Goal: Information Seeking & Learning: Learn about a topic

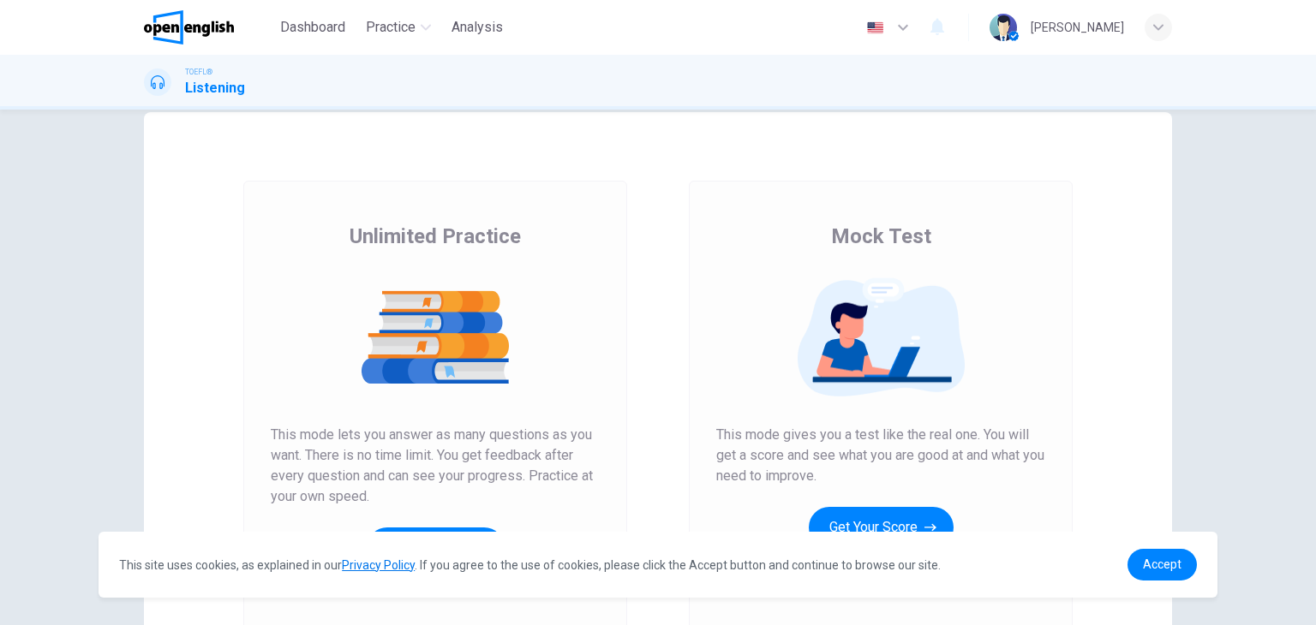
scroll to position [117, 0]
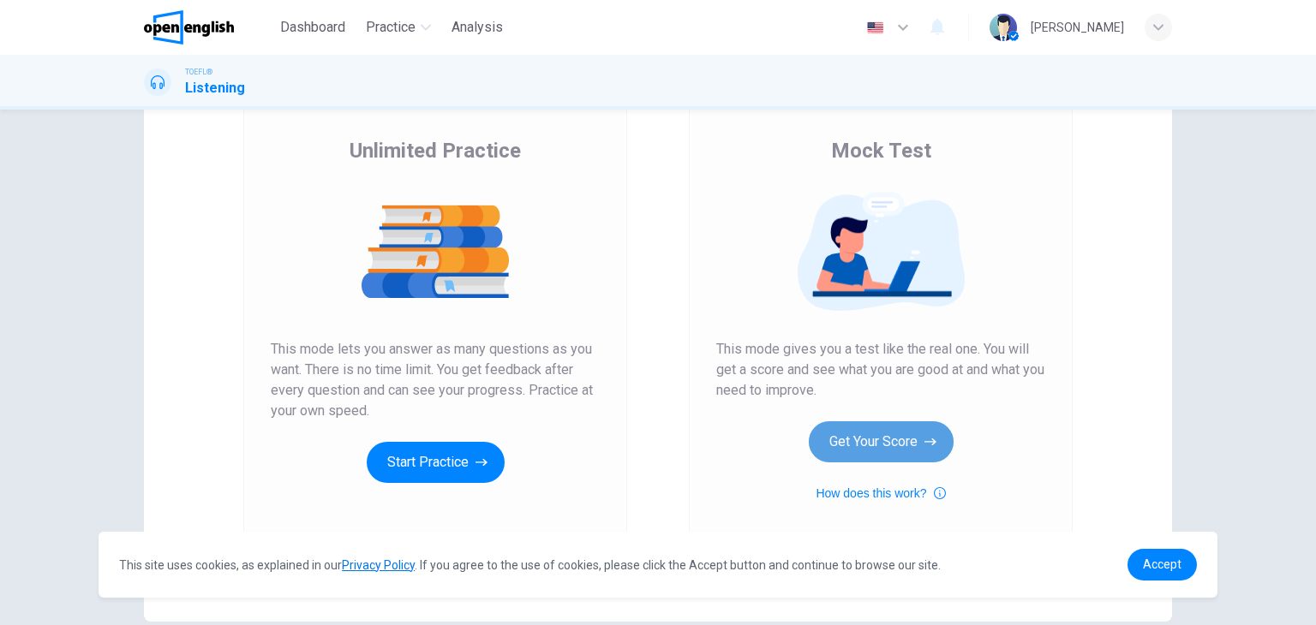
click at [881, 441] on button "Get Your Score" at bounding box center [881, 442] width 145 height 41
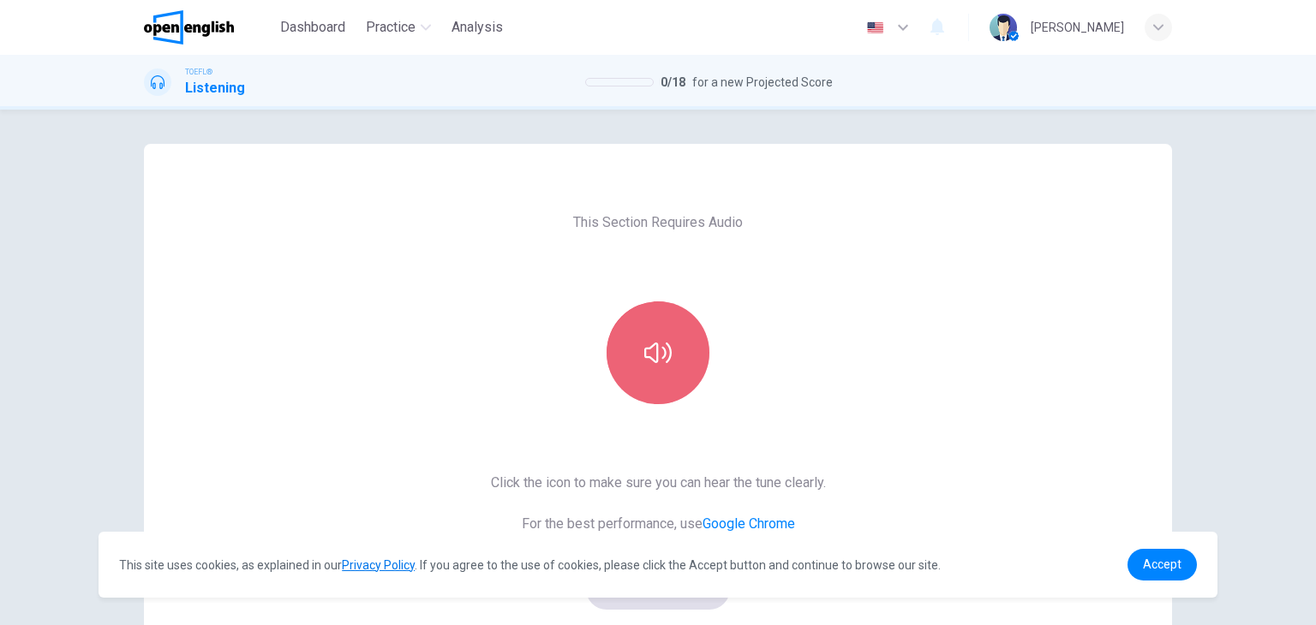
drag, startPoint x: 676, startPoint y: 332, endPoint x: 673, endPoint y: 341, distance: 9.2
click at [677, 332] on button "button" at bounding box center [658, 353] width 103 height 103
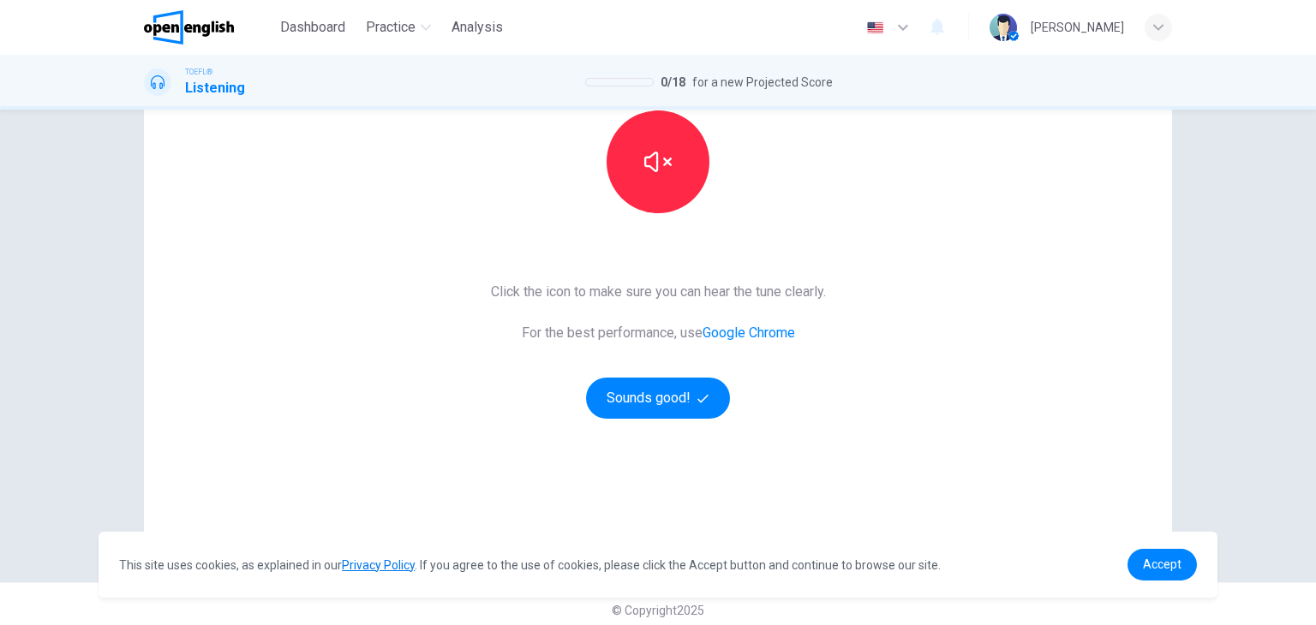
scroll to position [203, 0]
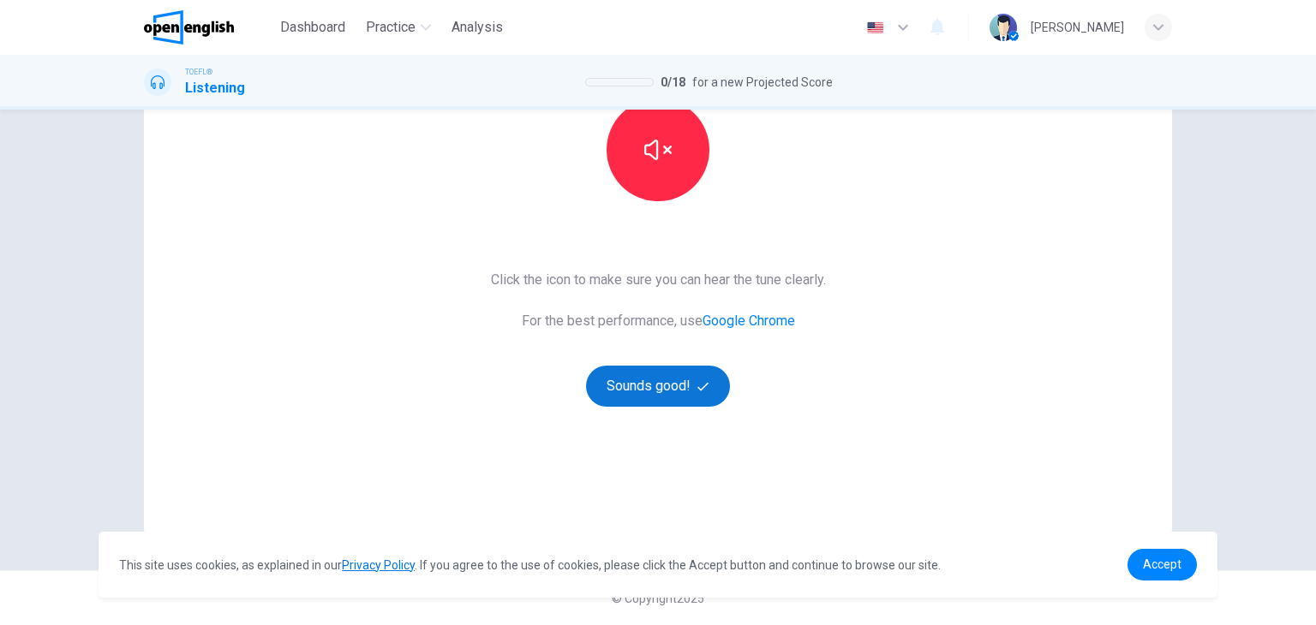
click at [650, 385] on button "Sounds good!" at bounding box center [658, 386] width 144 height 41
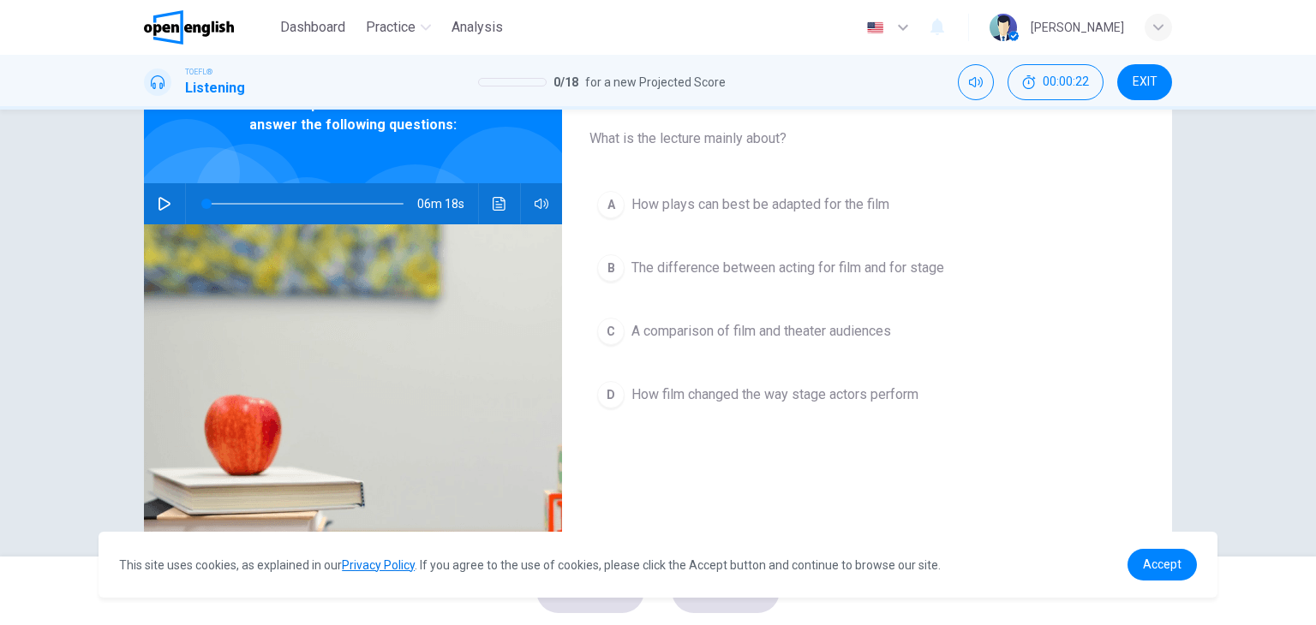
scroll to position [0, 0]
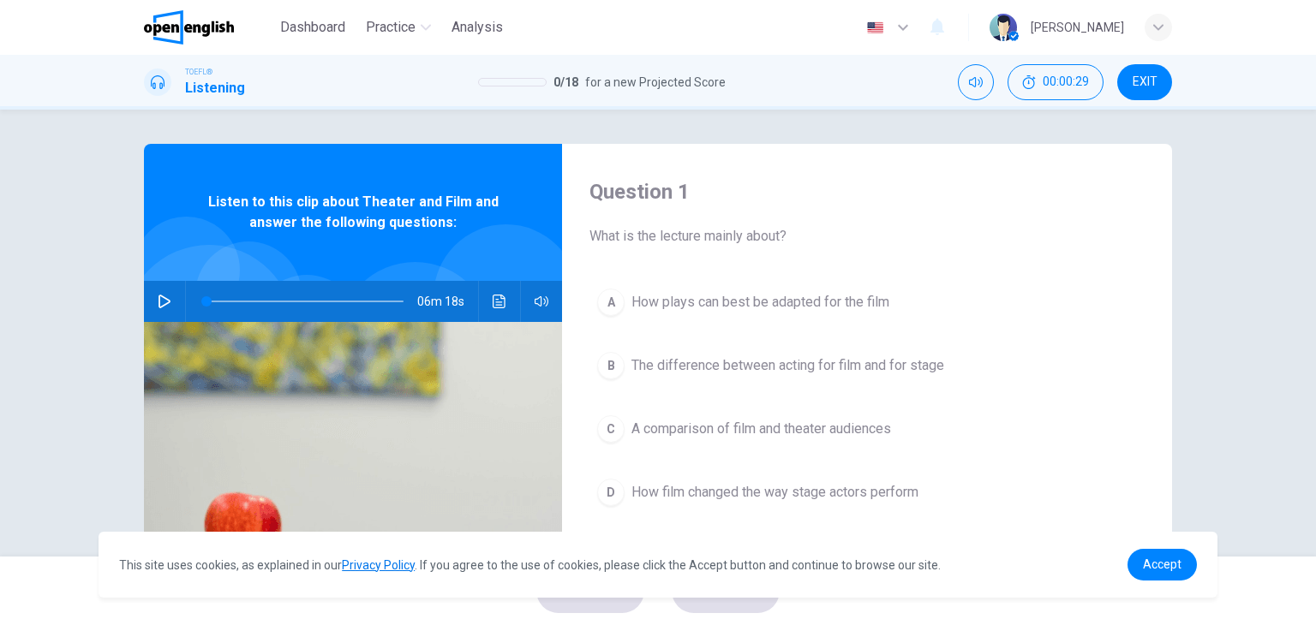
click at [158, 305] on icon "button" at bounding box center [165, 302] width 14 height 14
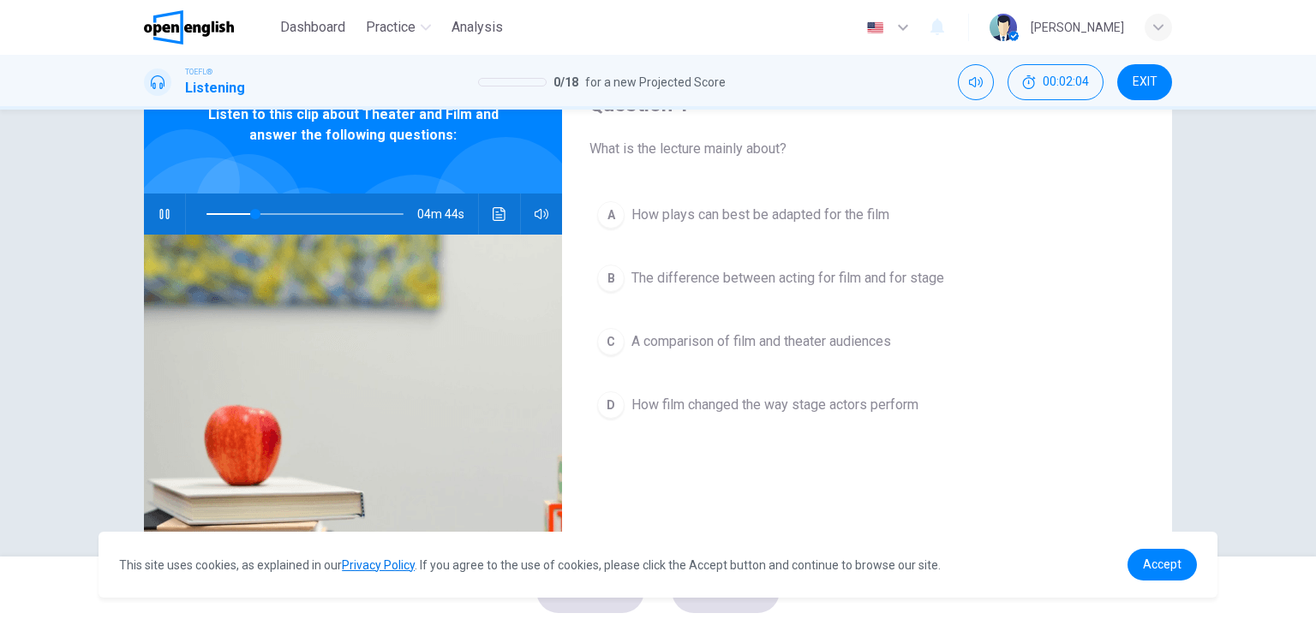
scroll to position [45, 0]
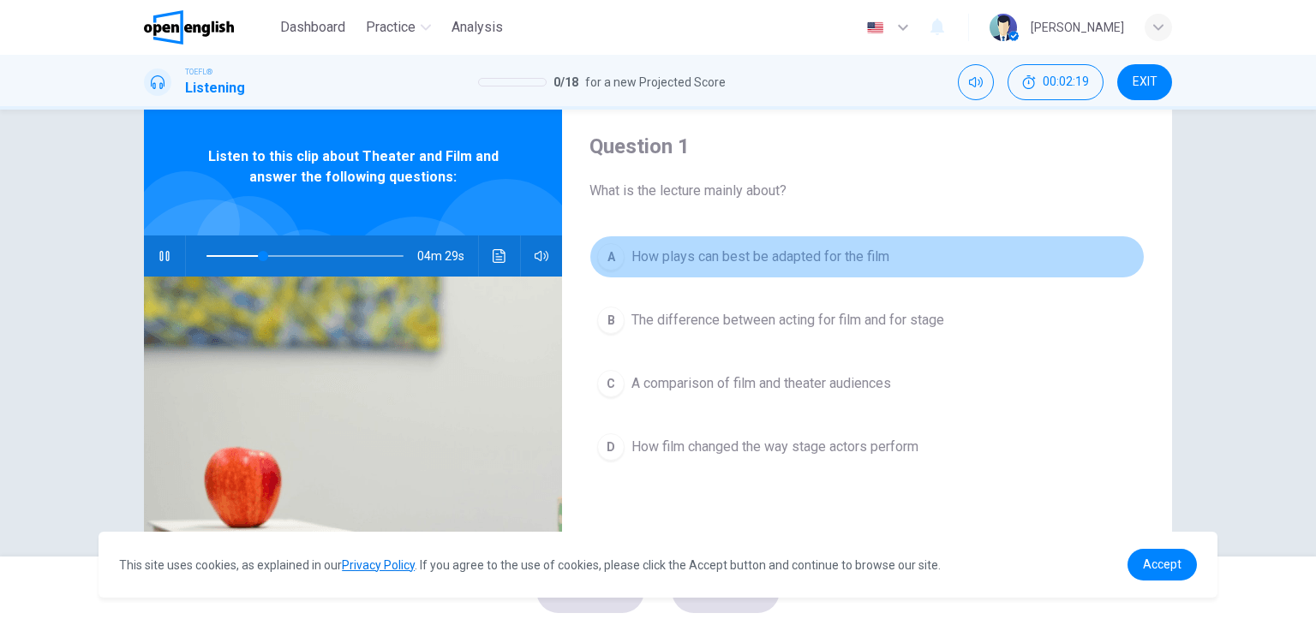
click at [745, 251] on span "How plays can best be adapted for the film" at bounding box center [760, 257] width 258 height 21
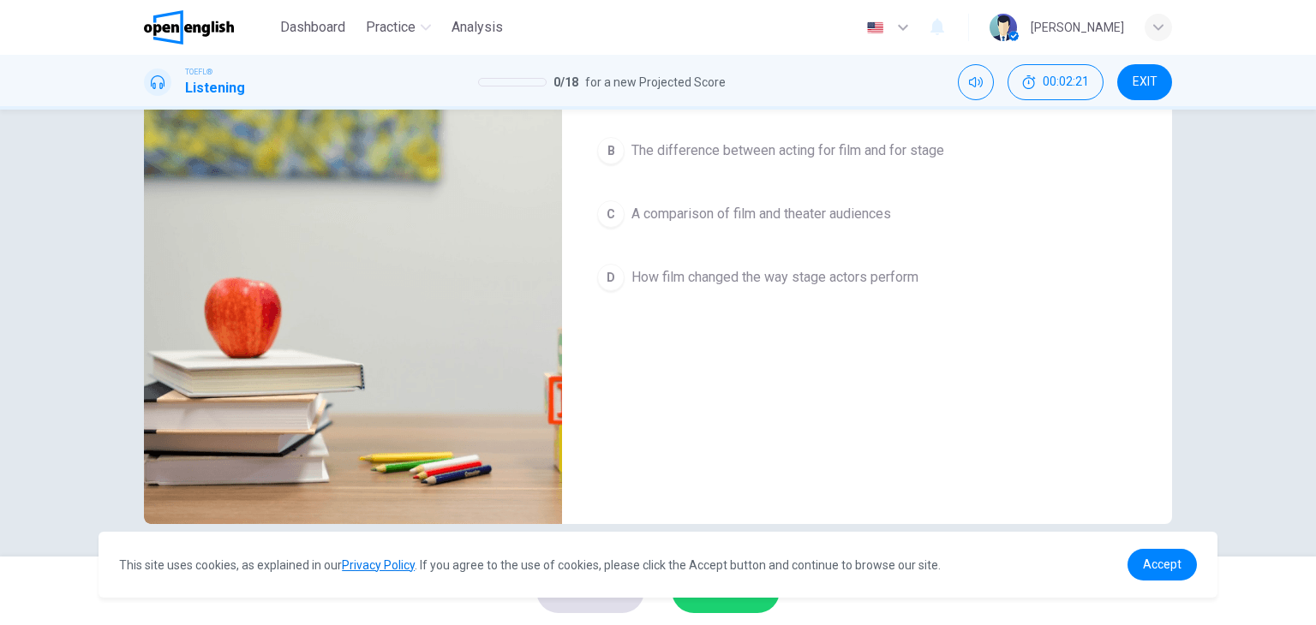
scroll to position [217, 0]
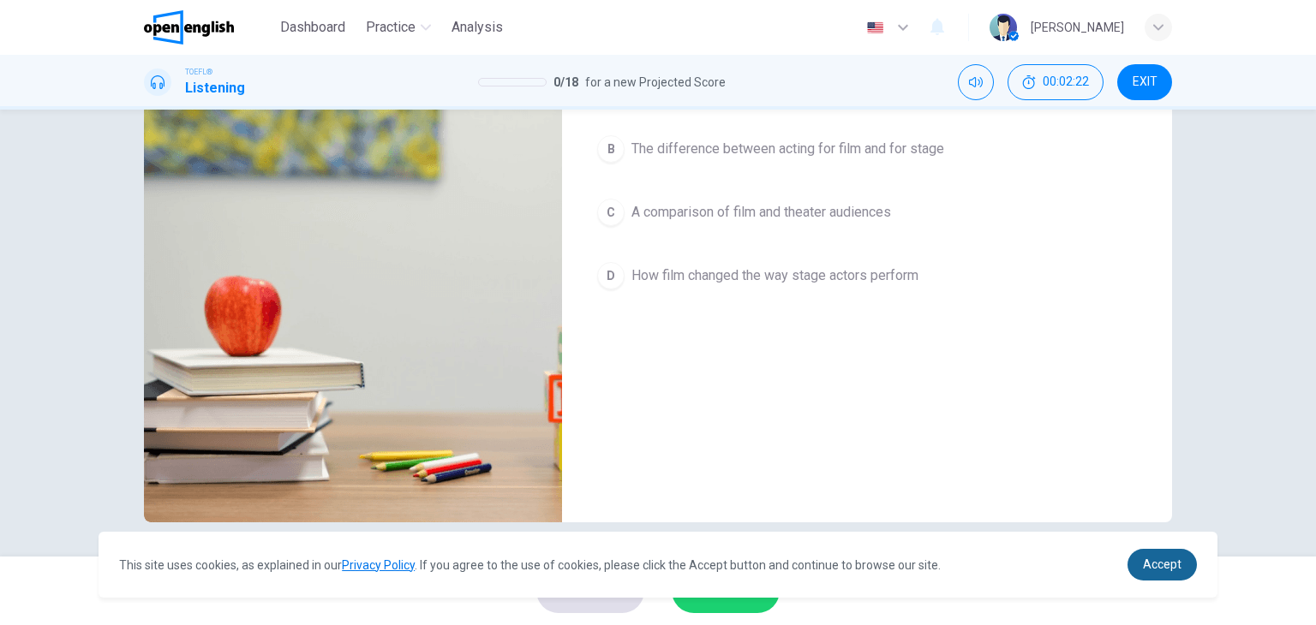
click at [1177, 563] on span "Accept" at bounding box center [1162, 565] width 39 height 14
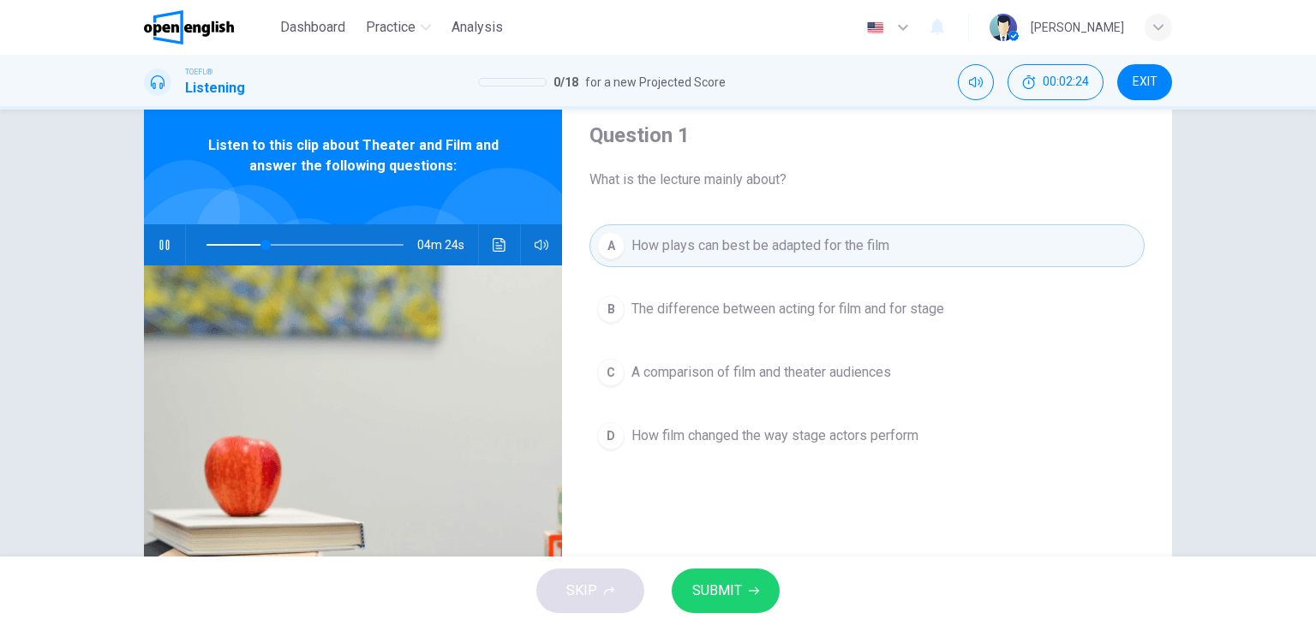
scroll to position [45, 0]
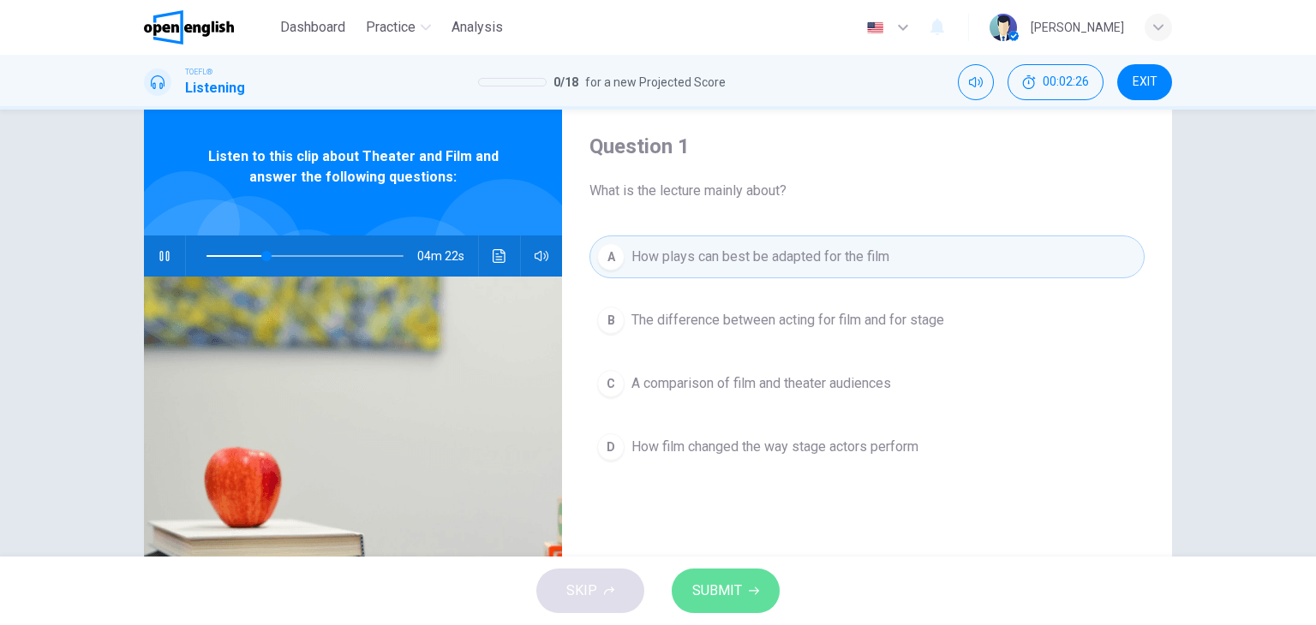
click at [753, 591] on icon "button" at bounding box center [754, 591] width 10 height 10
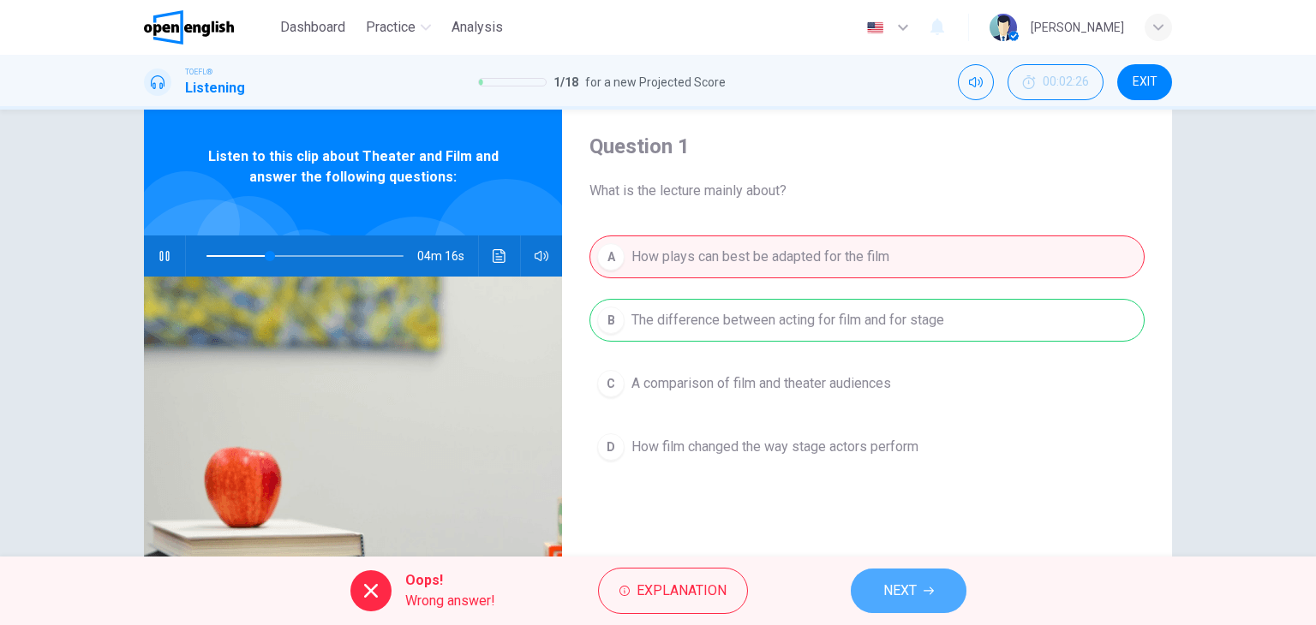
click at [923, 591] on button "NEXT" at bounding box center [909, 591] width 116 height 45
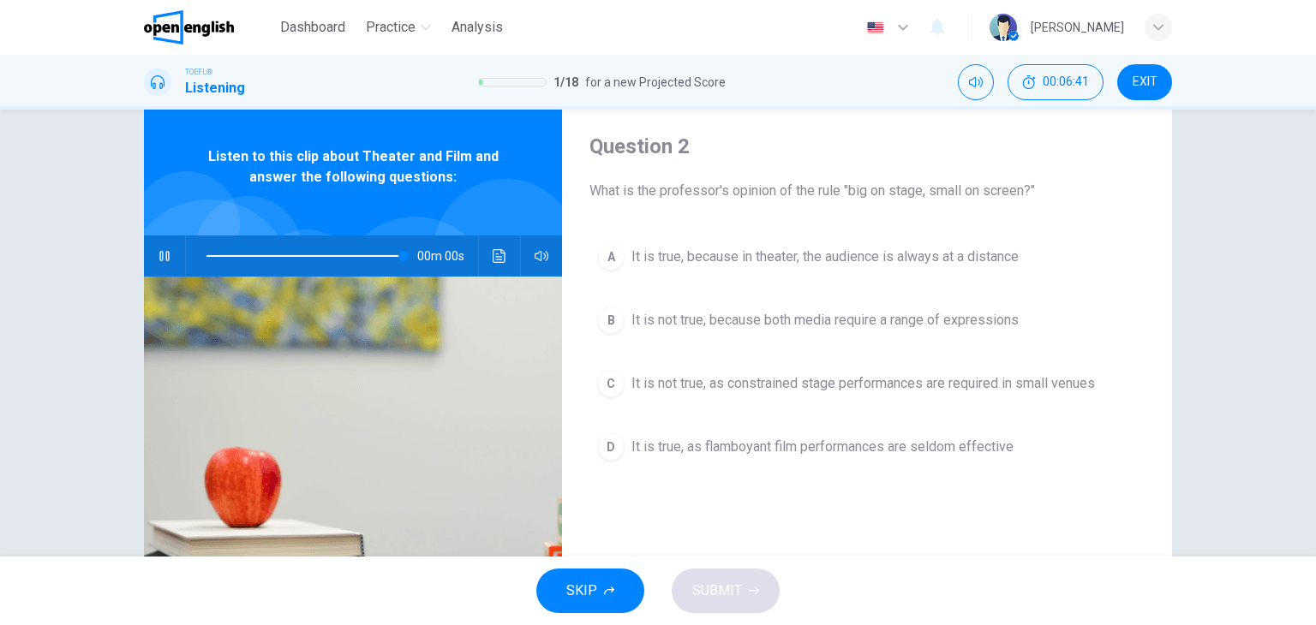
type input "*"
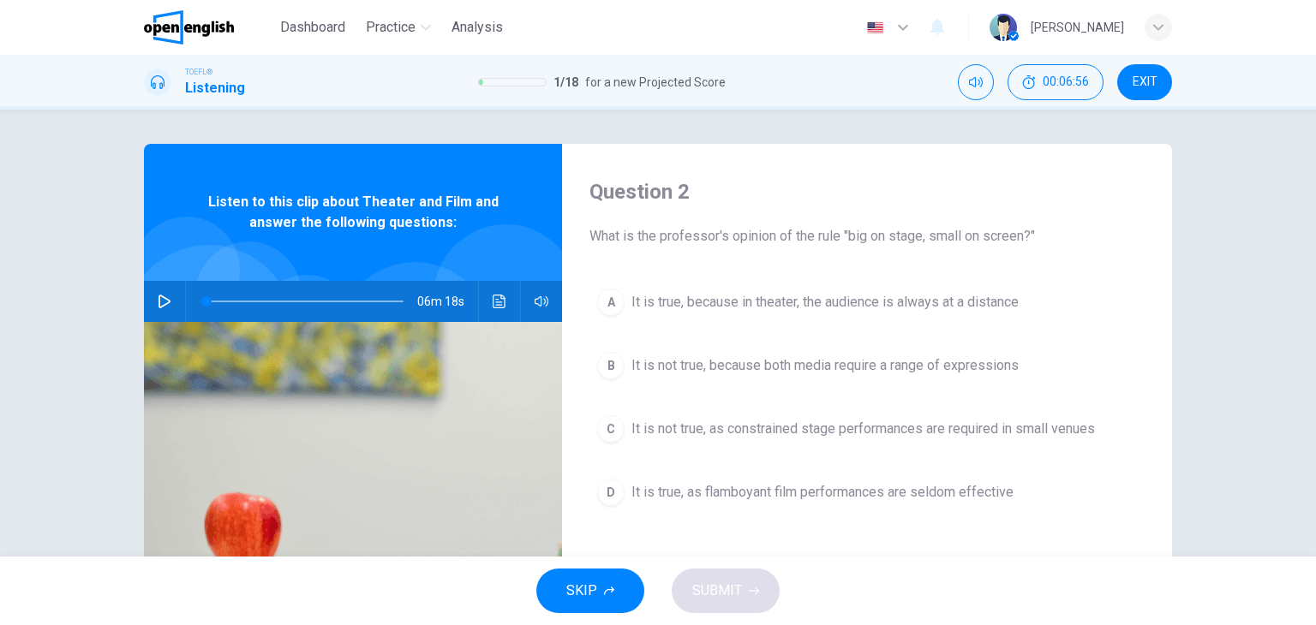
scroll to position [86, 0]
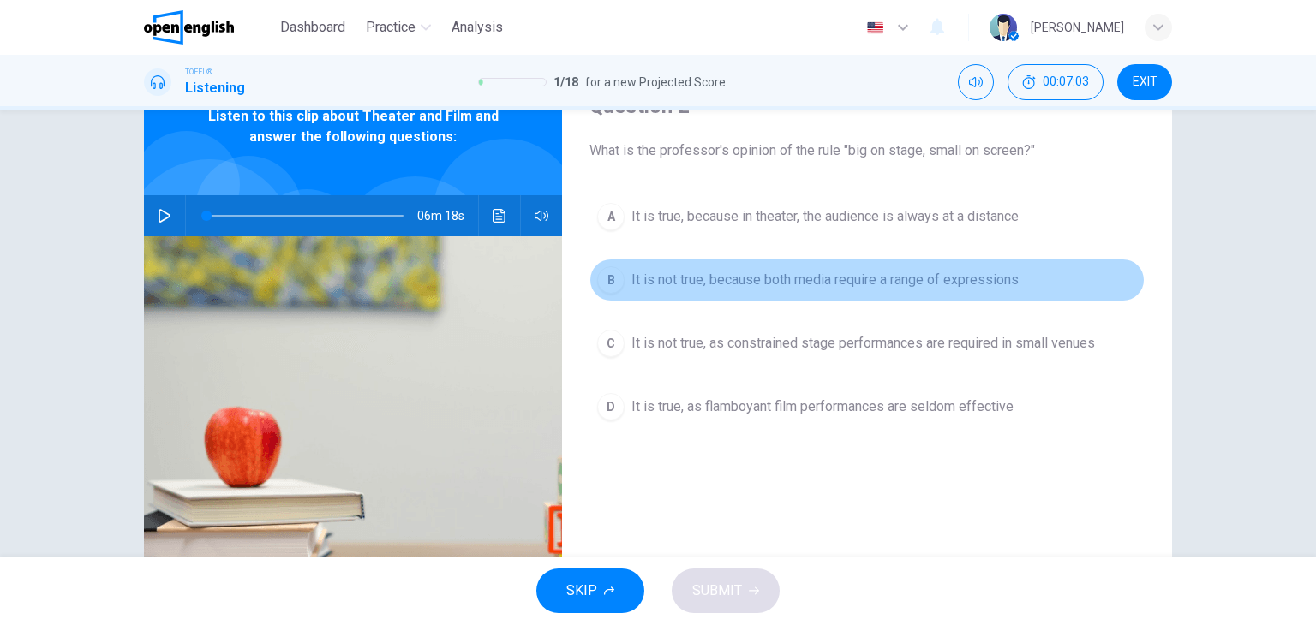
click at [811, 284] on span "It is not true, because both media require a range of expressions" at bounding box center [824, 280] width 387 height 21
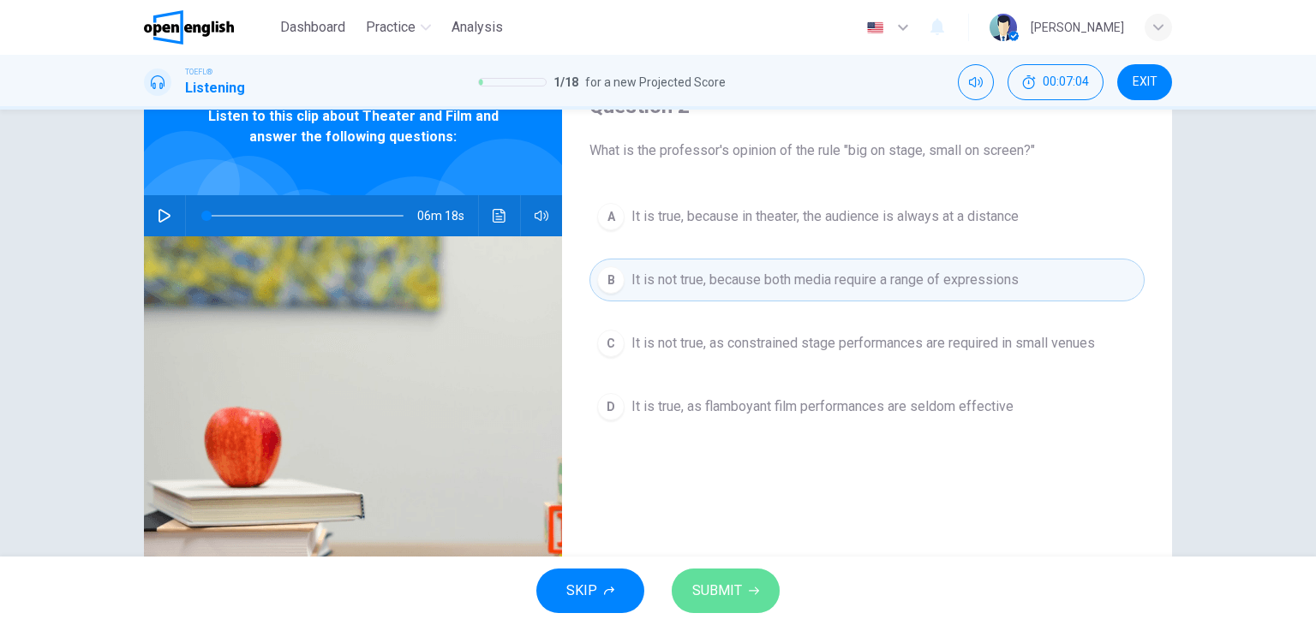
click at [744, 607] on button "SUBMIT" at bounding box center [726, 591] width 108 height 45
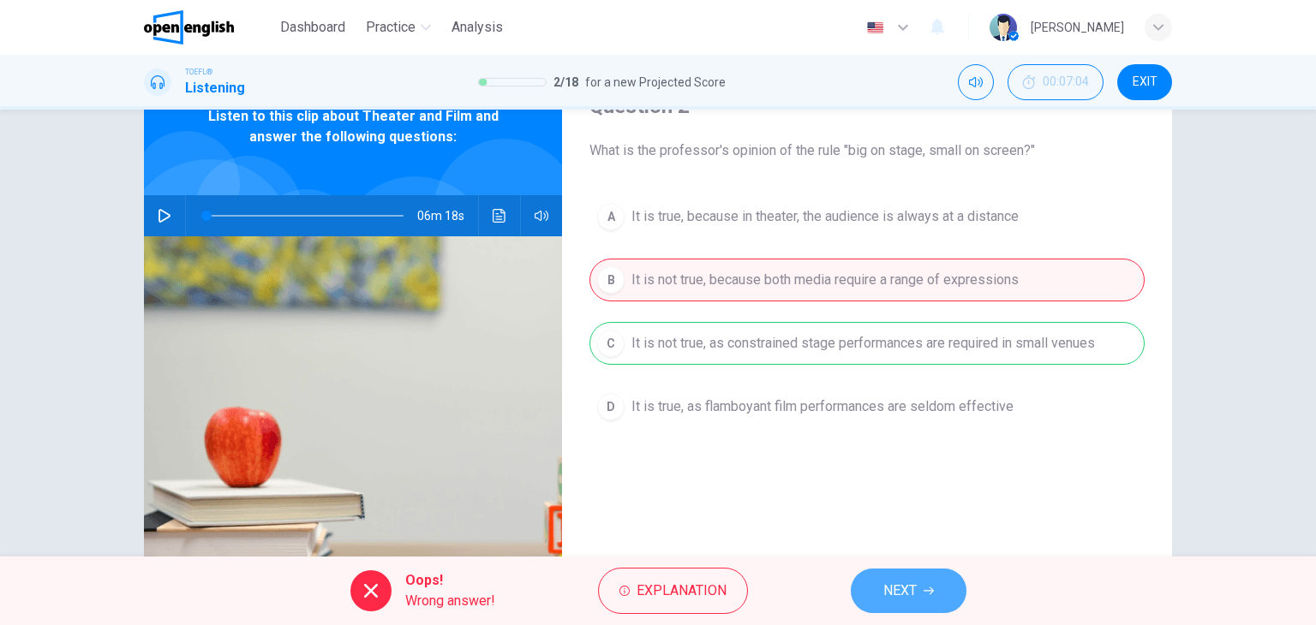
click at [924, 587] on icon "button" at bounding box center [929, 591] width 10 height 10
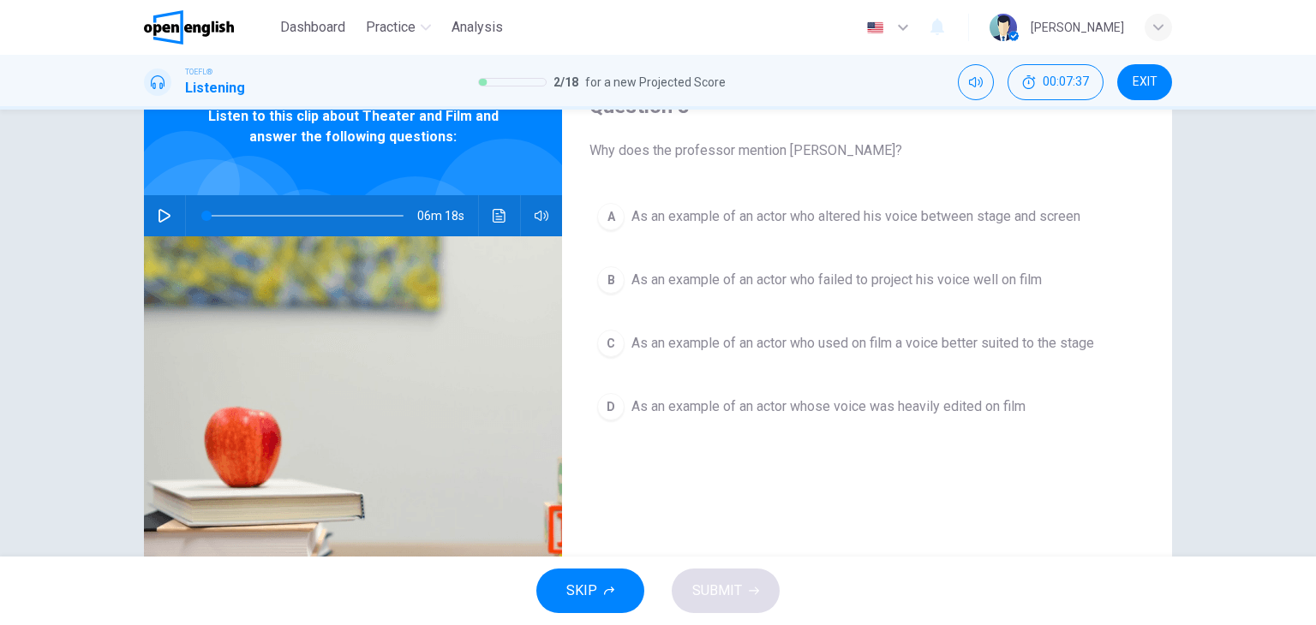
click at [963, 347] on span "As an example of an actor who used on film a voice better suited to the stage" at bounding box center [862, 343] width 463 height 21
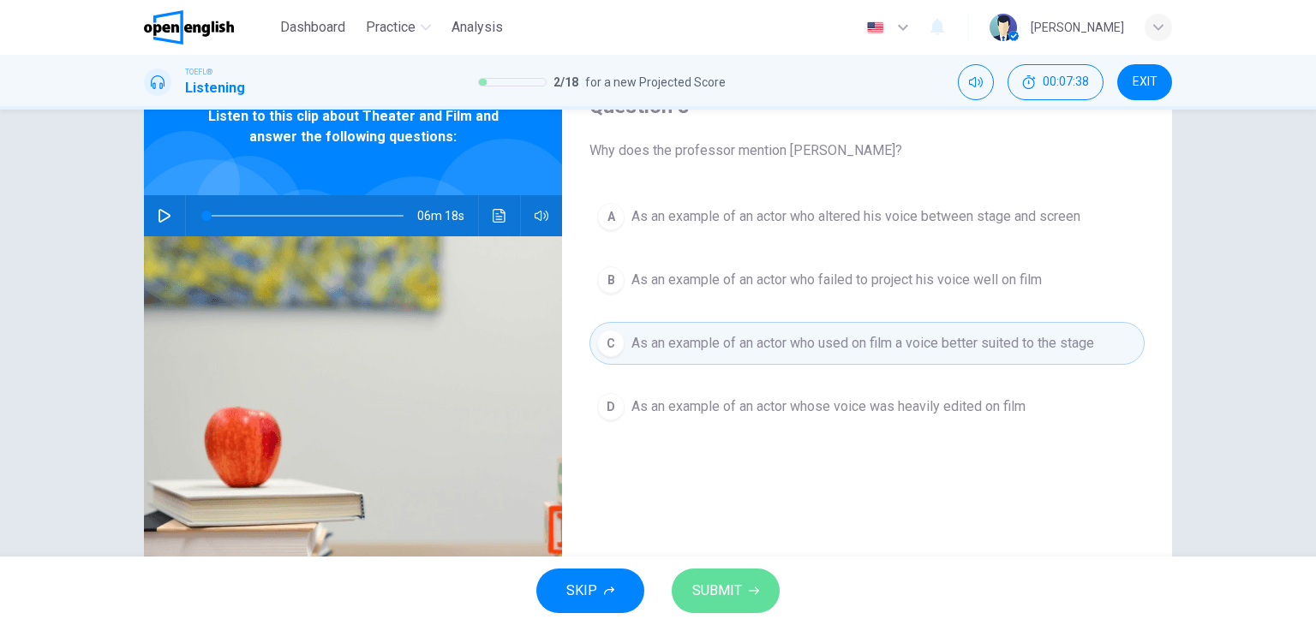
click at [757, 594] on icon "button" at bounding box center [754, 591] width 10 height 10
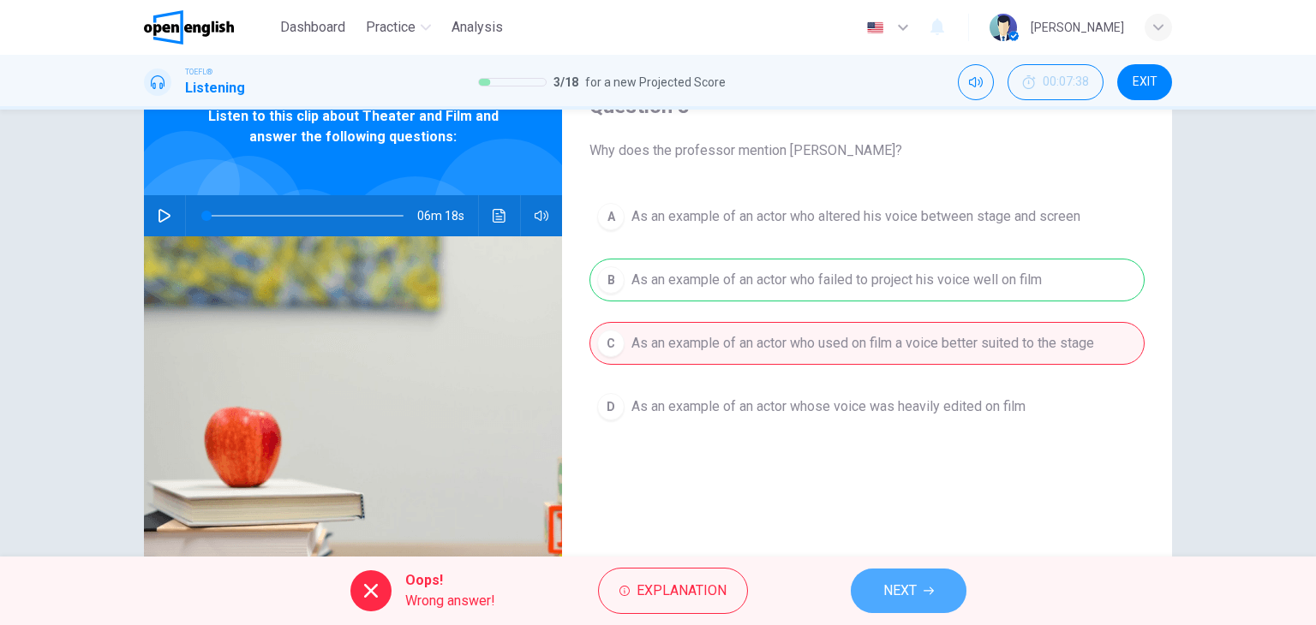
click at [898, 589] on span "NEXT" at bounding box center [899, 591] width 33 height 24
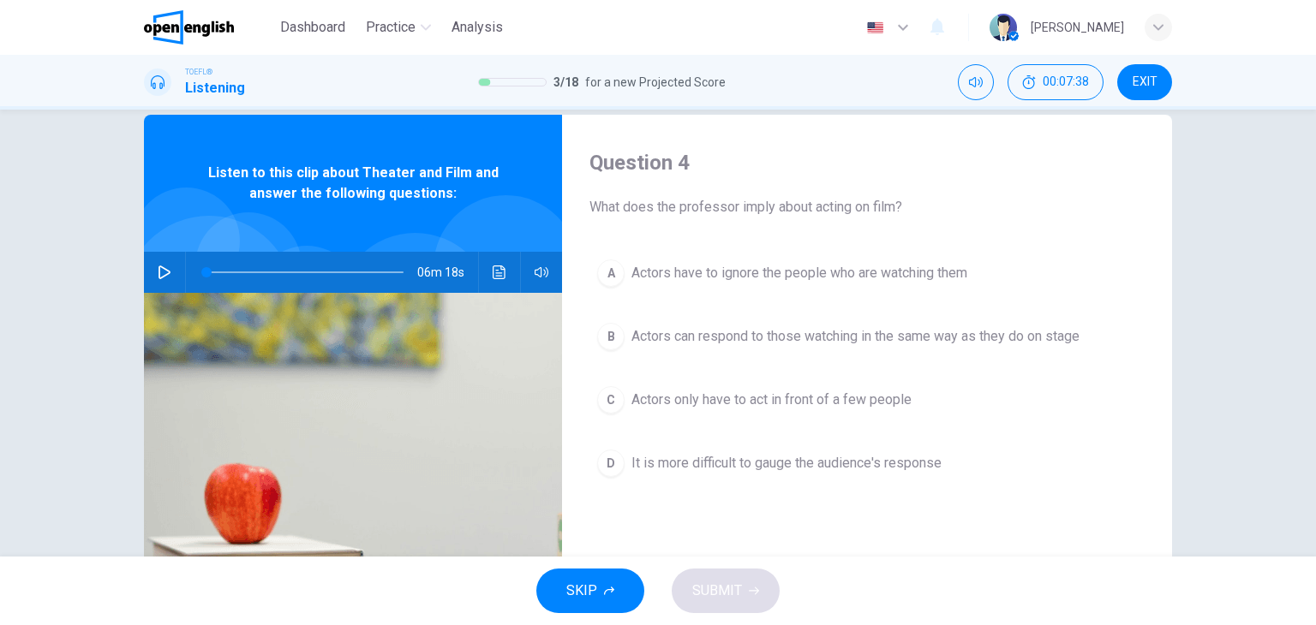
scroll to position [0, 0]
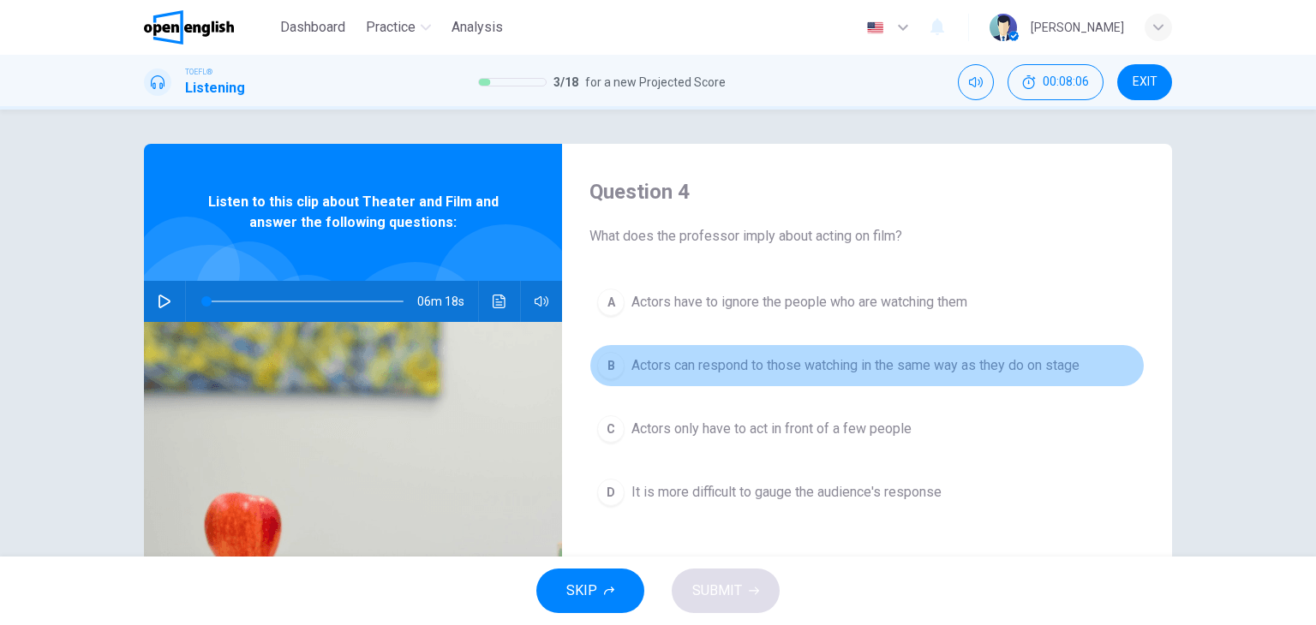
click at [744, 371] on span "Actors can respond to those watching in the same way as they do on stage" at bounding box center [855, 366] width 448 height 21
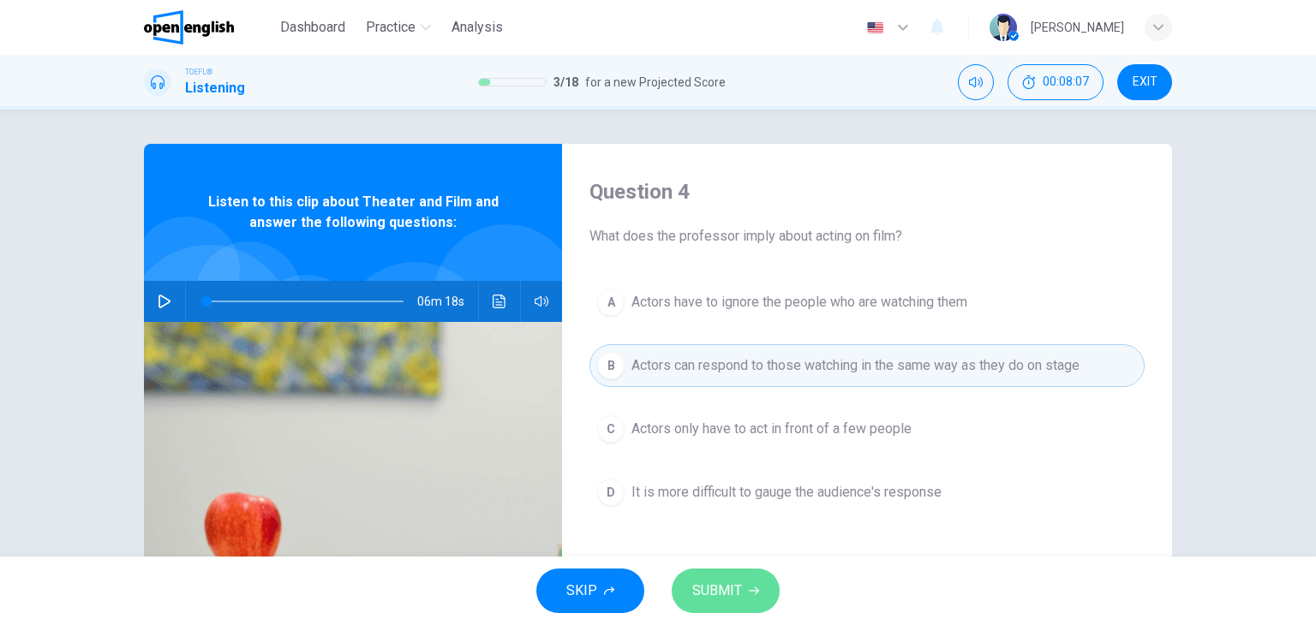
click at [737, 590] on span "SUBMIT" at bounding box center [717, 591] width 50 height 24
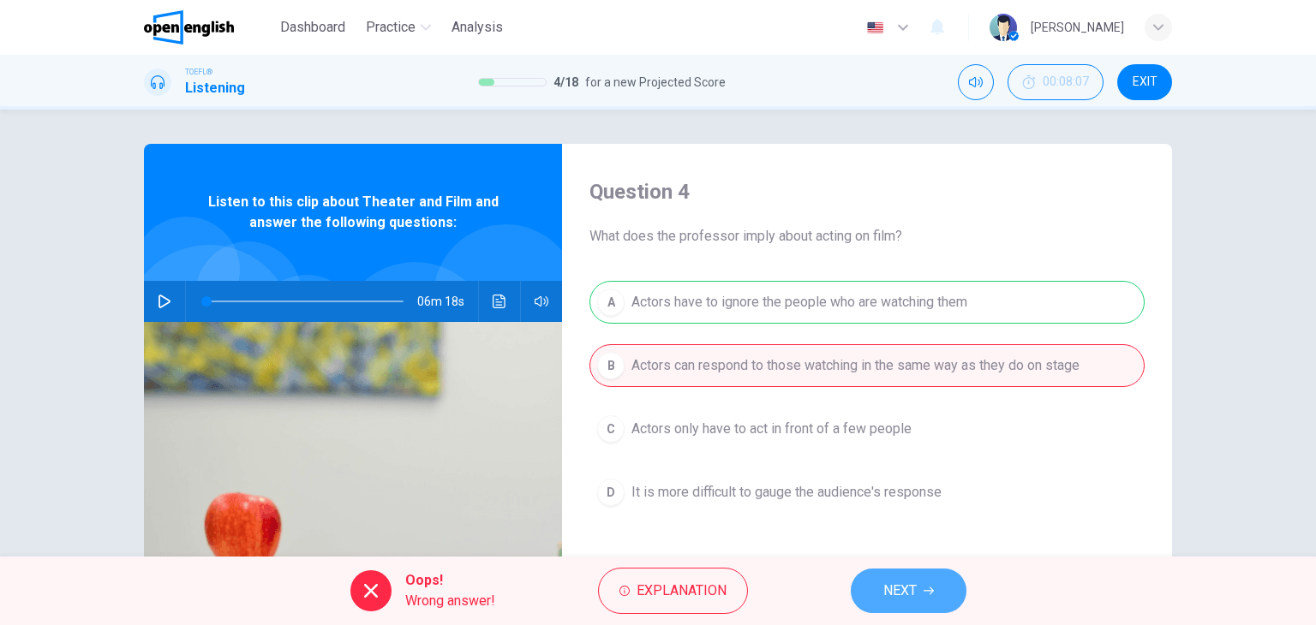
click at [902, 601] on span "NEXT" at bounding box center [899, 591] width 33 height 24
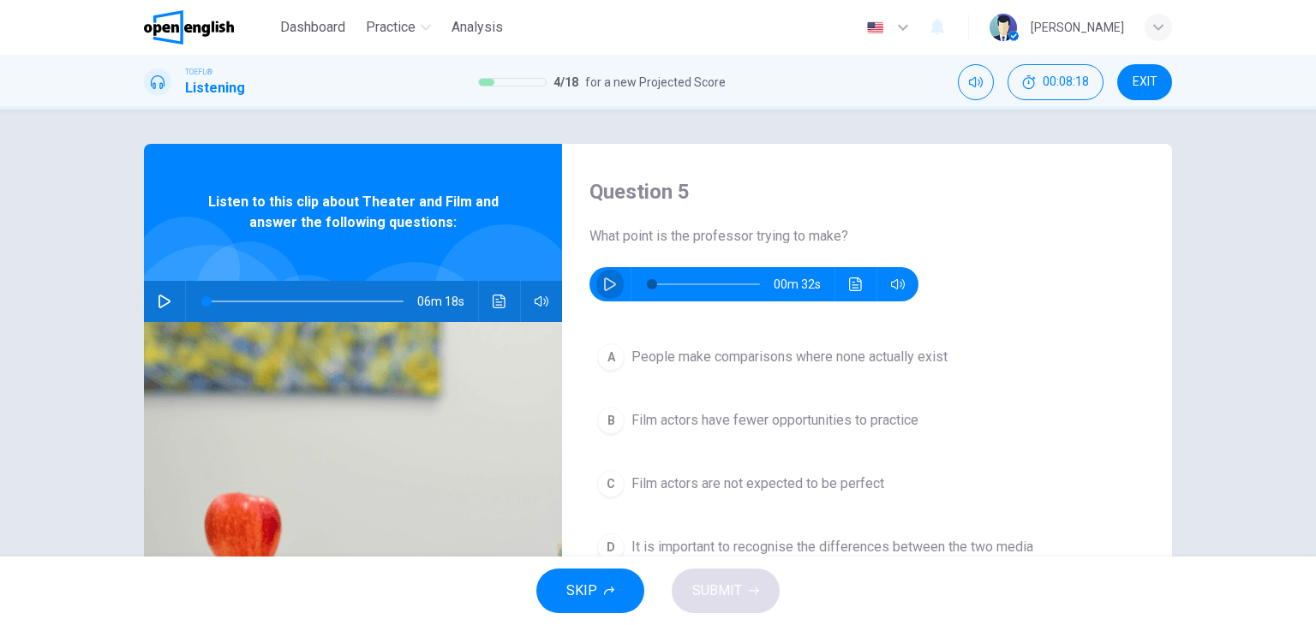
click at [604, 289] on icon "button" at bounding box center [610, 285] width 12 height 14
type input "*"
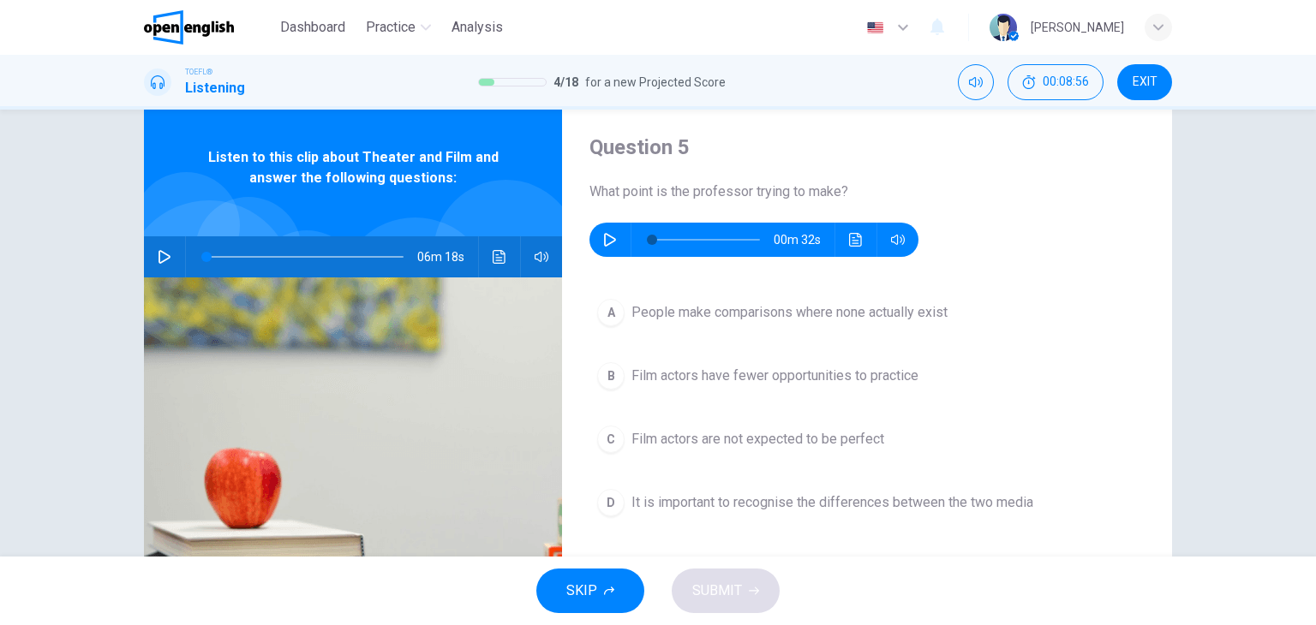
scroll to position [86, 0]
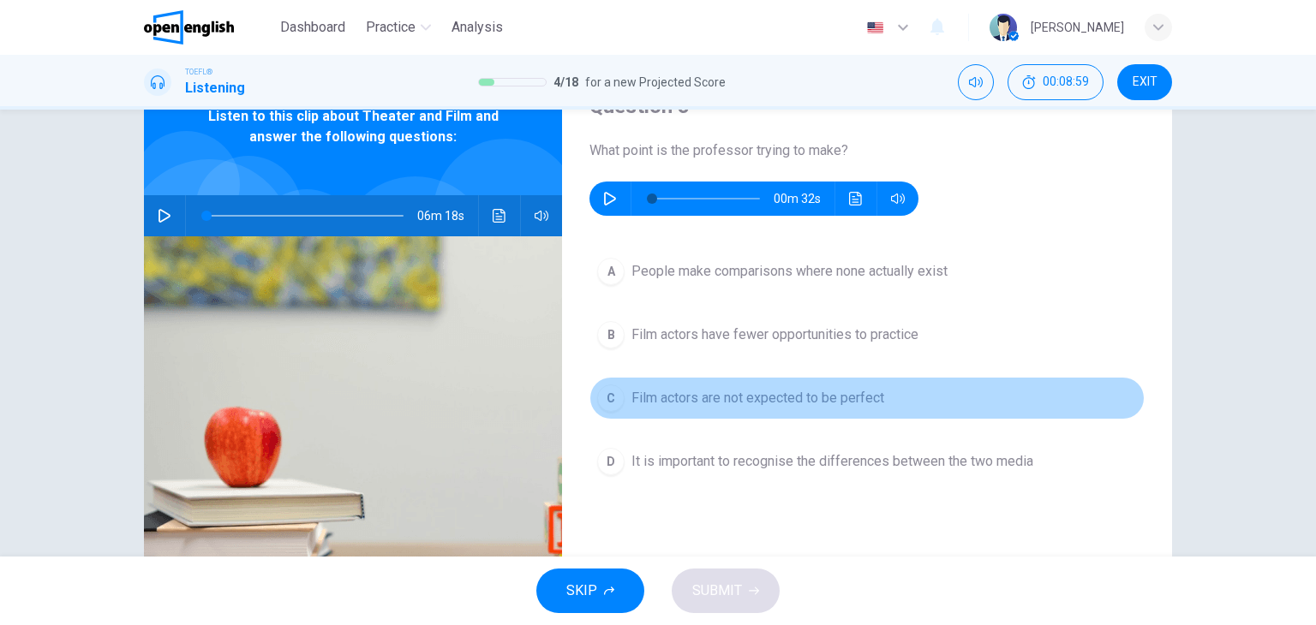
click at [788, 403] on span "Film actors are not expected to be perfect" at bounding box center [757, 398] width 253 height 21
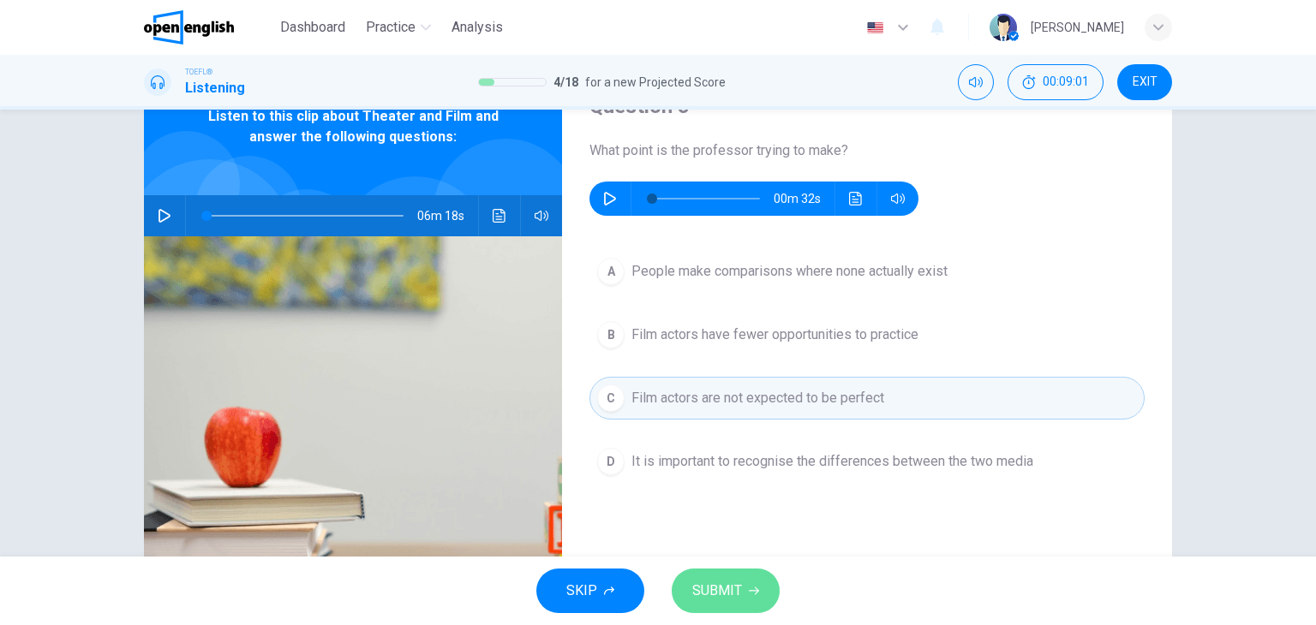
click at [730, 597] on span "SUBMIT" at bounding box center [717, 591] width 50 height 24
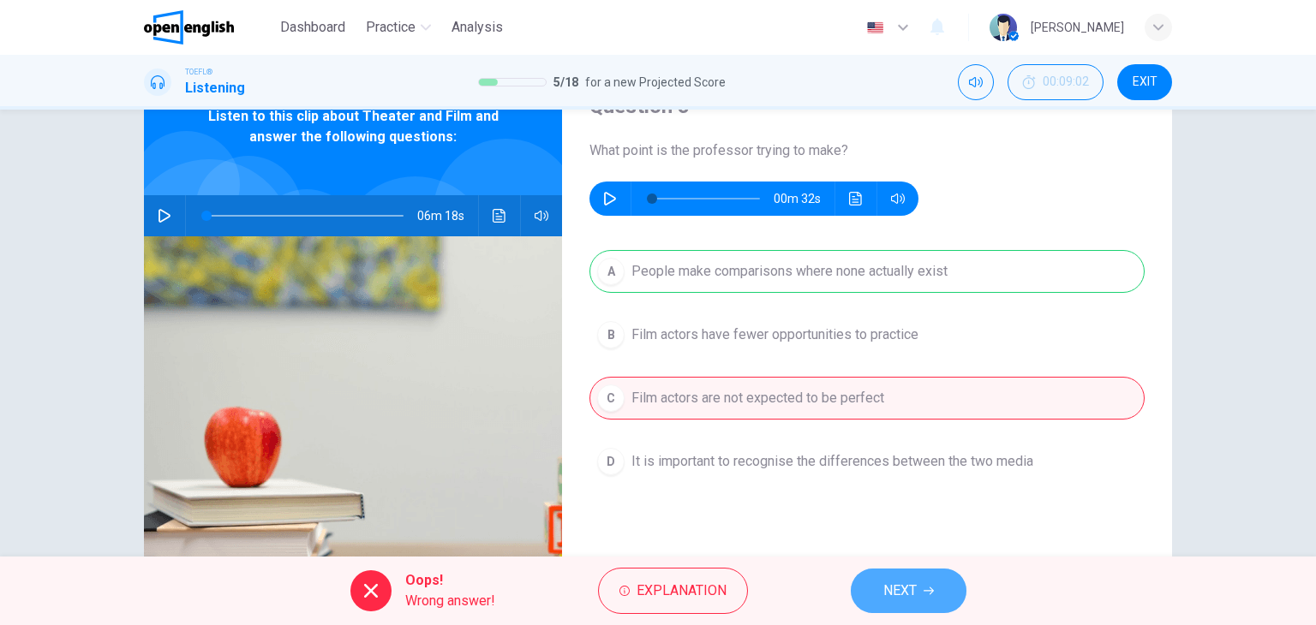
click at [925, 589] on icon "button" at bounding box center [929, 591] width 10 height 10
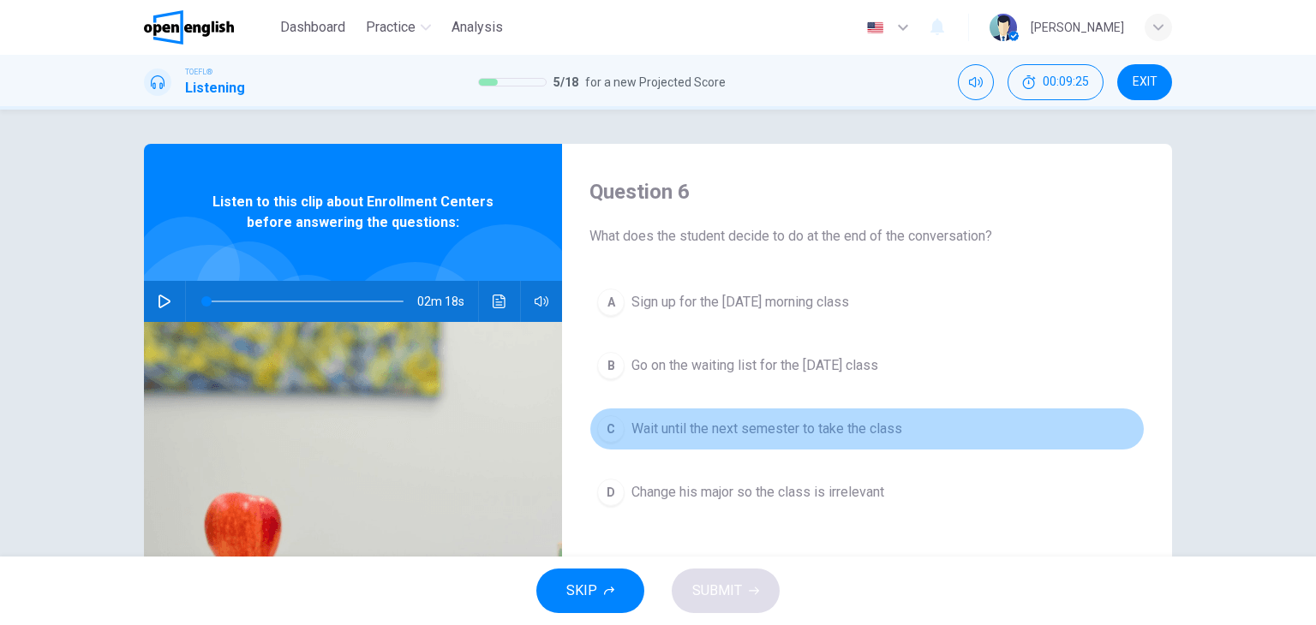
click at [737, 429] on span "Wait until the next semester to take the class" at bounding box center [766, 429] width 271 height 21
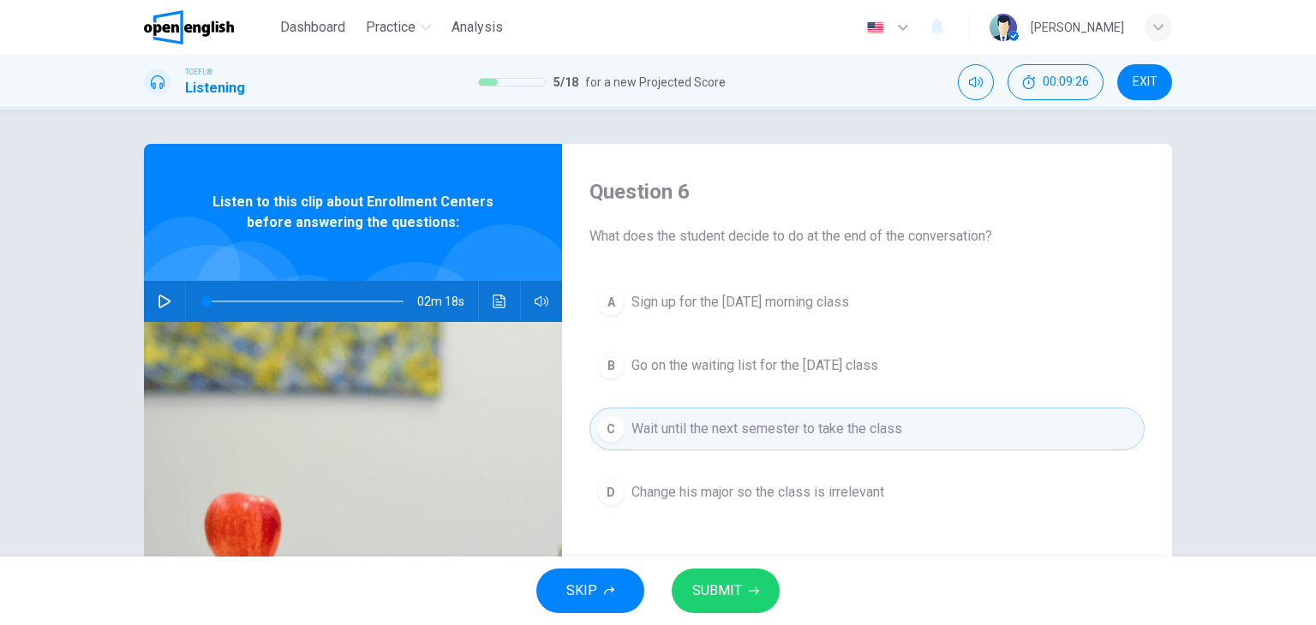
click at [743, 593] on button "SUBMIT" at bounding box center [726, 591] width 108 height 45
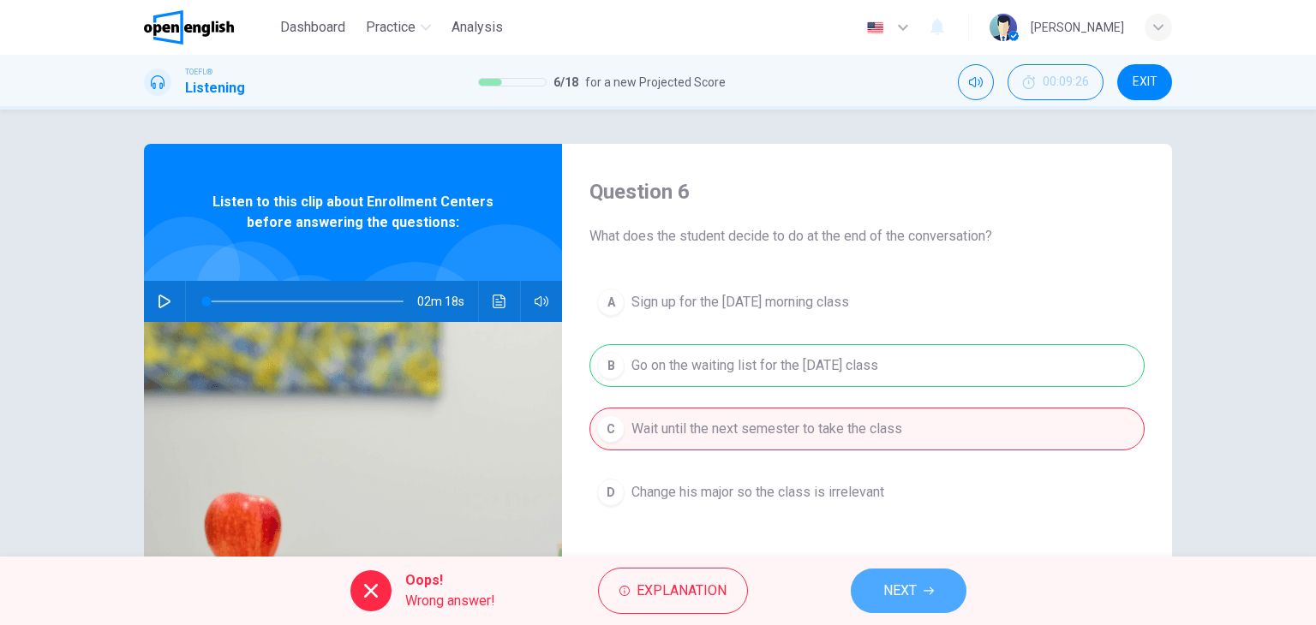
click at [897, 603] on button "NEXT" at bounding box center [909, 591] width 116 height 45
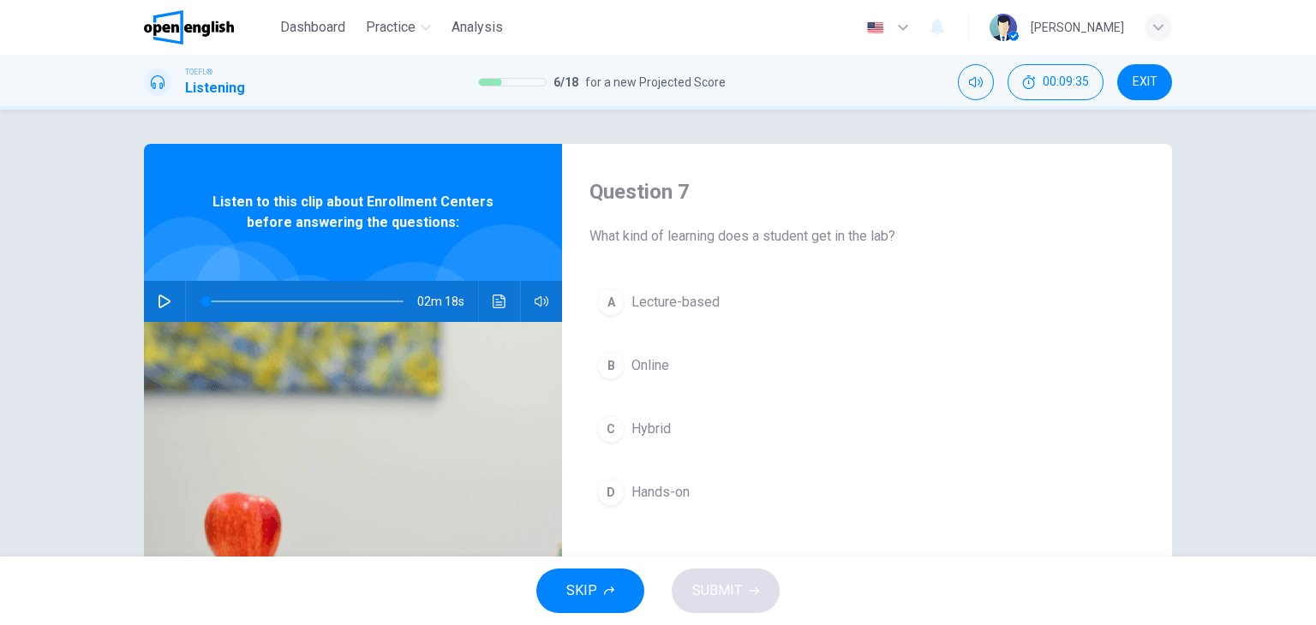
click at [648, 436] on span "Hybrid" at bounding box center [650, 429] width 39 height 21
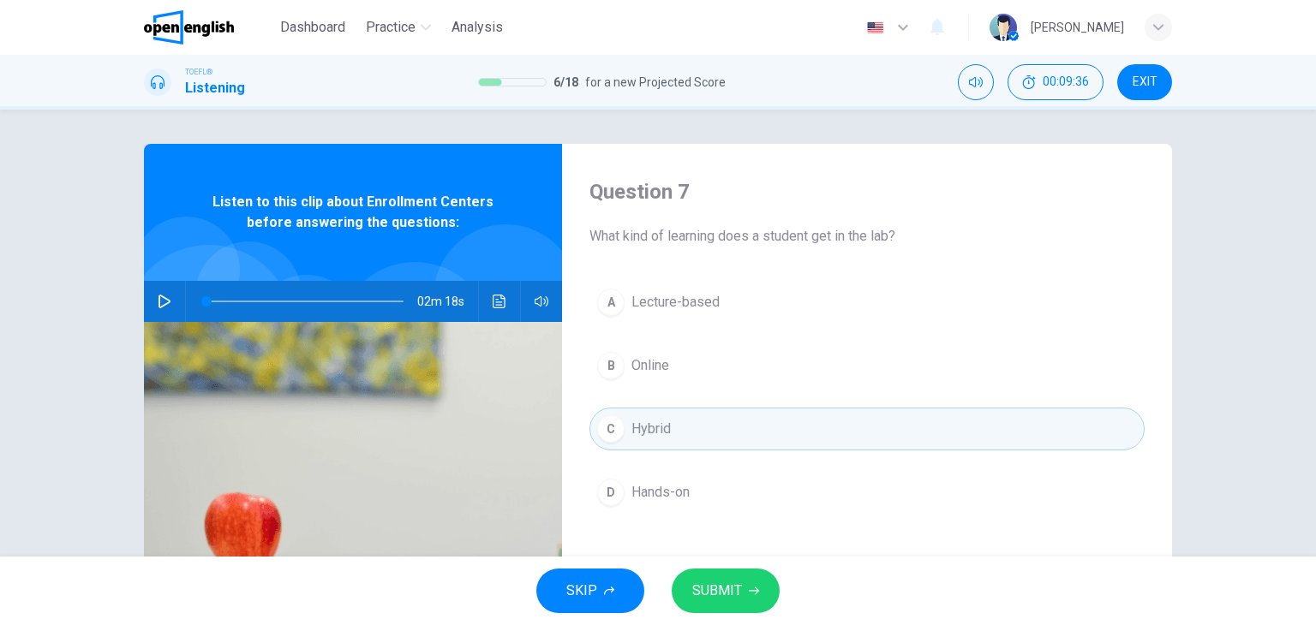
click at [730, 579] on span "SUBMIT" at bounding box center [717, 591] width 50 height 24
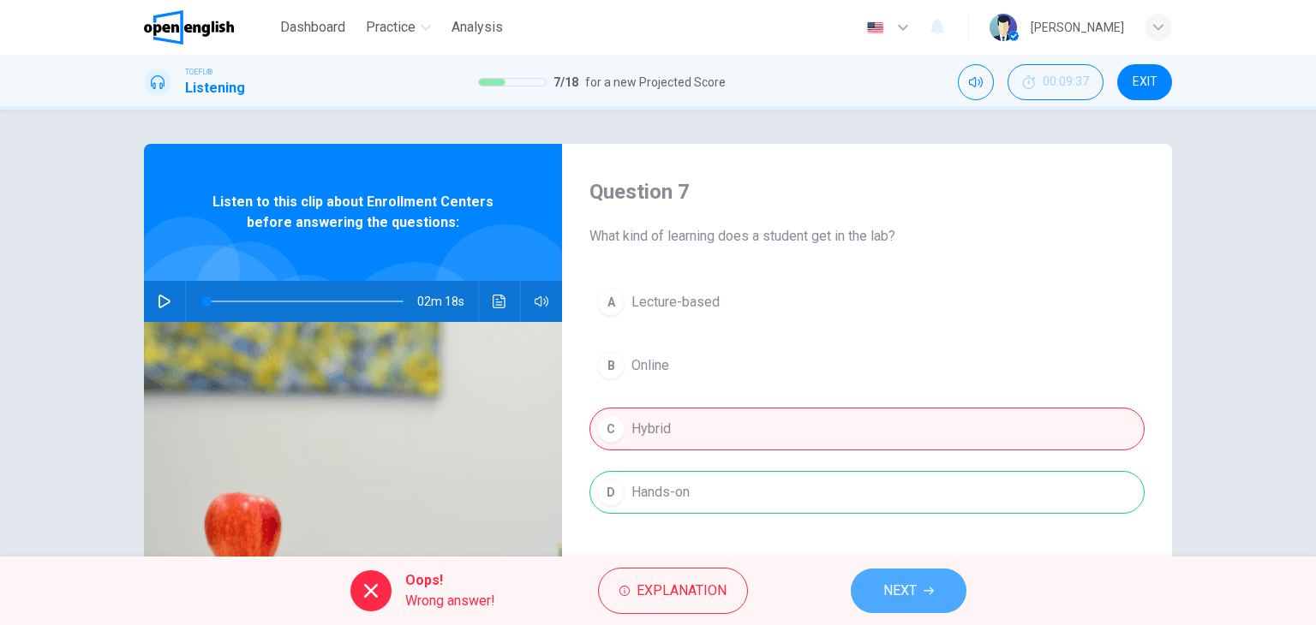
click at [897, 580] on span "NEXT" at bounding box center [899, 591] width 33 height 24
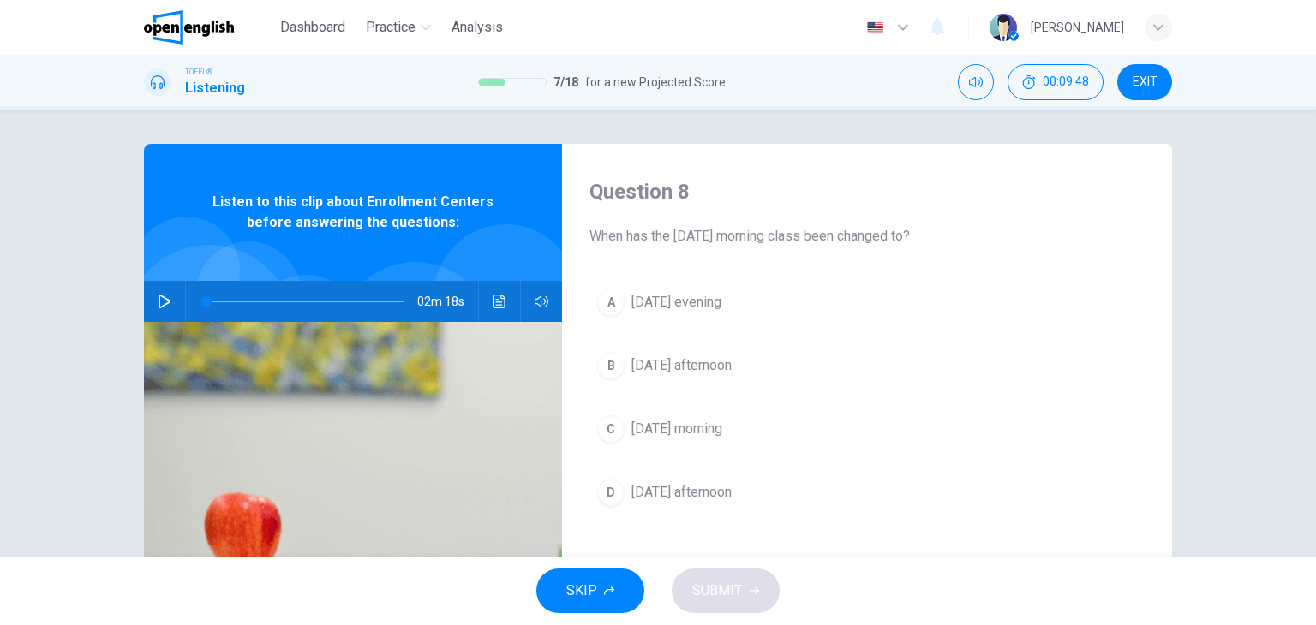
click at [701, 433] on span "Friday morning" at bounding box center [676, 429] width 91 height 21
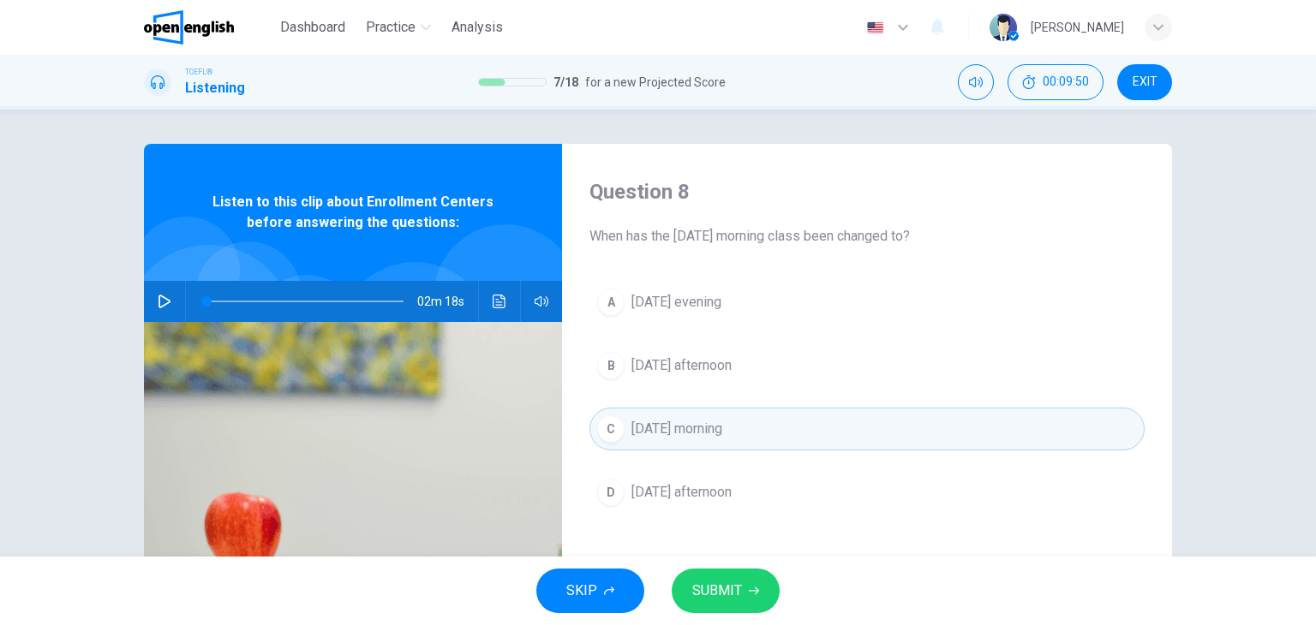
click at [744, 594] on button "SUBMIT" at bounding box center [726, 591] width 108 height 45
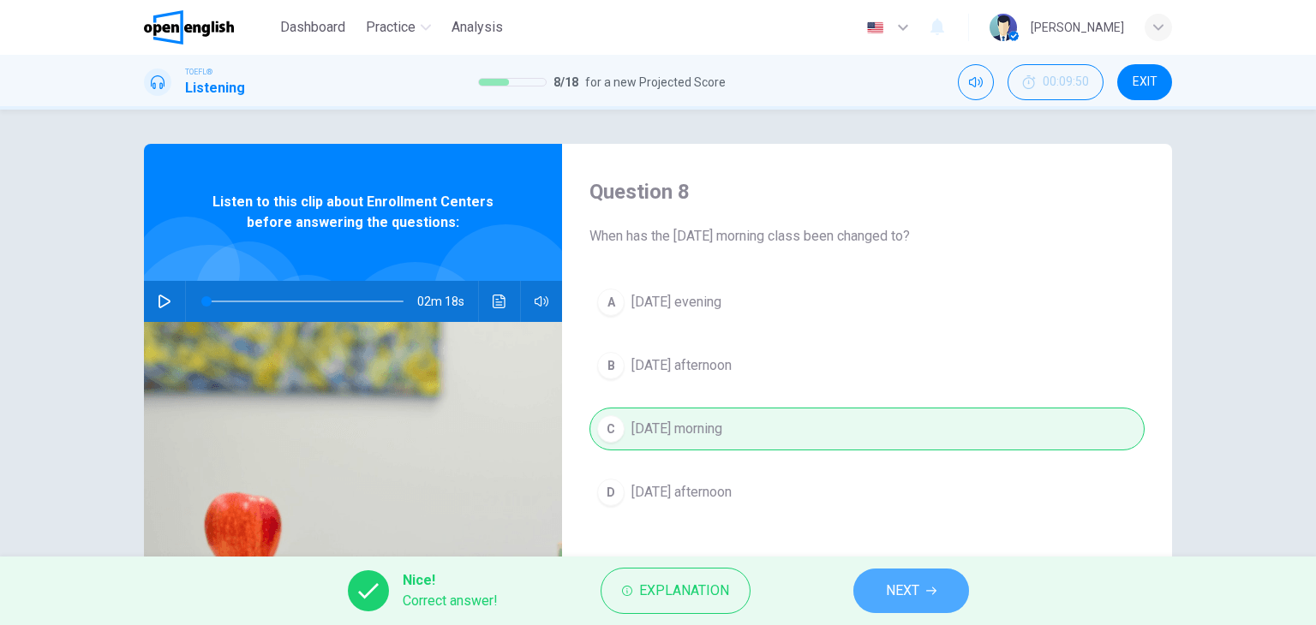
click at [938, 577] on button "NEXT" at bounding box center [911, 591] width 116 height 45
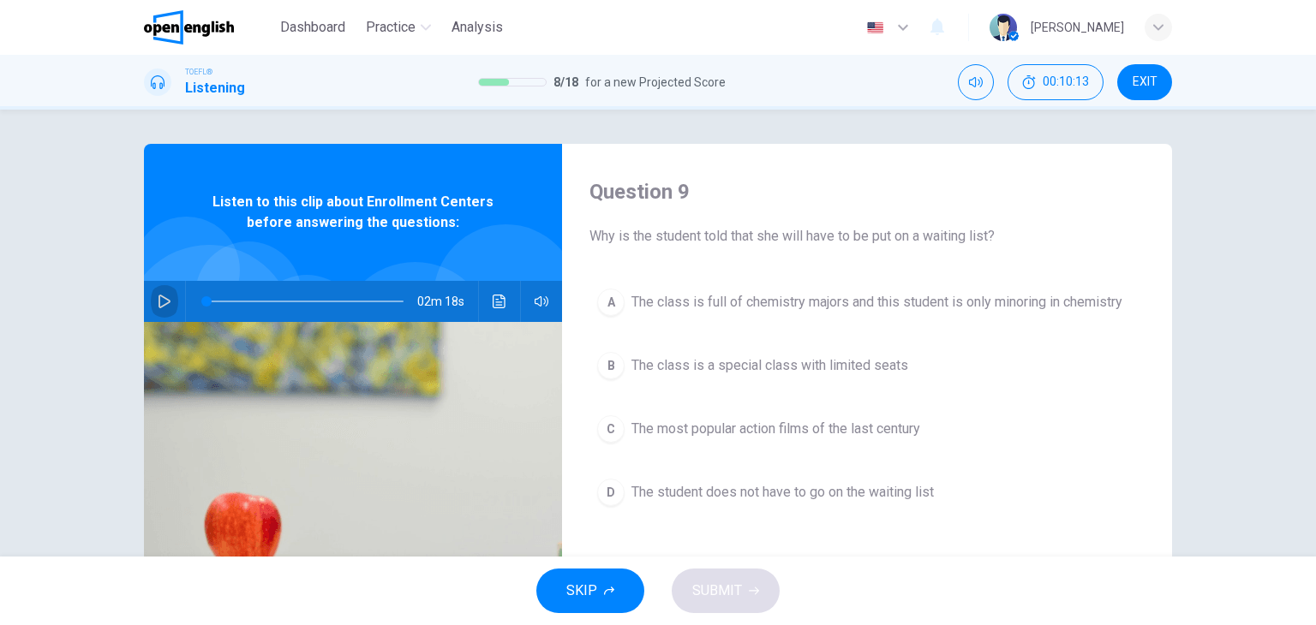
click at [158, 301] on icon "button" at bounding box center [165, 302] width 14 height 14
click at [832, 368] on span "The class is a special class with limited seats" at bounding box center [769, 366] width 277 height 21
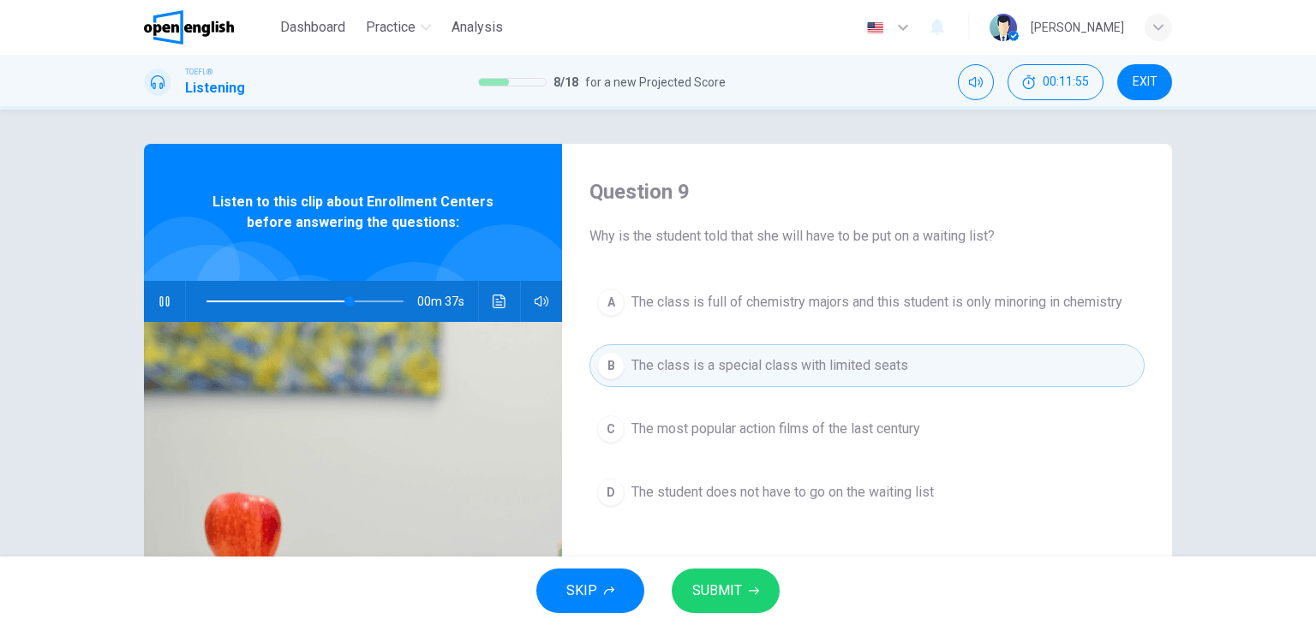
click at [737, 598] on span "SUBMIT" at bounding box center [717, 591] width 50 height 24
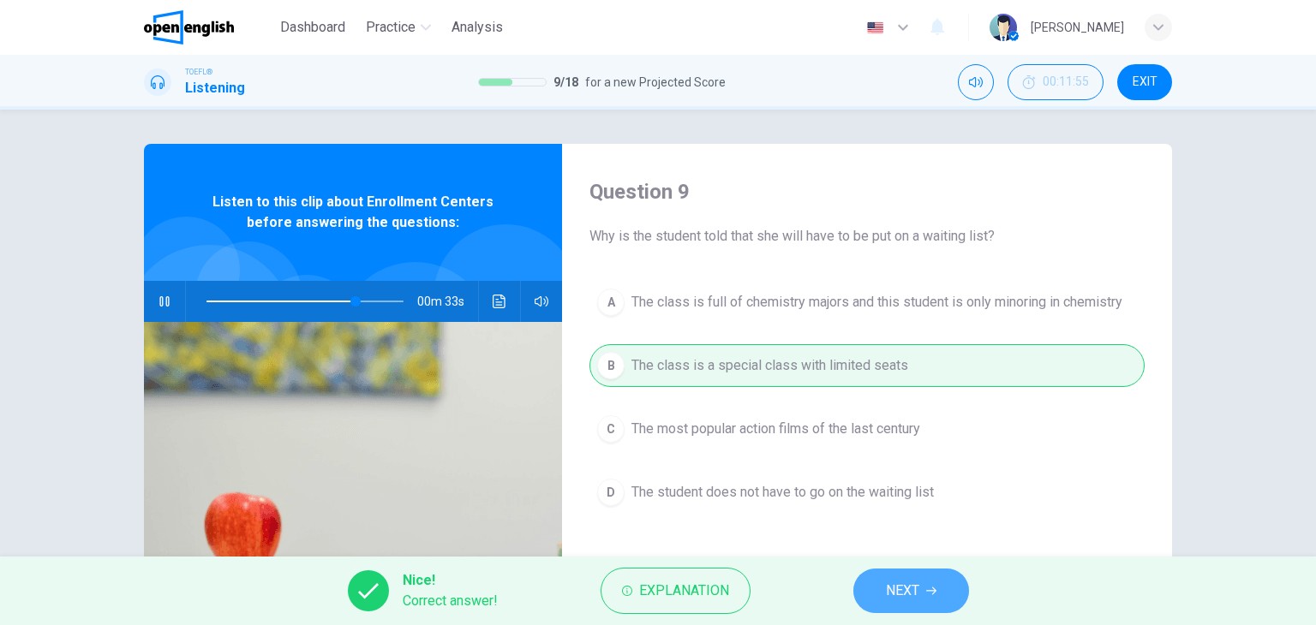
click at [921, 590] on button "NEXT" at bounding box center [911, 591] width 116 height 45
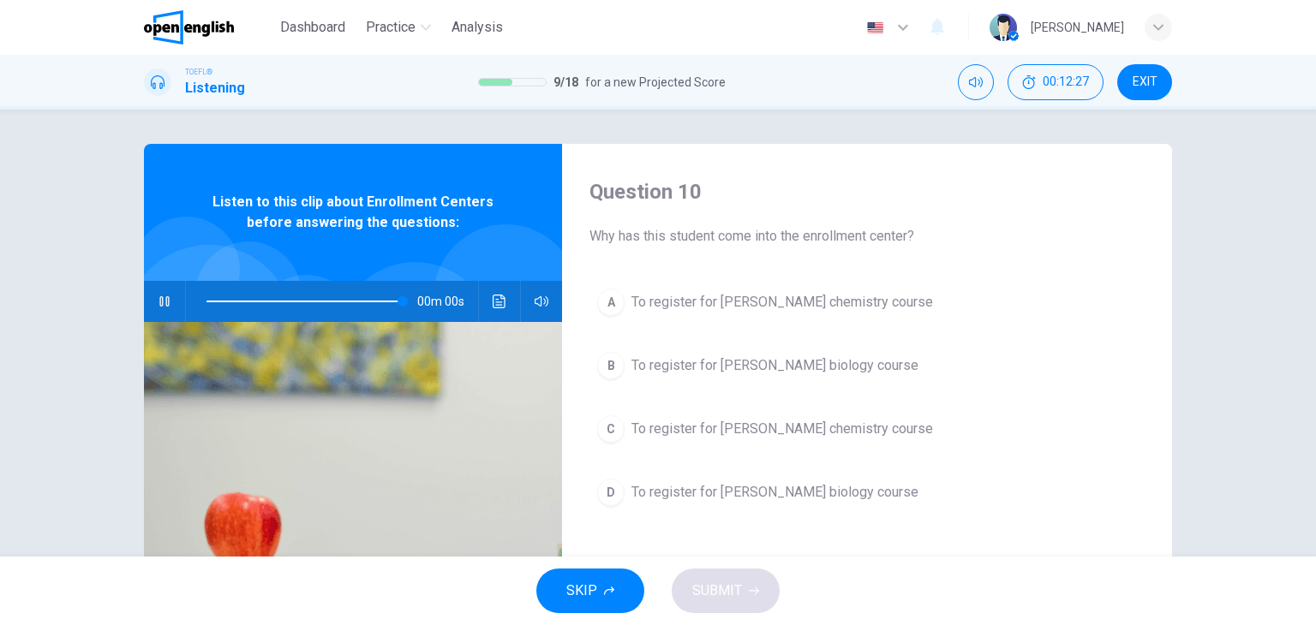
type input "*"
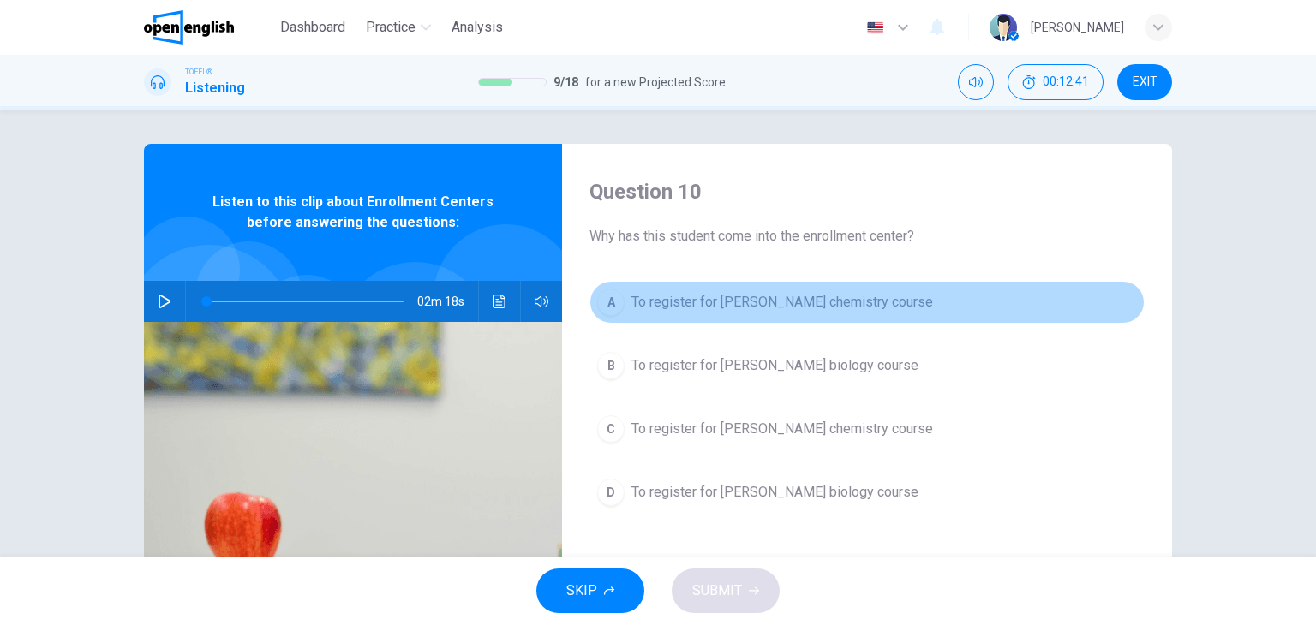
click at [827, 313] on button "A To register for Professor Taylor's chemistry course" at bounding box center [866, 302] width 555 height 43
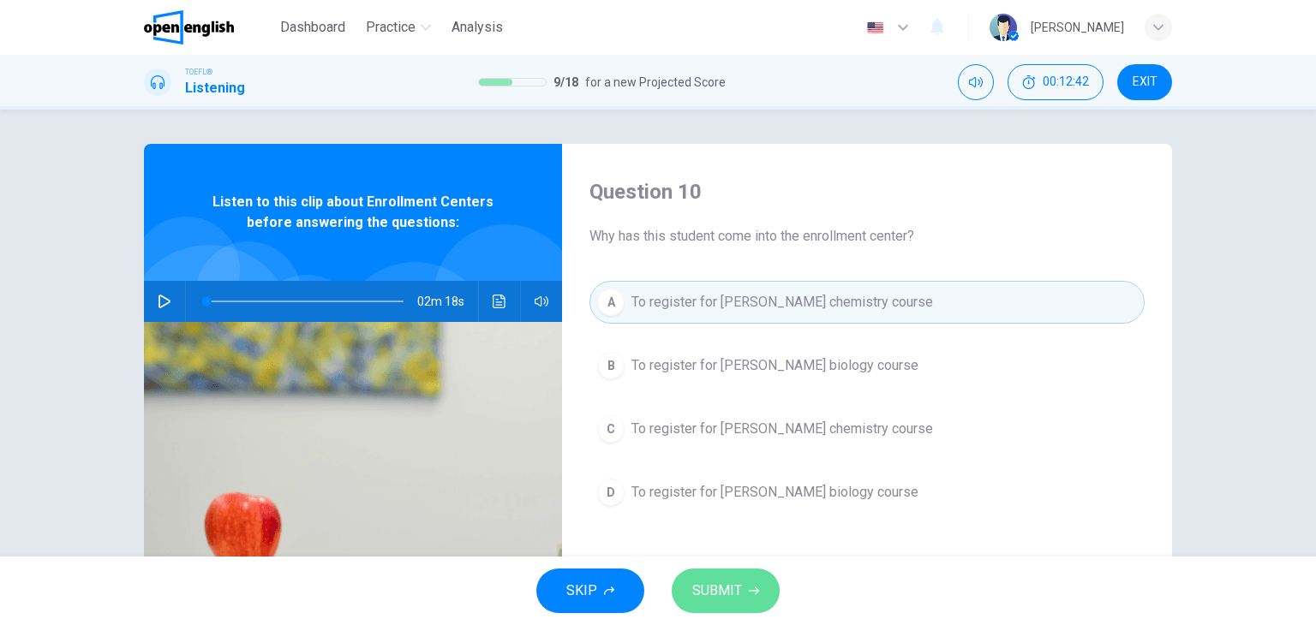
click at [749, 594] on icon "button" at bounding box center [754, 591] width 10 height 10
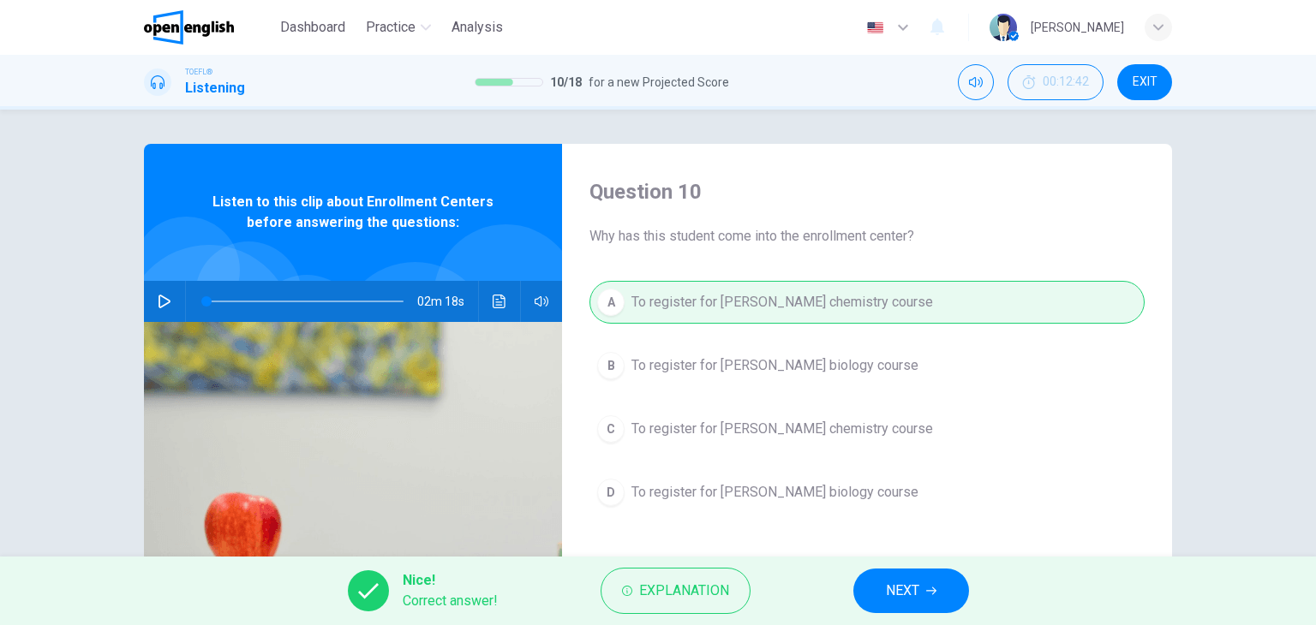
click at [928, 583] on button "NEXT" at bounding box center [911, 591] width 116 height 45
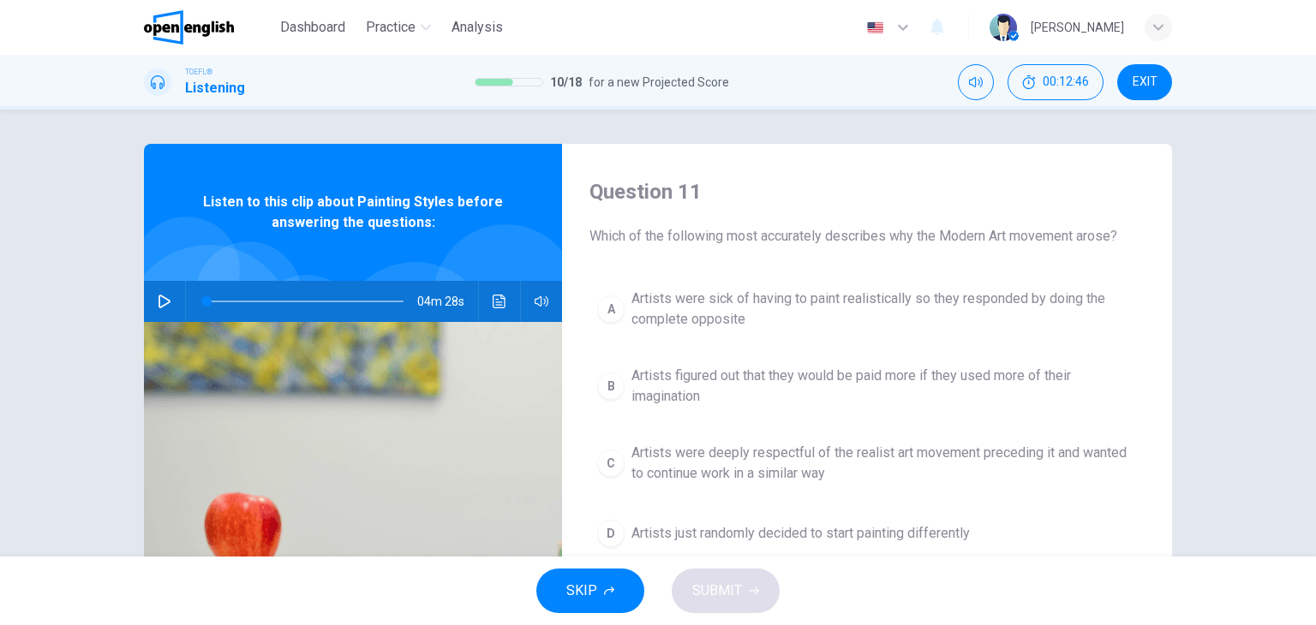
click at [158, 302] on icon "button" at bounding box center [165, 302] width 14 height 14
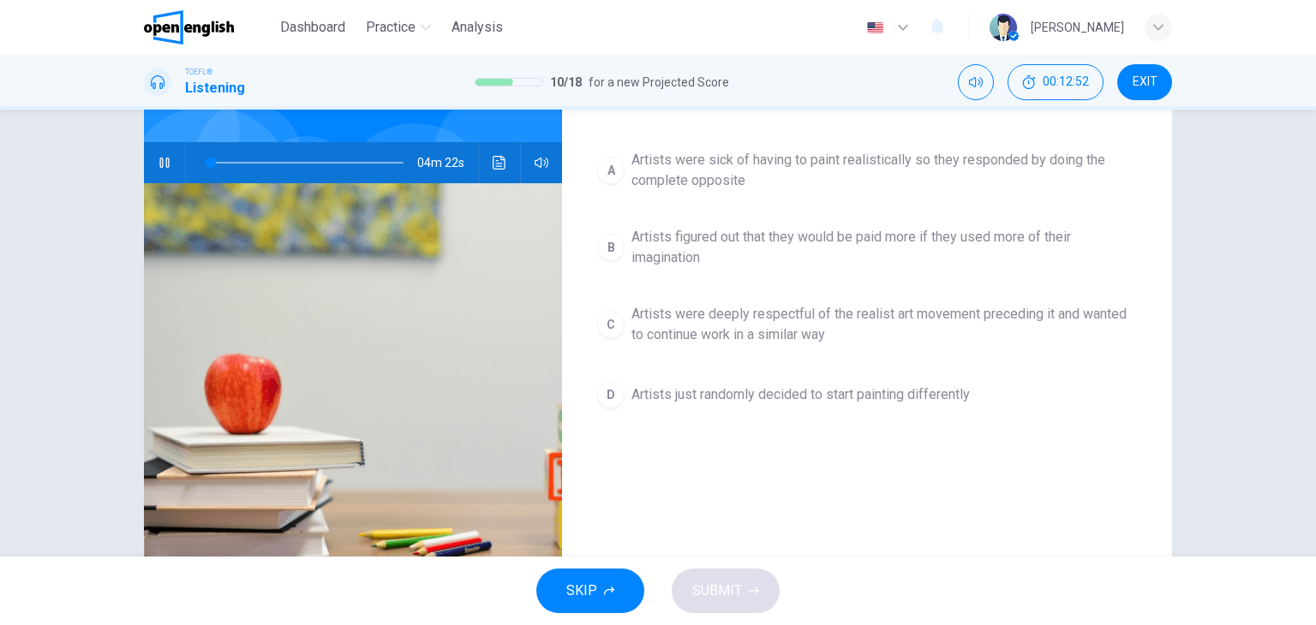
scroll to position [45, 0]
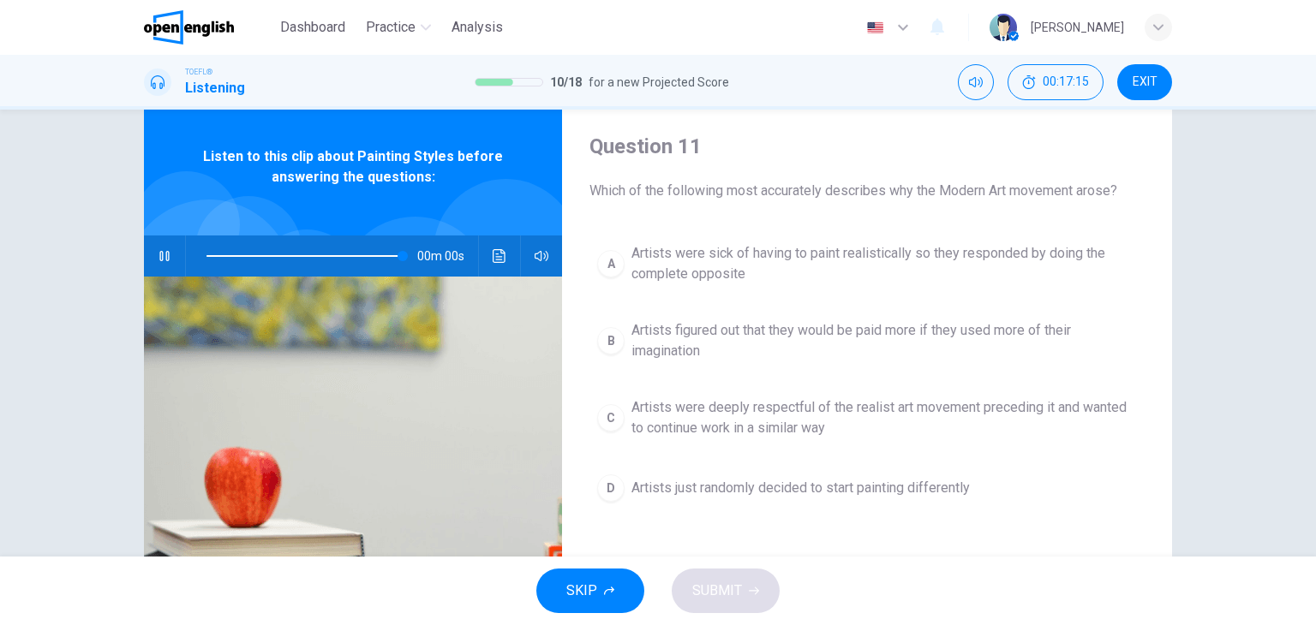
type input "*"
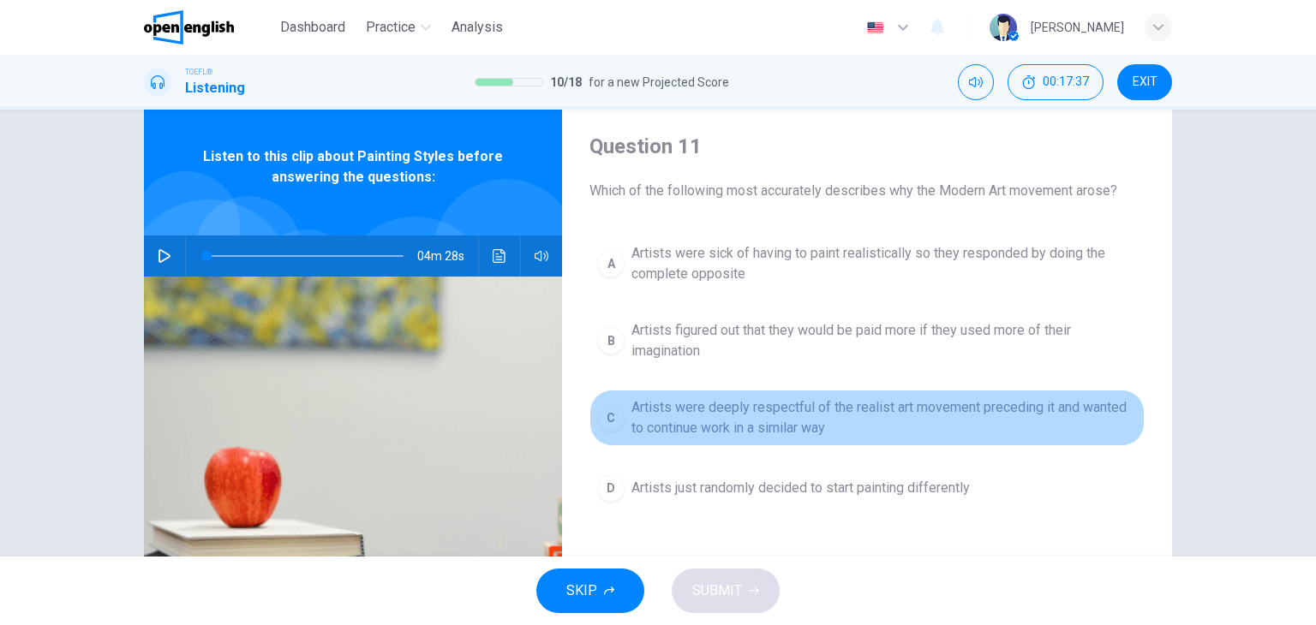
click at [784, 424] on span "Artists were deeply respectful of the realist art movement preceding it and wan…" at bounding box center [884, 418] width 506 height 41
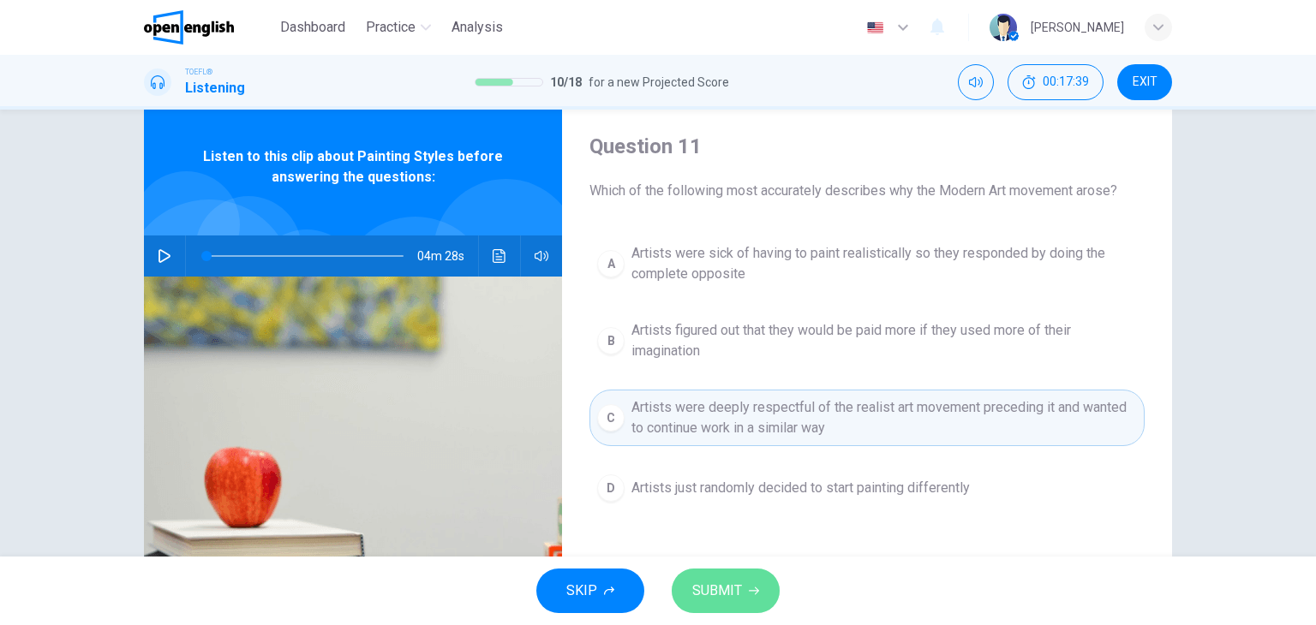
click at [734, 590] on span "SUBMIT" at bounding box center [717, 591] width 50 height 24
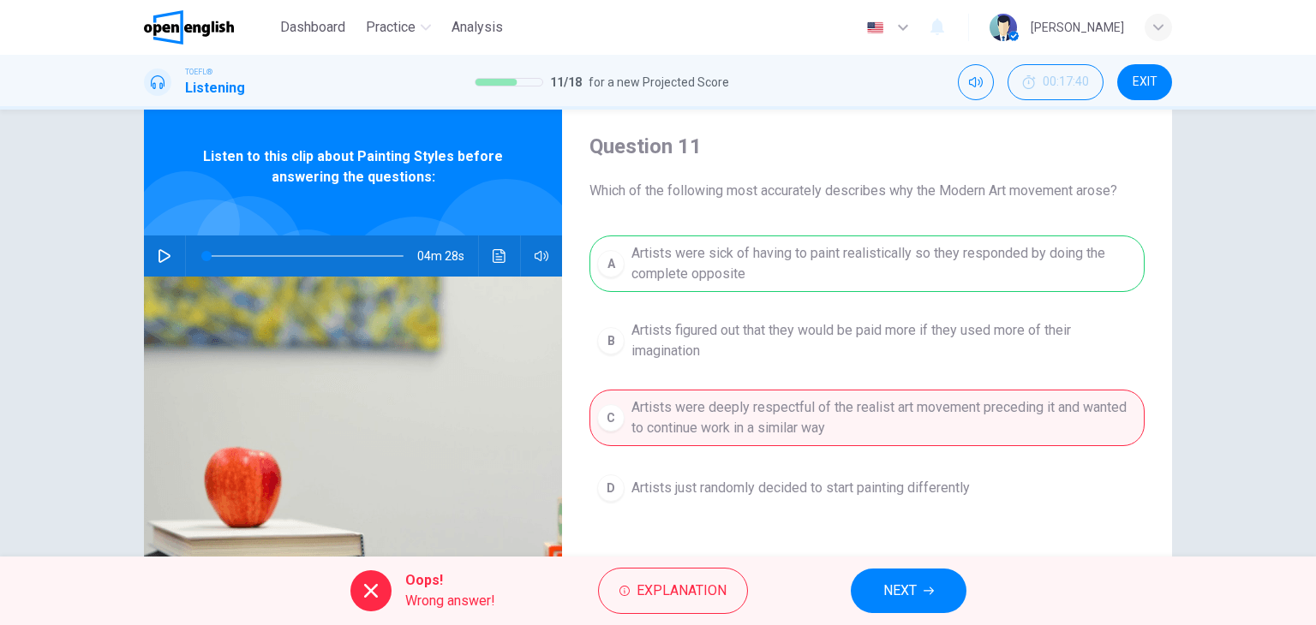
click at [905, 594] on span "NEXT" at bounding box center [899, 591] width 33 height 24
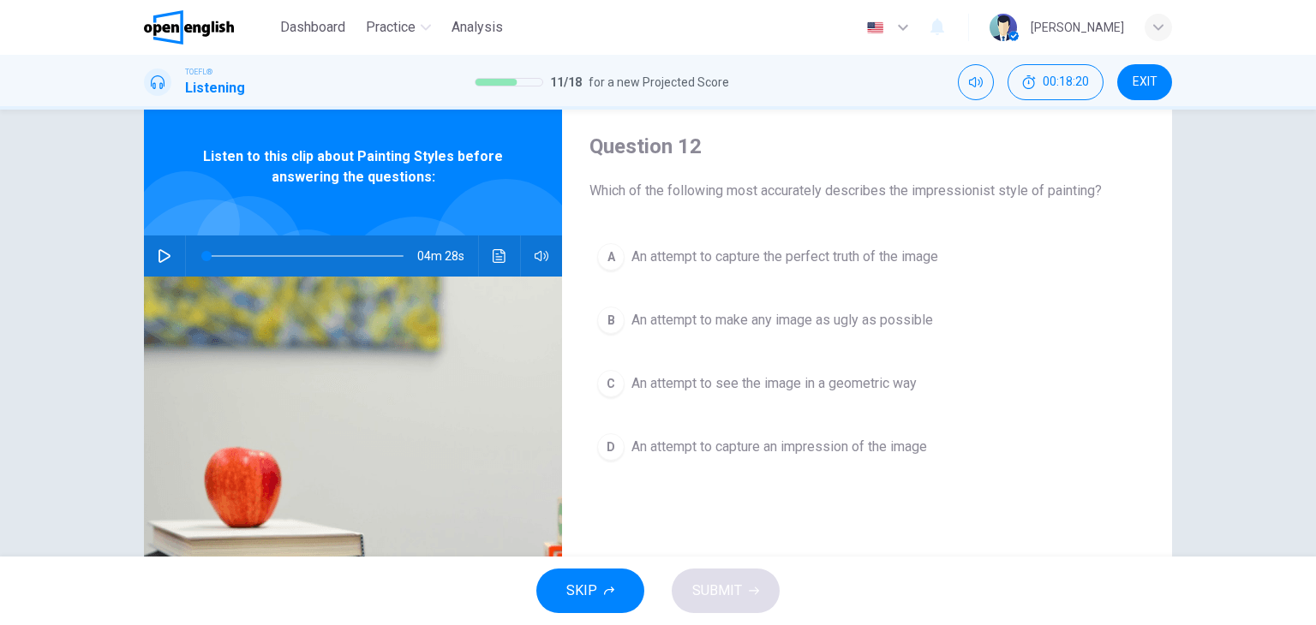
click at [816, 450] on span "An attempt to capture an impression of the image" at bounding box center [779, 447] width 296 height 21
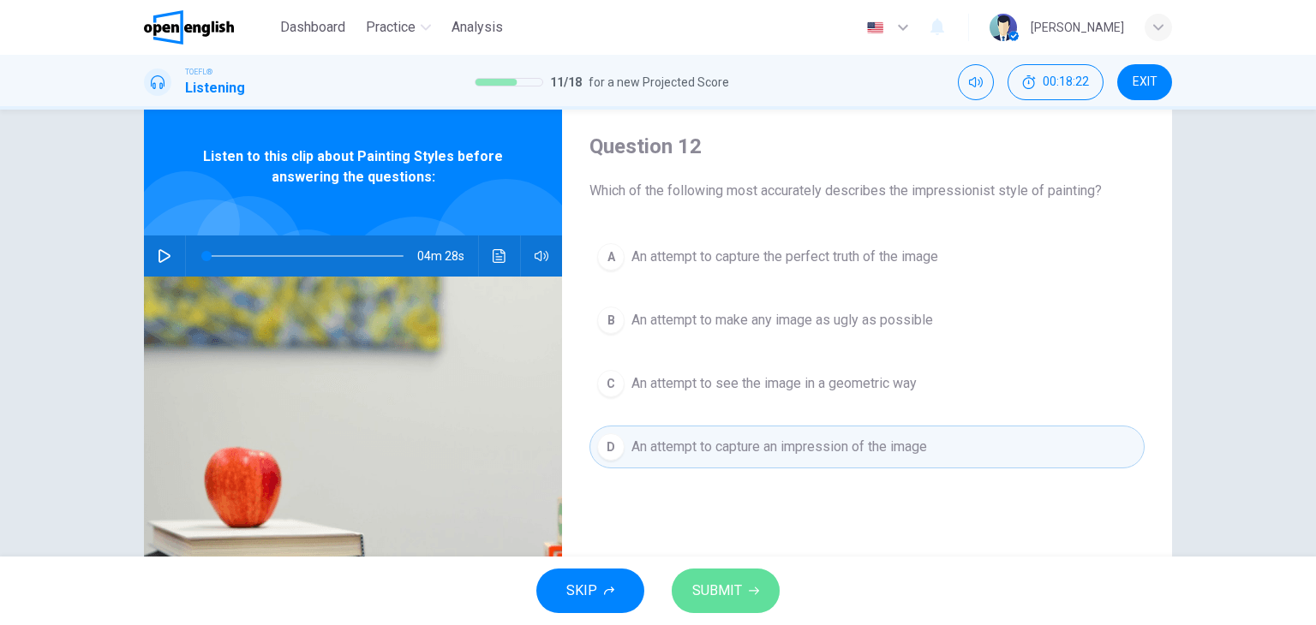
click at [733, 586] on span "SUBMIT" at bounding box center [717, 591] width 50 height 24
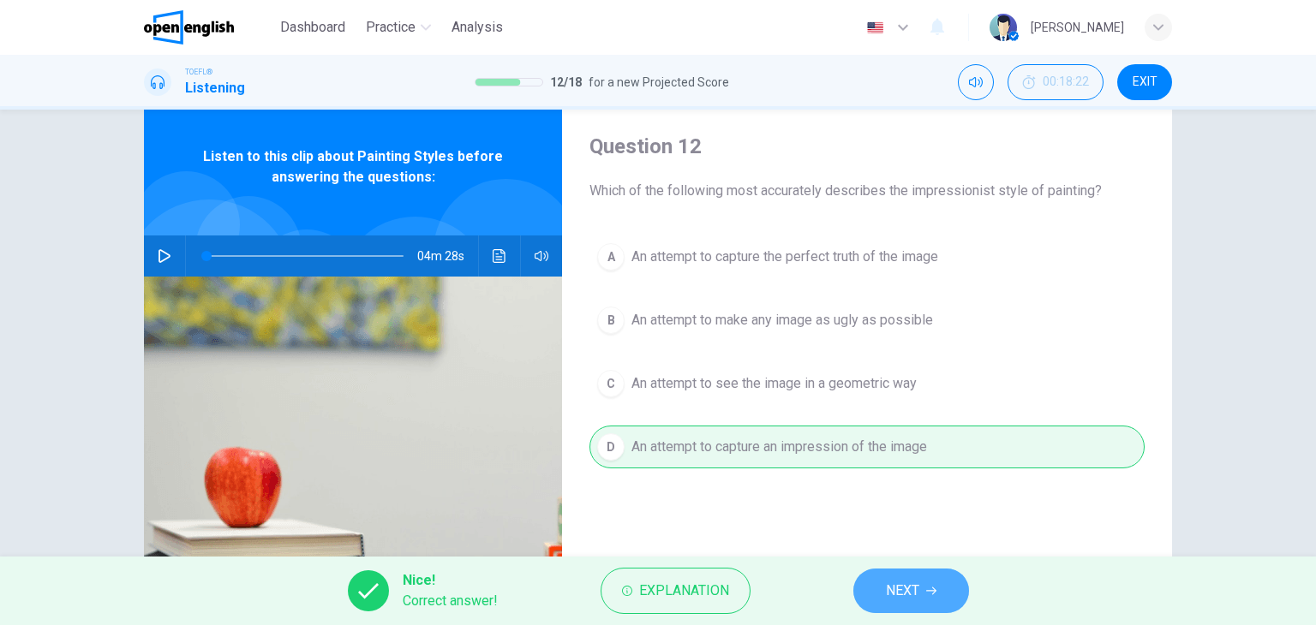
click at [890, 592] on span "NEXT" at bounding box center [902, 591] width 33 height 24
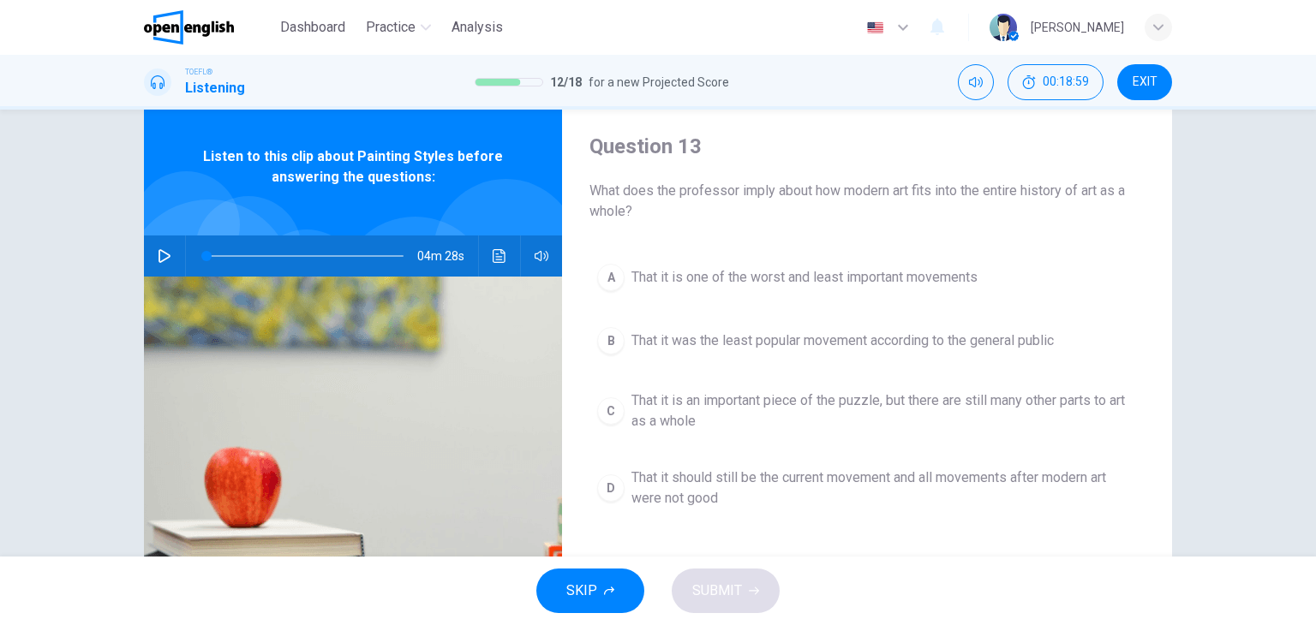
click at [809, 348] on span "That it was the least popular movement according to the general public" at bounding box center [842, 341] width 422 height 21
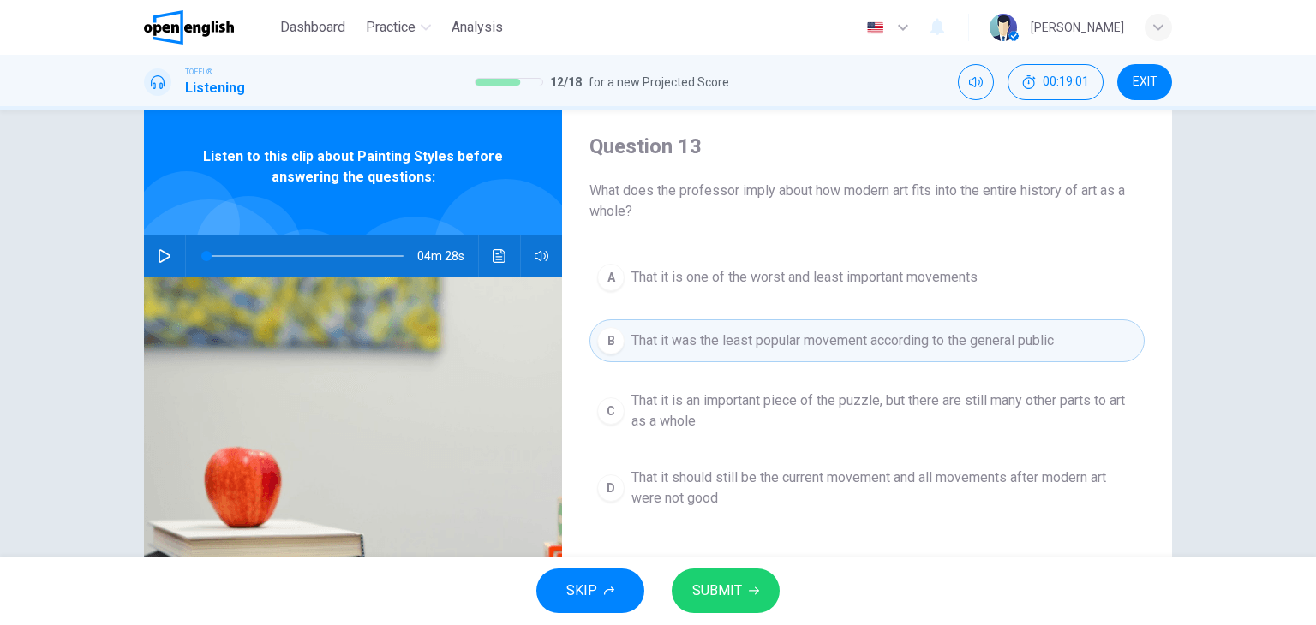
click at [739, 580] on span "SUBMIT" at bounding box center [717, 591] width 50 height 24
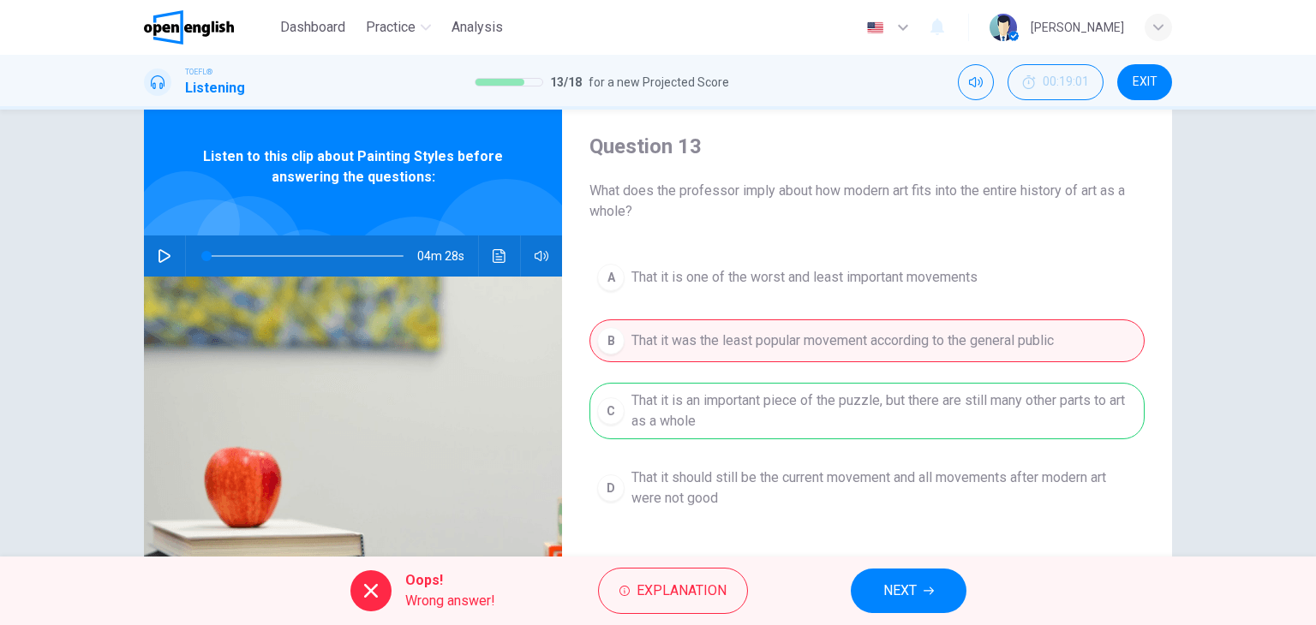
click at [904, 577] on button "NEXT" at bounding box center [909, 591] width 116 height 45
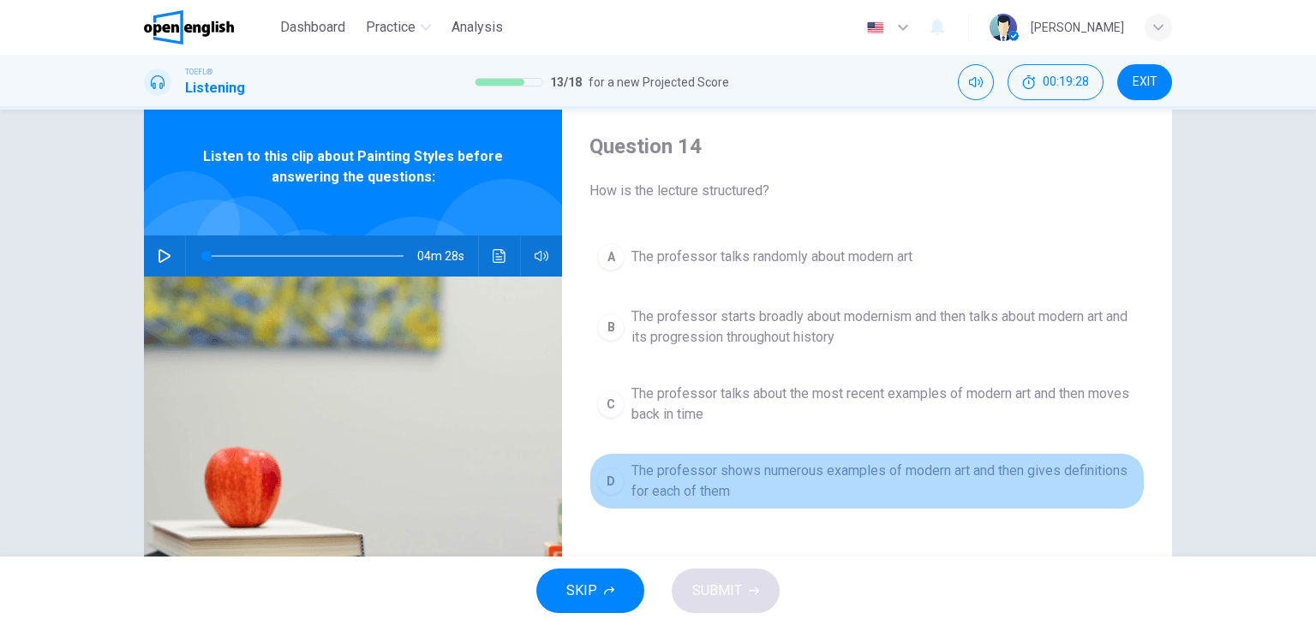
click at [701, 471] on span "The professor shows numerous examples of modern art and then gives definitions …" at bounding box center [884, 481] width 506 height 41
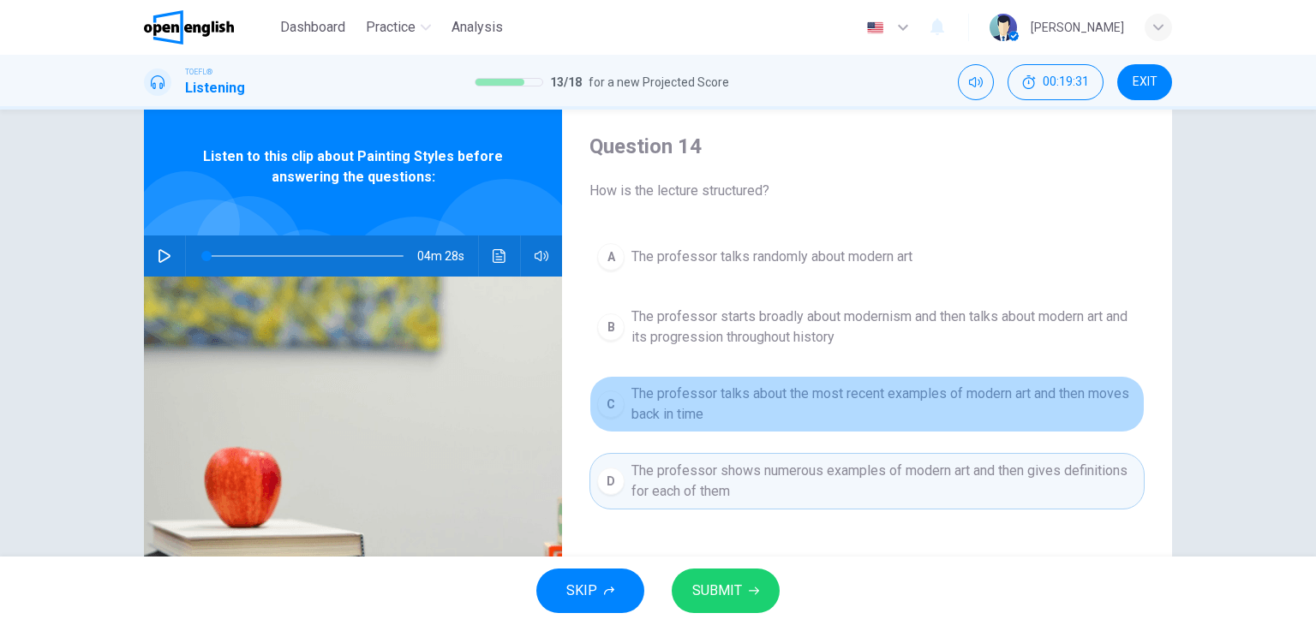
click at [693, 403] on span "The professor talks about the most recent examples of modern art and then moves…" at bounding box center [884, 404] width 506 height 41
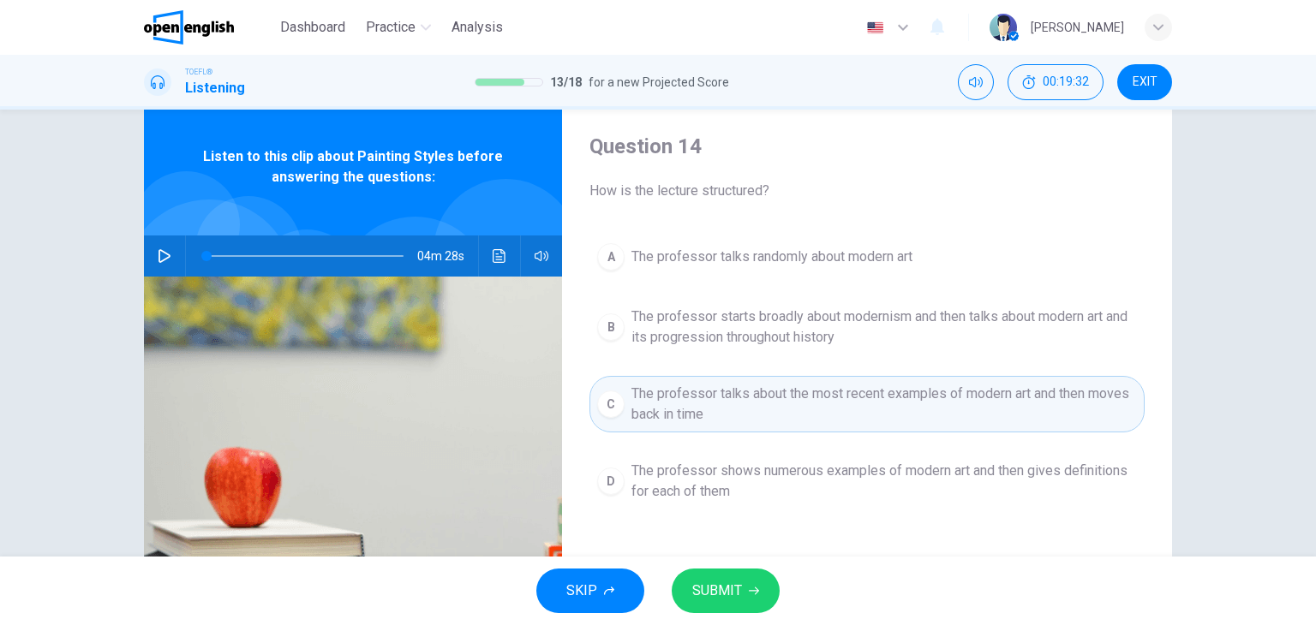
click at [730, 587] on span "SUBMIT" at bounding box center [717, 591] width 50 height 24
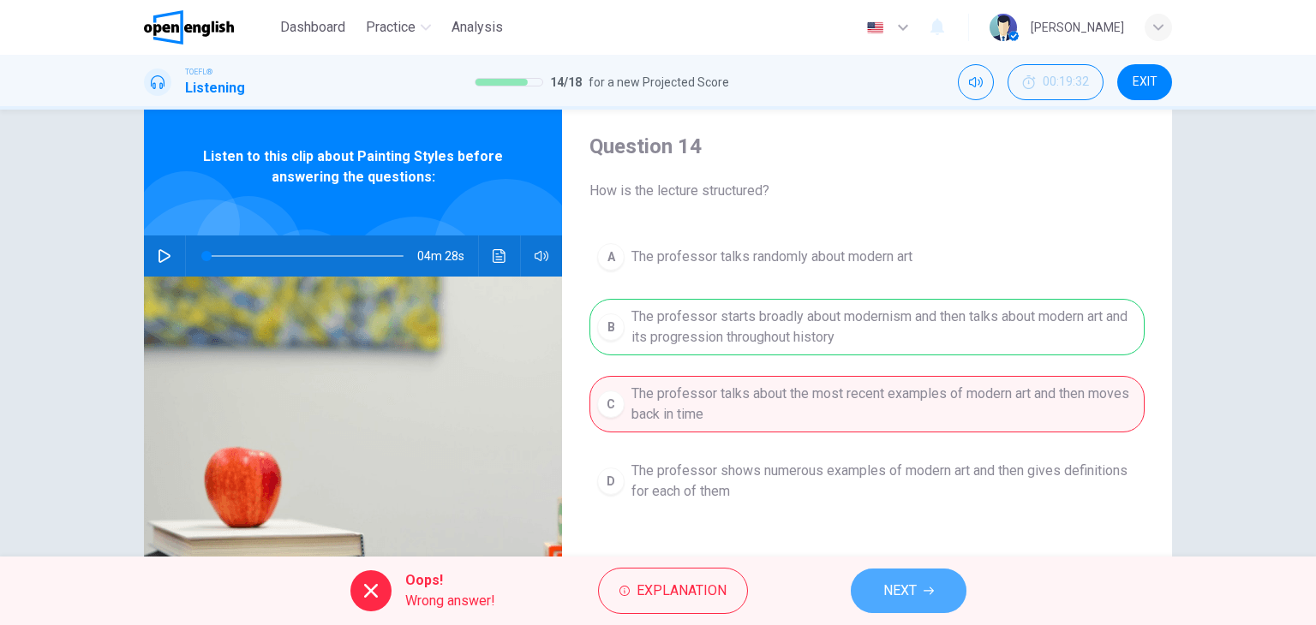
click at [898, 582] on span "NEXT" at bounding box center [899, 591] width 33 height 24
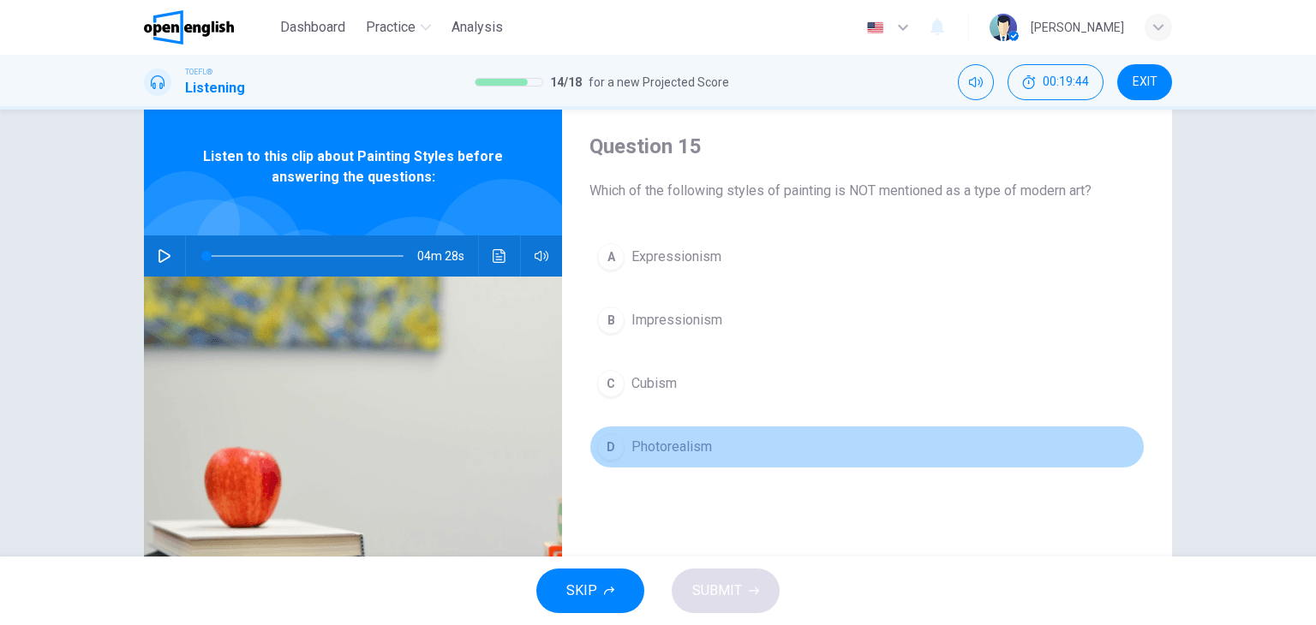
click at [694, 457] on button "D Photorealism" at bounding box center [866, 447] width 555 height 43
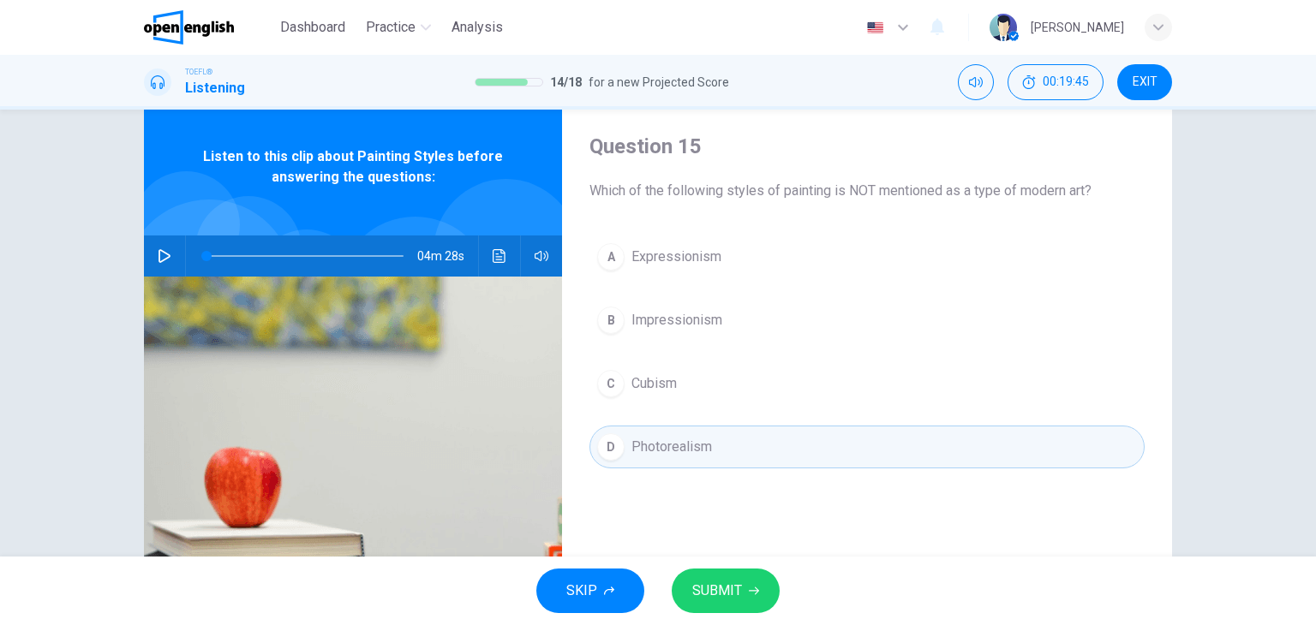
click at [738, 591] on span "SUBMIT" at bounding box center [717, 591] width 50 height 24
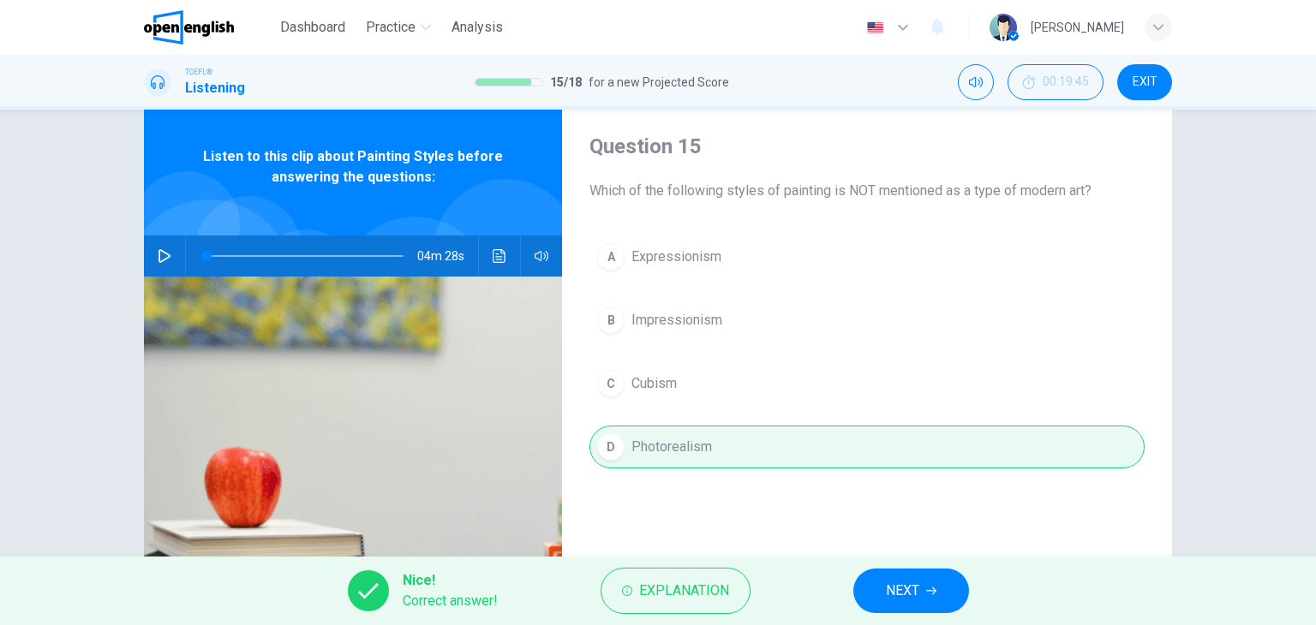
click at [932, 593] on icon "button" at bounding box center [931, 591] width 10 height 10
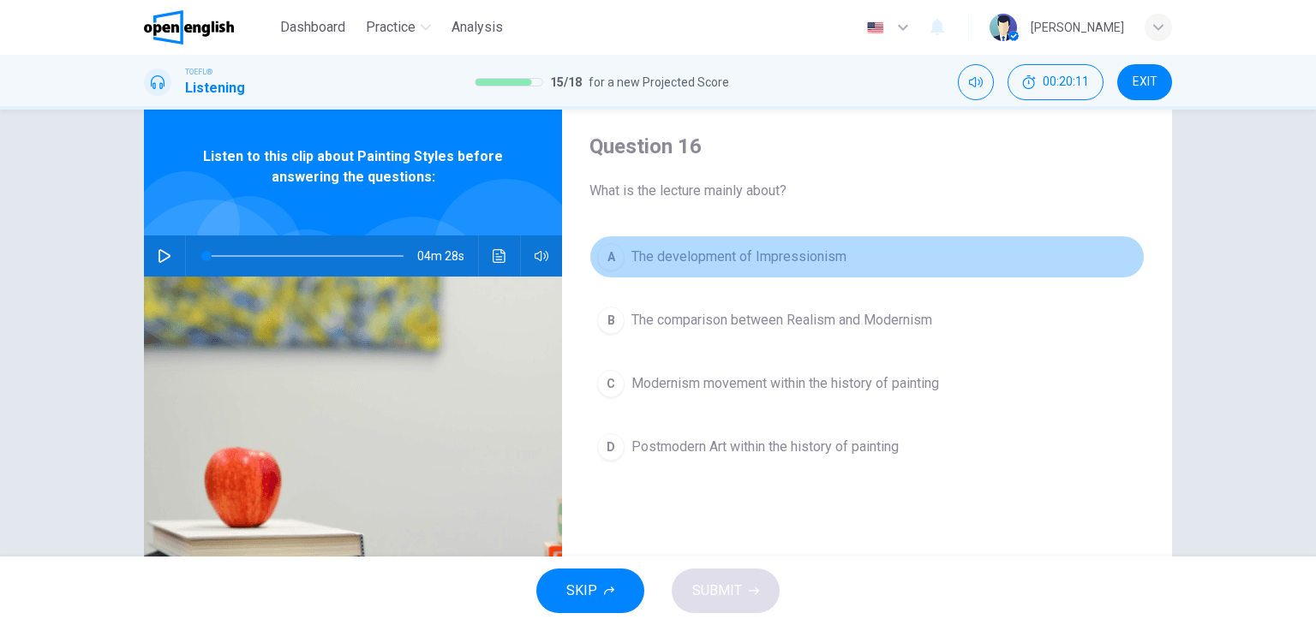
click at [800, 252] on span "The development of Impressionism" at bounding box center [738, 257] width 215 height 21
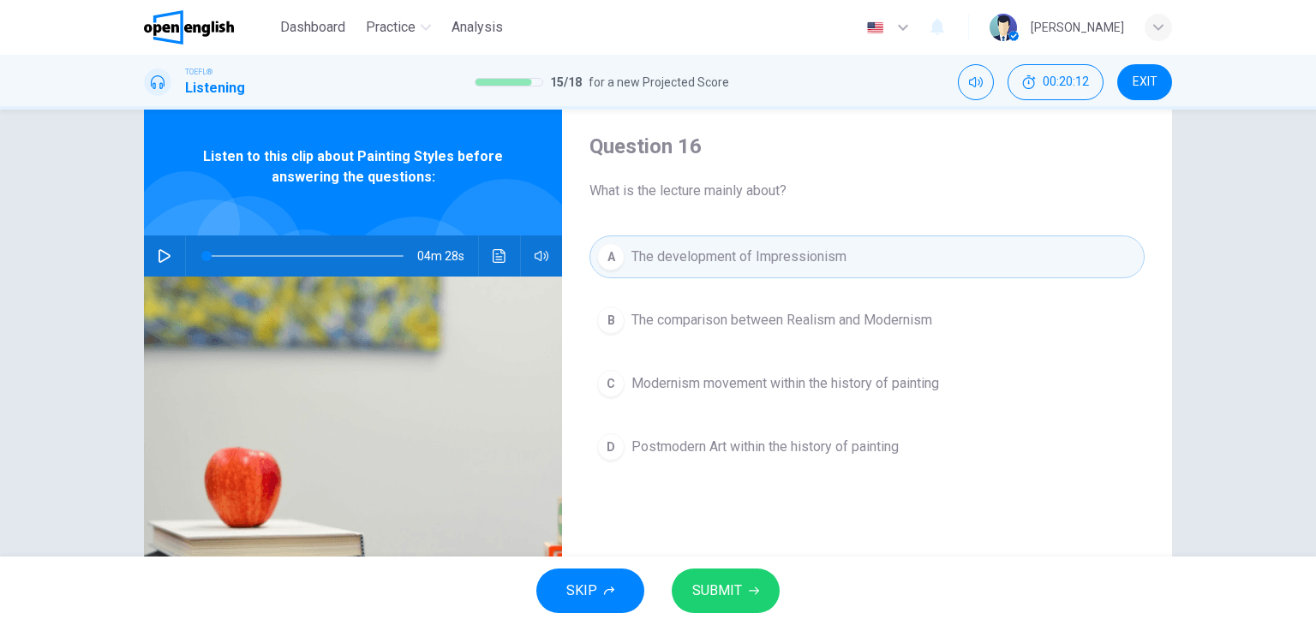
click at [727, 579] on span "SUBMIT" at bounding box center [717, 591] width 50 height 24
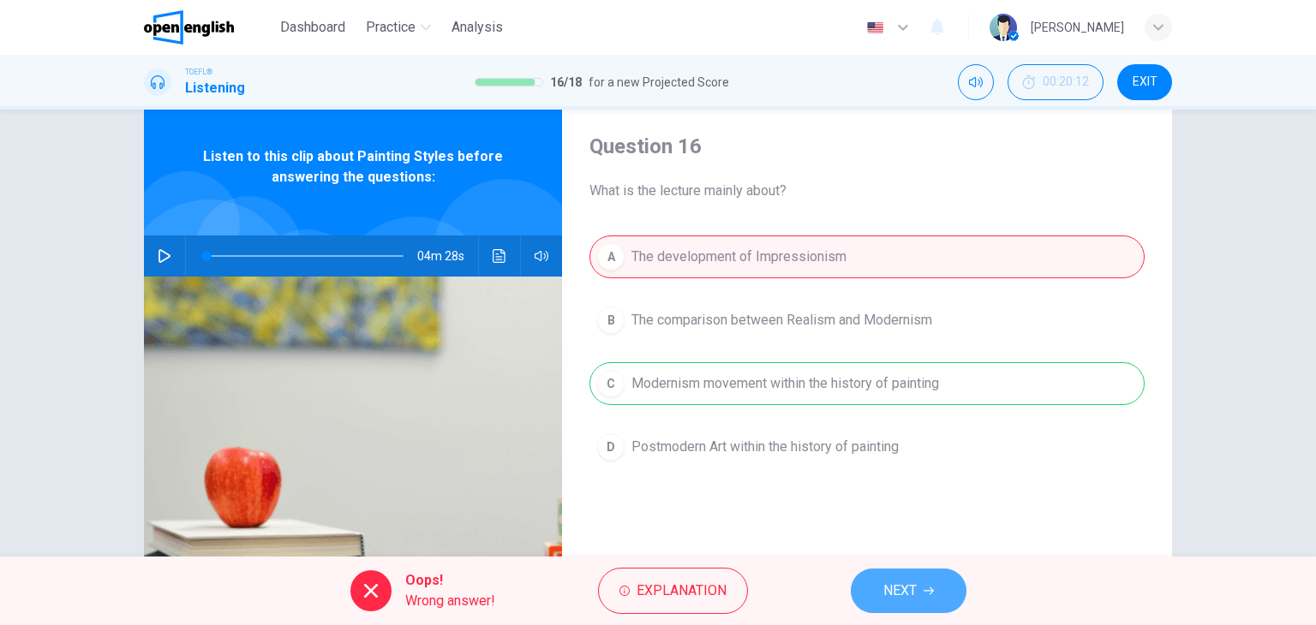
click at [903, 595] on span "NEXT" at bounding box center [899, 591] width 33 height 24
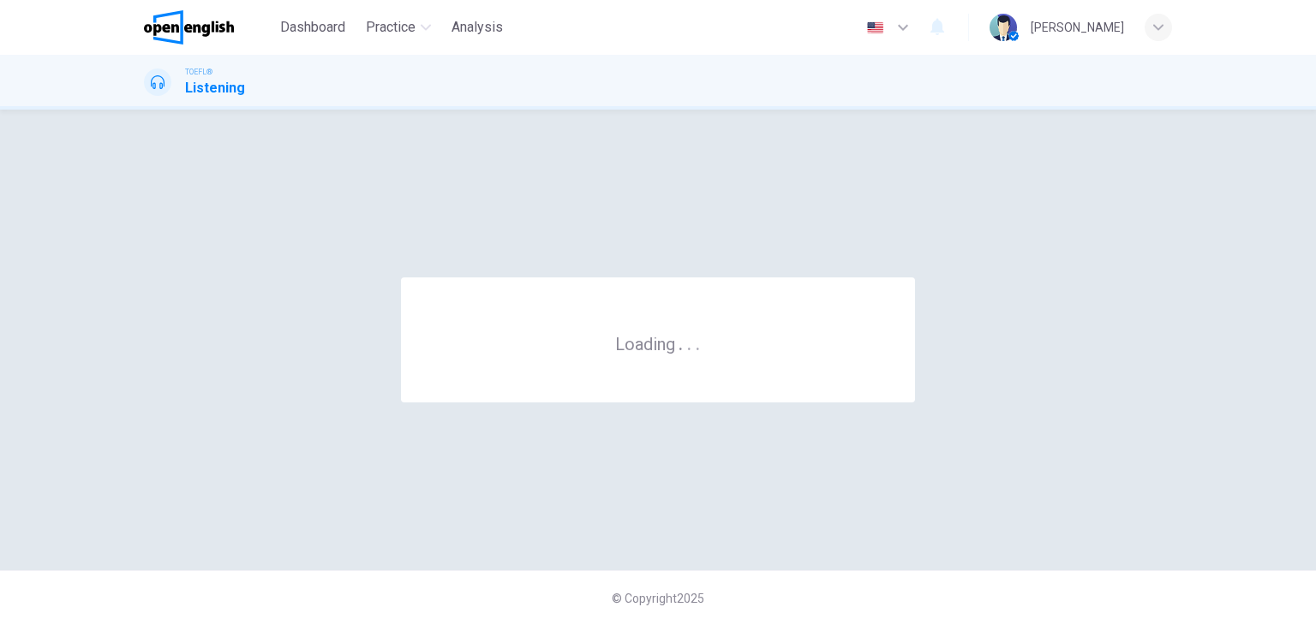
scroll to position [0, 0]
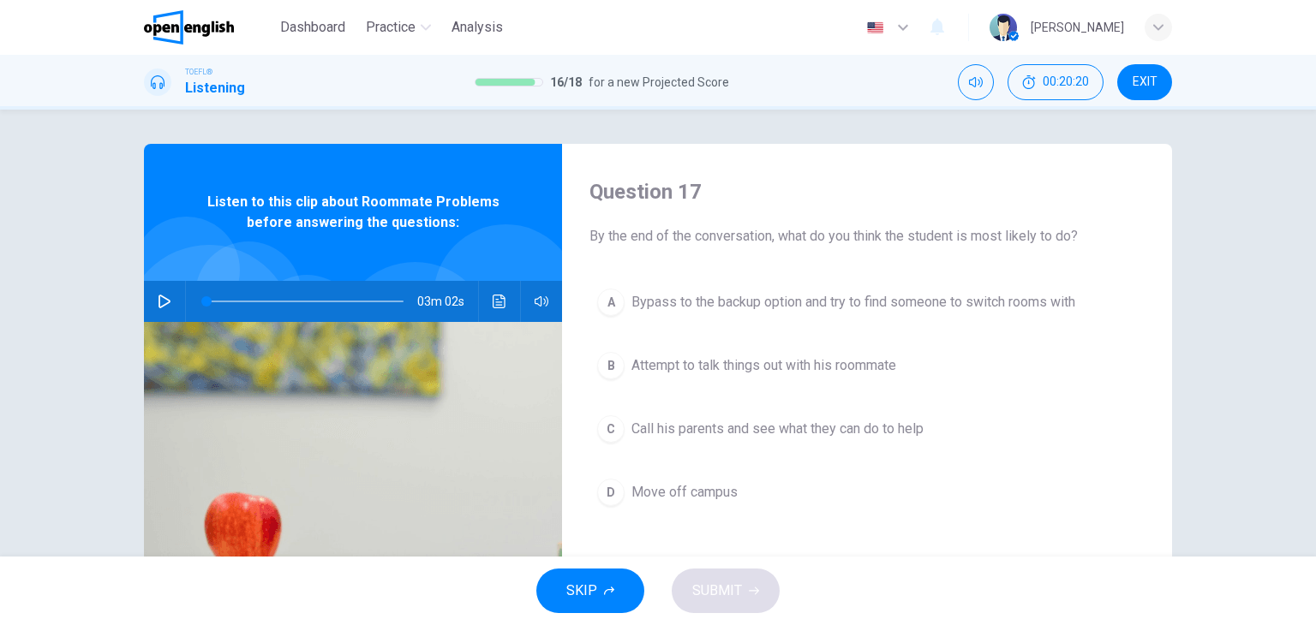
click at [158, 300] on icon "button" at bounding box center [165, 302] width 14 height 14
type input "*"
click at [802, 366] on span "Attempt to talk things out with his roommate" at bounding box center [763, 366] width 265 height 21
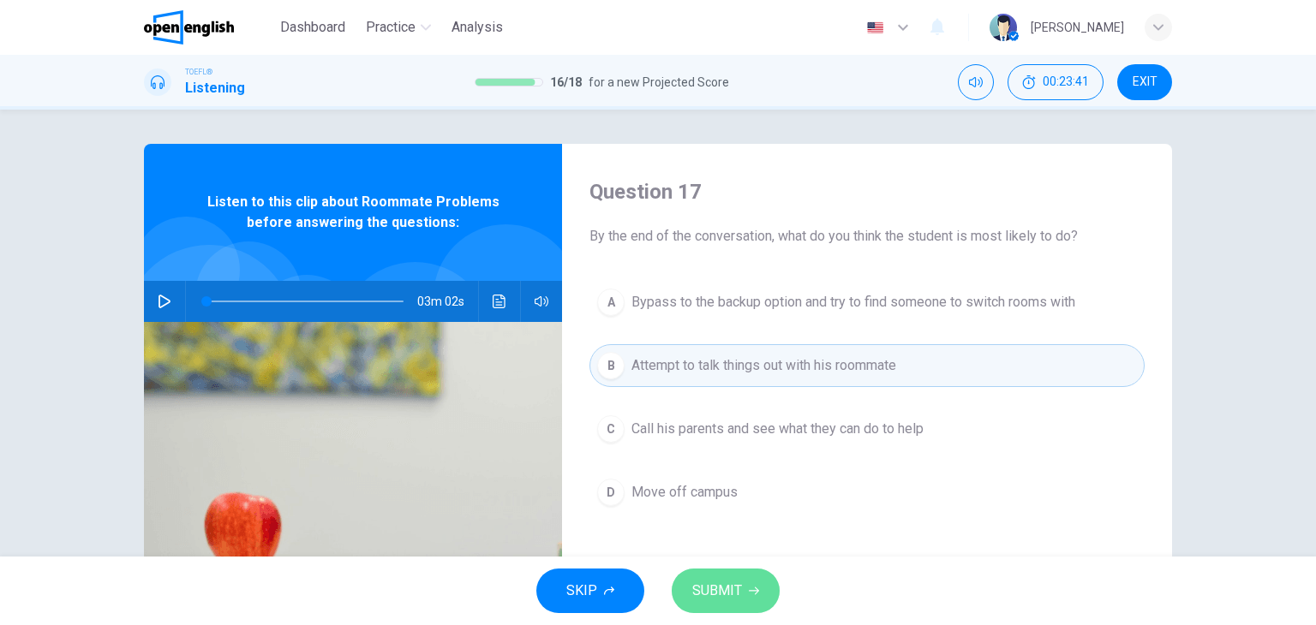
click at [716, 594] on span "SUBMIT" at bounding box center [717, 591] width 50 height 24
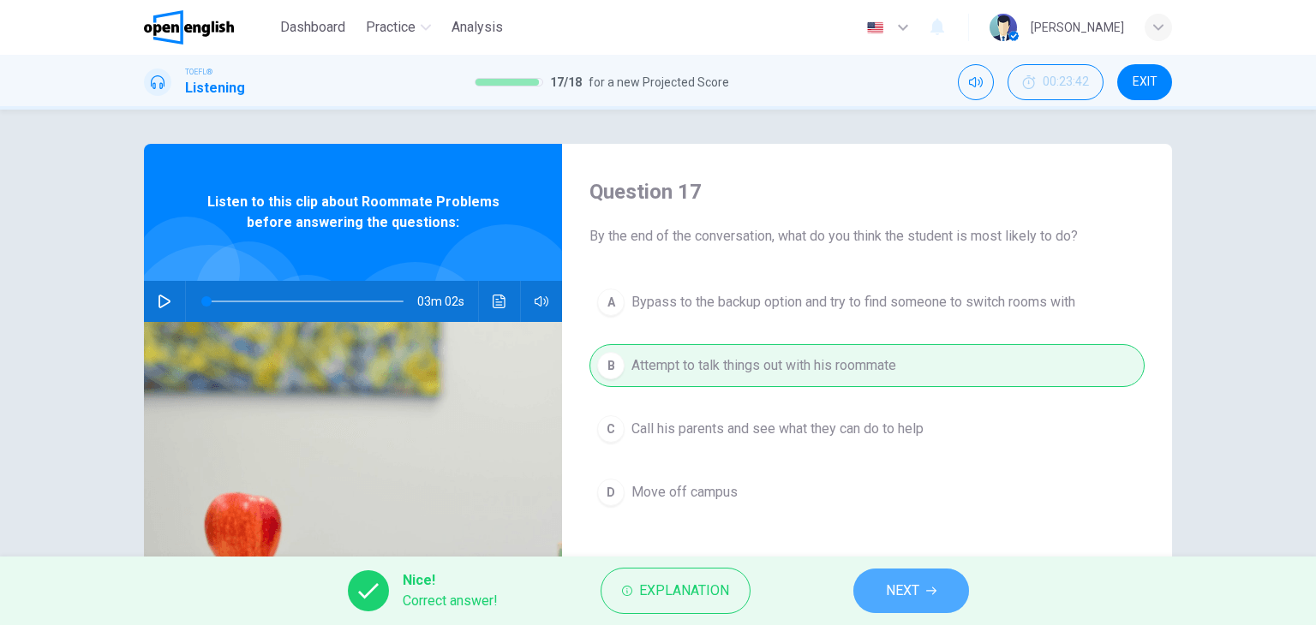
click at [898, 594] on span "NEXT" at bounding box center [902, 591] width 33 height 24
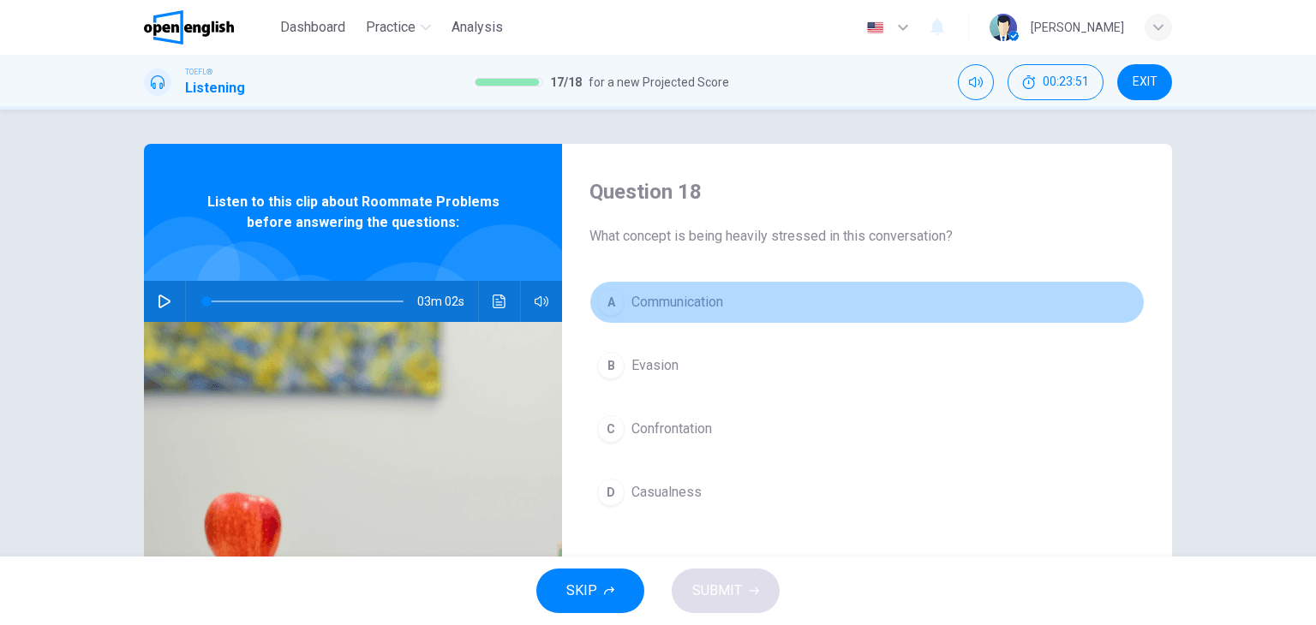
click at [692, 300] on span "Communication" at bounding box center [677, 302] width 92 height 21
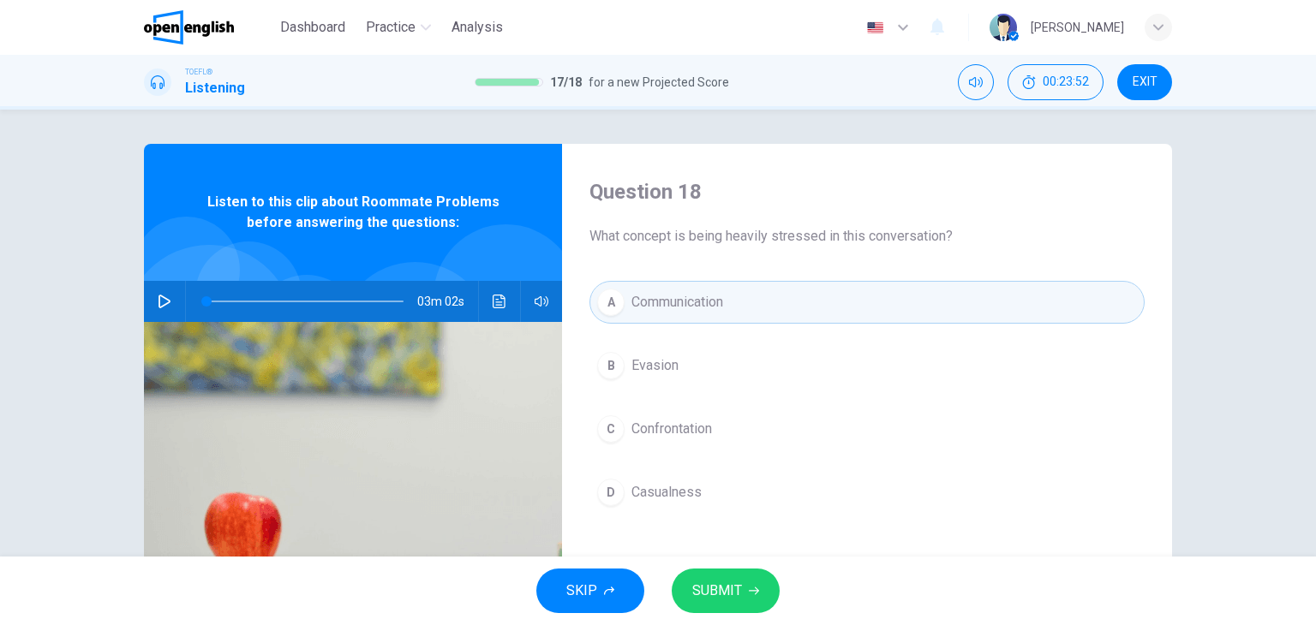
click at [727, 583] on span "SUBMIT" at bounding box center [717, 591] width 50 height 24
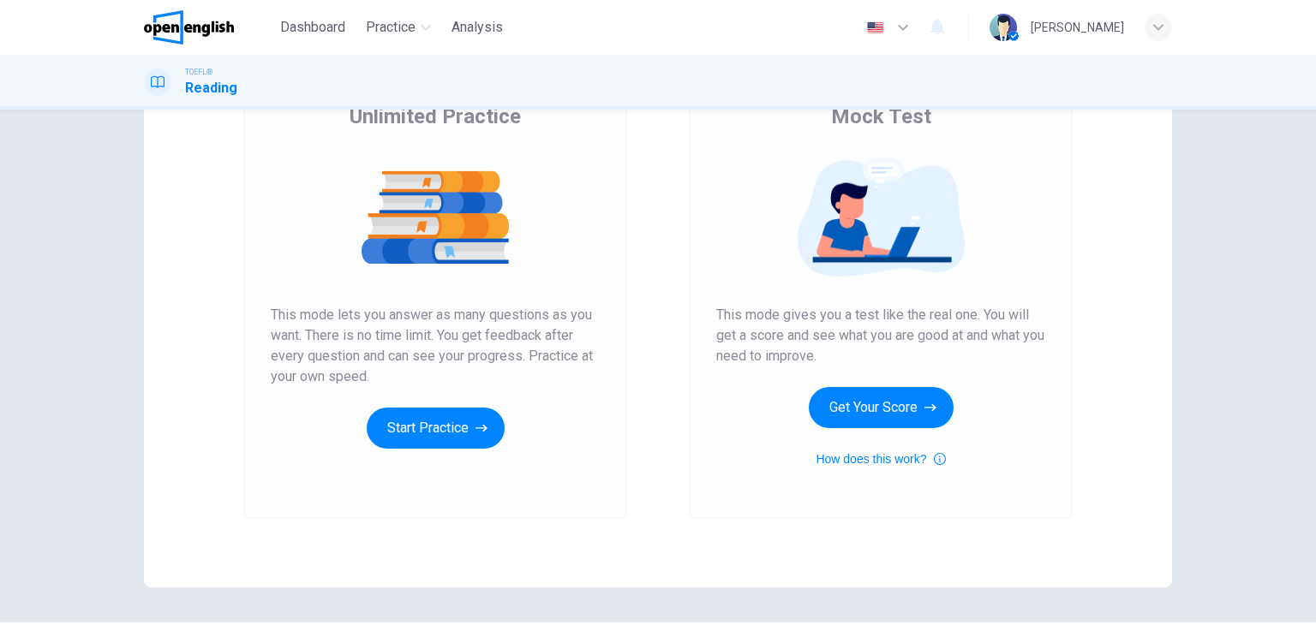
scroll to position [171, 0]
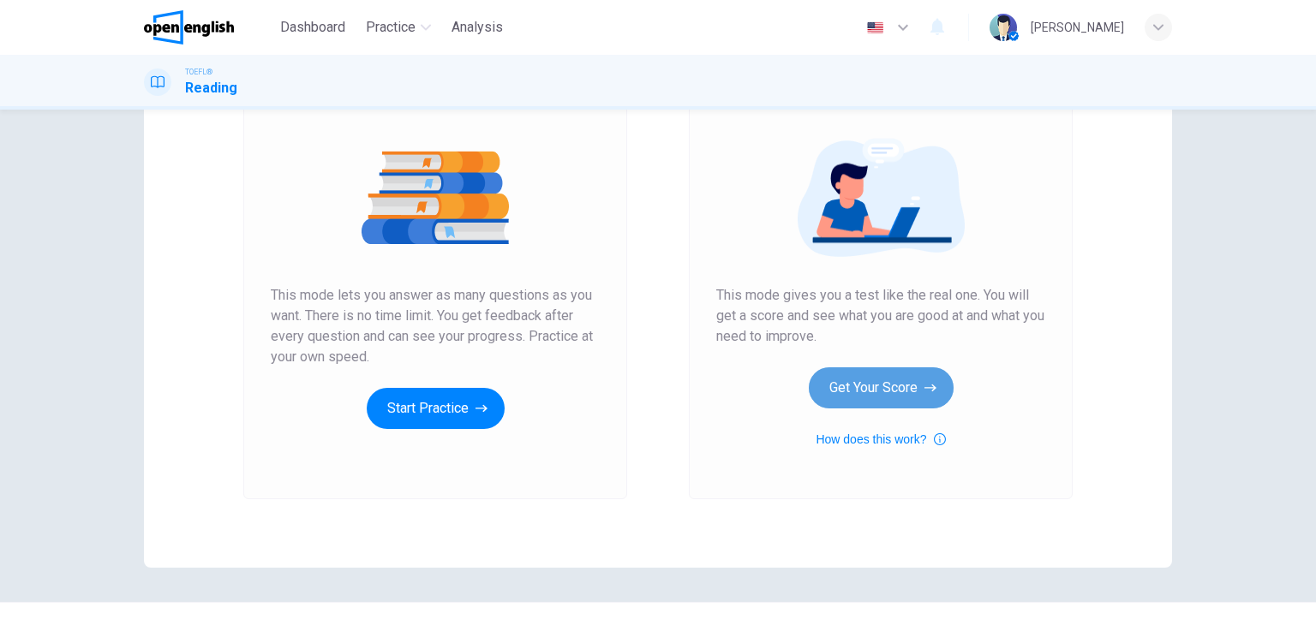
click at [887, 386] on button "Get Your Score" at bounding box center [881, 388] width 145 height 41
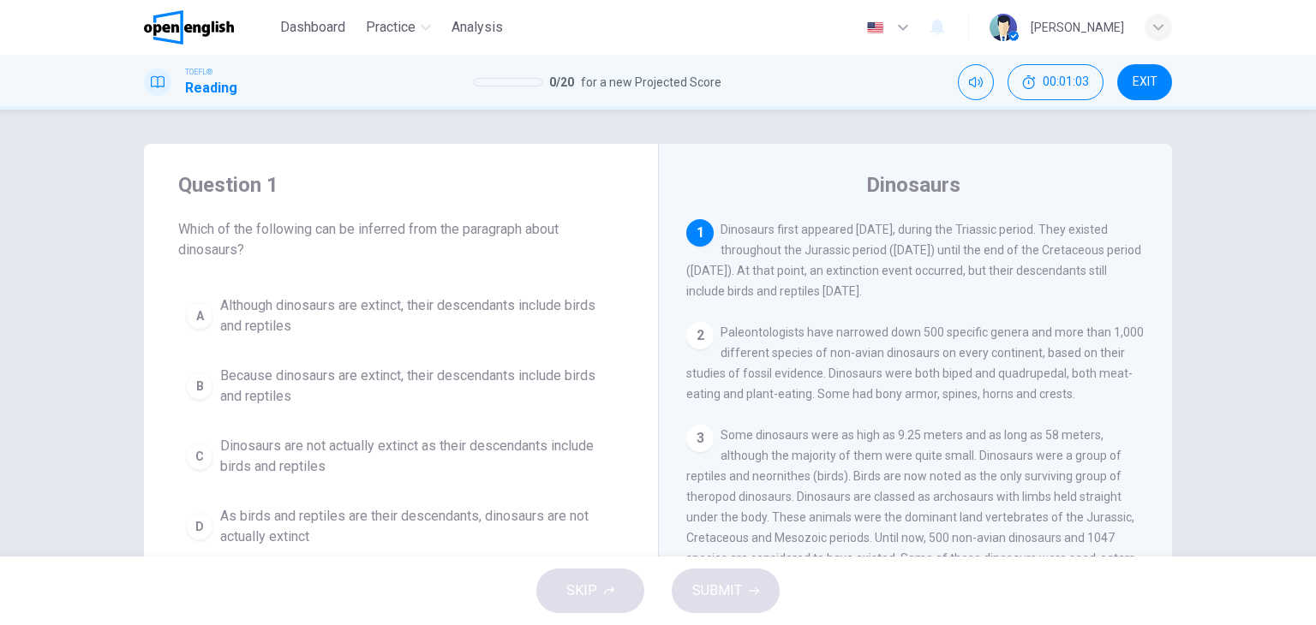
scroll to position [86, 0]
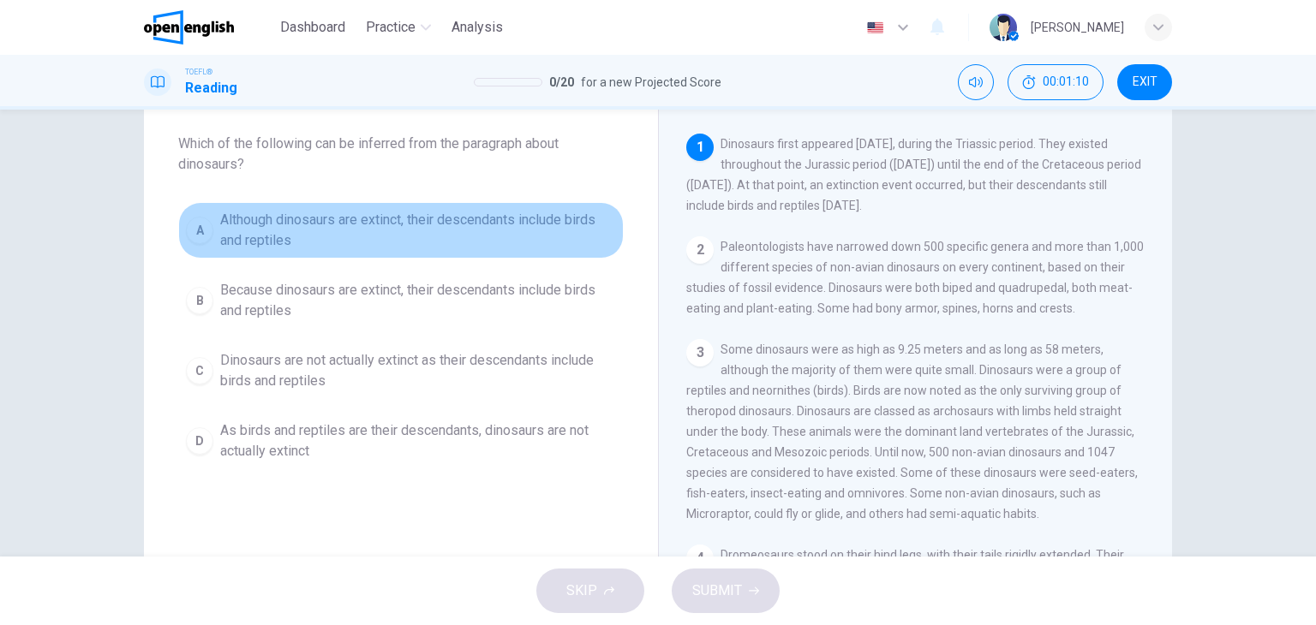
click at [329, 236] on span "Although dinosaurs are extinct, their descendants include birds and reptiles" at bounding box center [418, 230] width 396 height 41
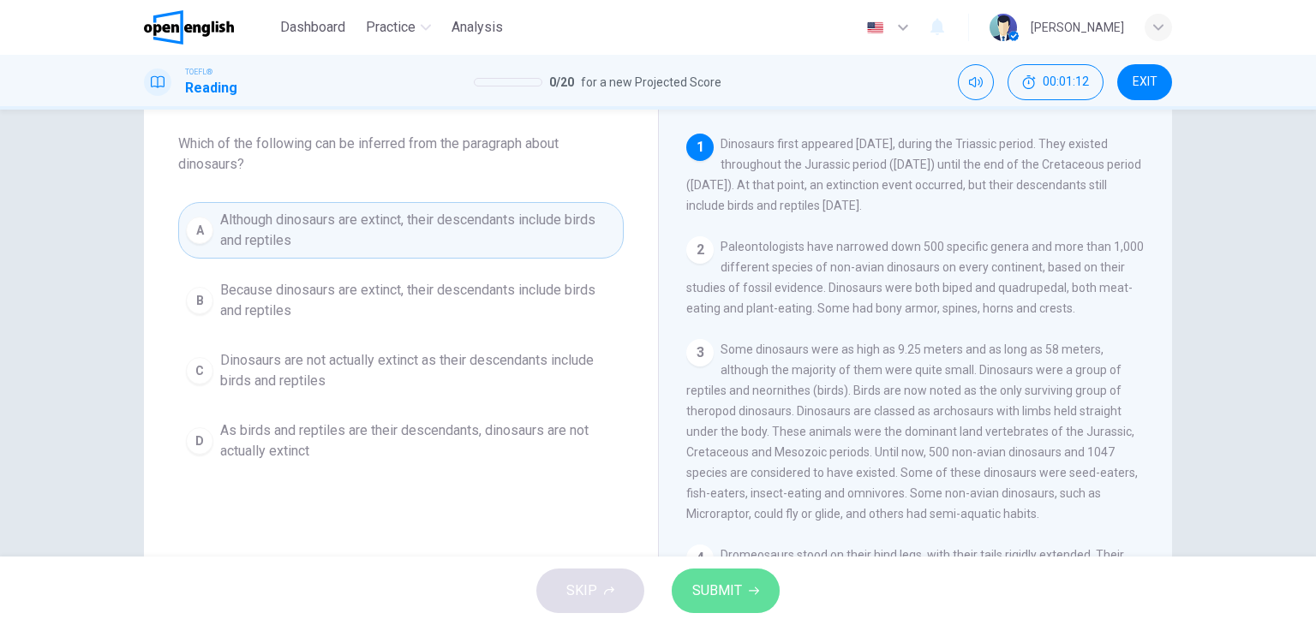
click at [740, 586] on span "SUBMIT" at bounding box center [717, 591] width 50 height 24
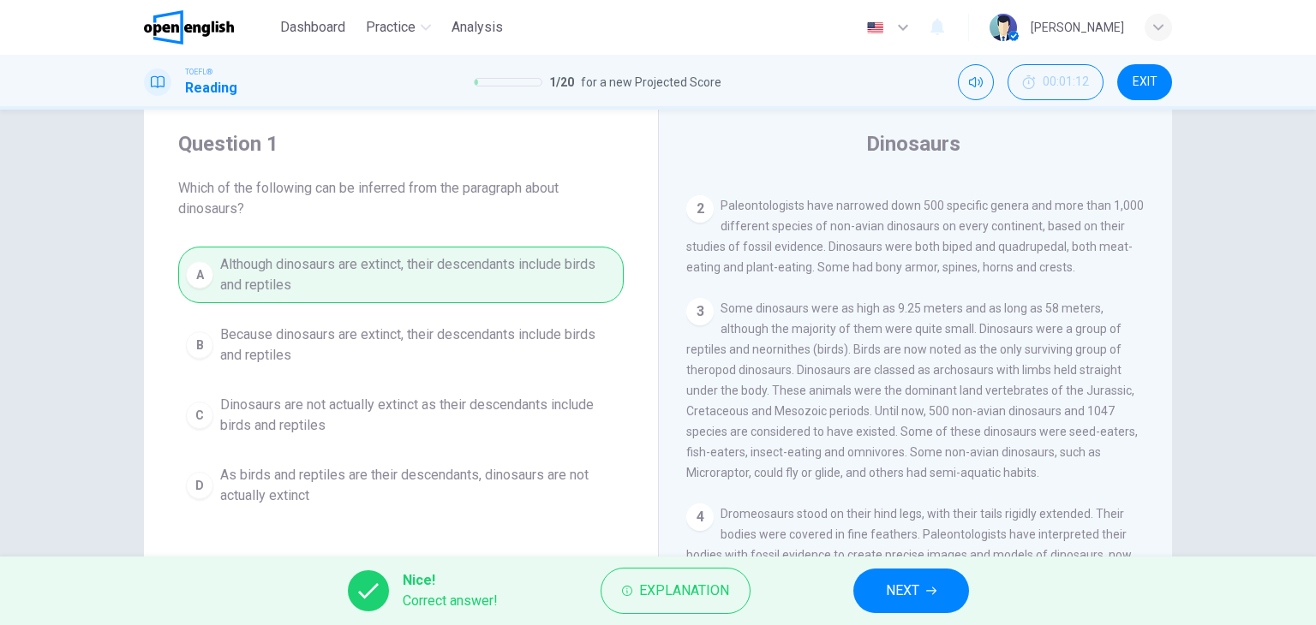
scroll to position [0, 0]
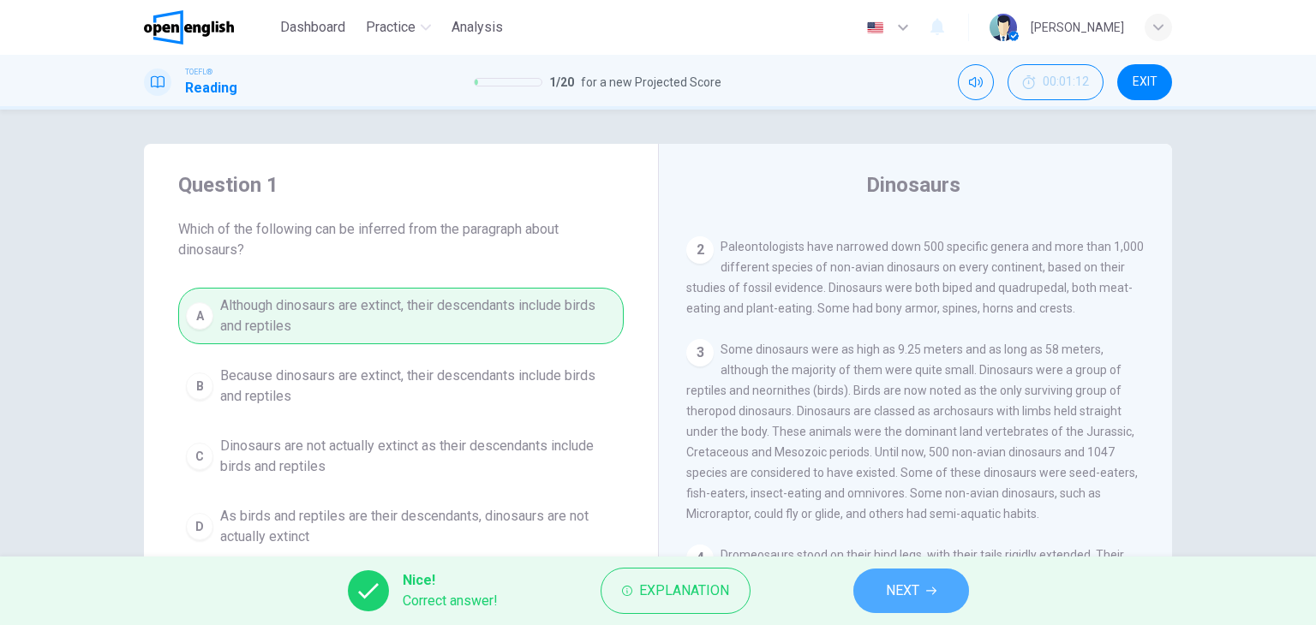
click at [906, 594] on span "NEXT" at bounding box center [902, 591] width 33 height 24
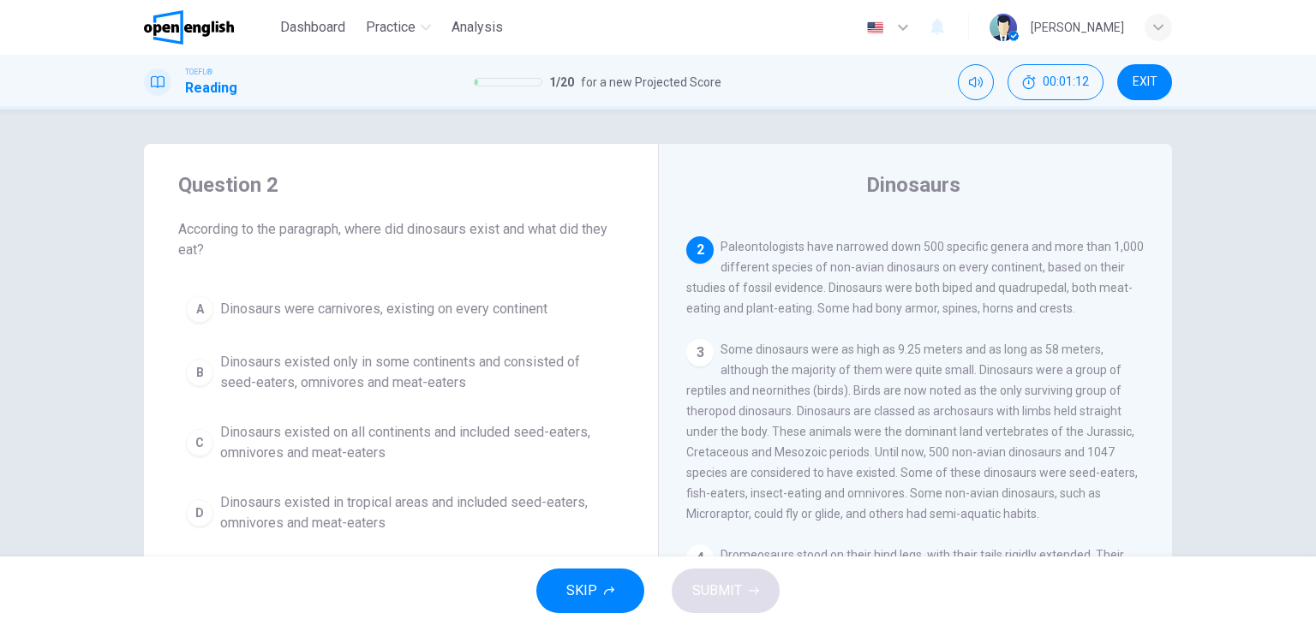
scroll to position [105, 0]
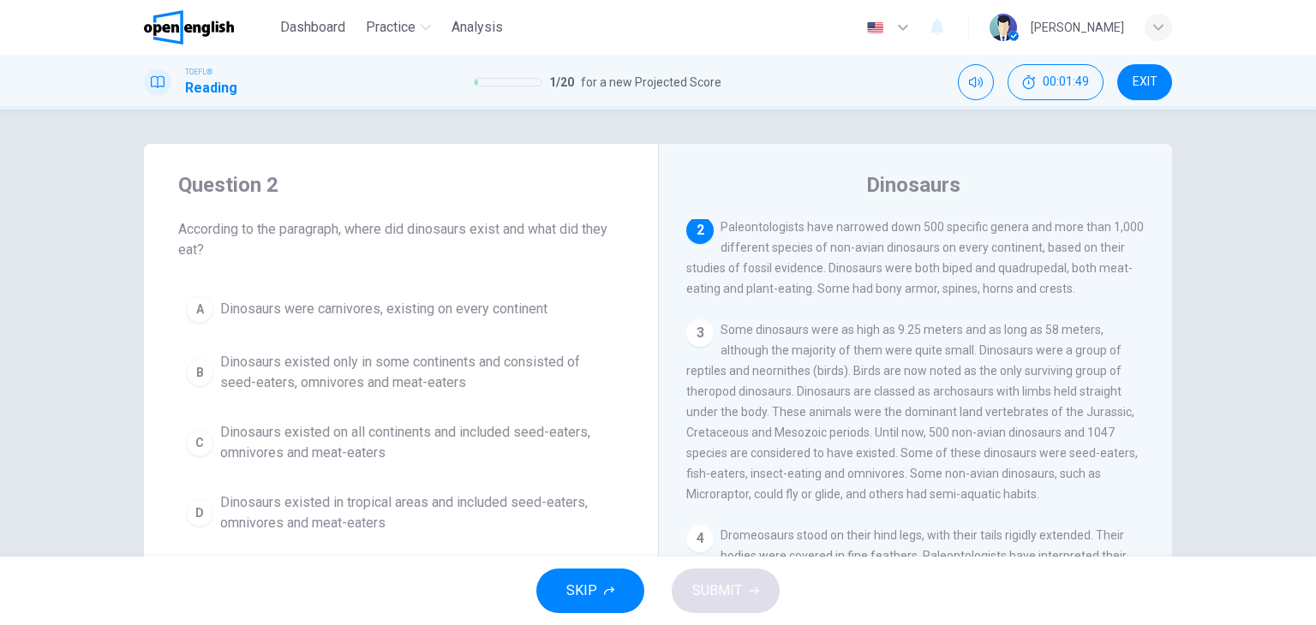
click at [931, 270] on span "Paleontologists have narrowed down 500 specific genera and more than 1,000 diff…" at bounding box center [915, 257] width 458 height 75
drag, startPoint x: 935, startPoint y: 271, endPoint x: 968, endPoint y: 273, distance: 33.5
click at [966, 273] on span "Paleontologists have narrowed down 500 specific genera and more than 1,000 diff…" at bounding box center [915, 257] width 458 height 75
drag, startPoint x: 894, startPoint y: 292, endPoint x: 936, endPoint y: 294, distance: 42.0
click at [936, 294] on span "Paleontologists have narrowed down 500 specific genera and more than 1,000 diff…" at bounding box center [915, 257] width 458 height 75
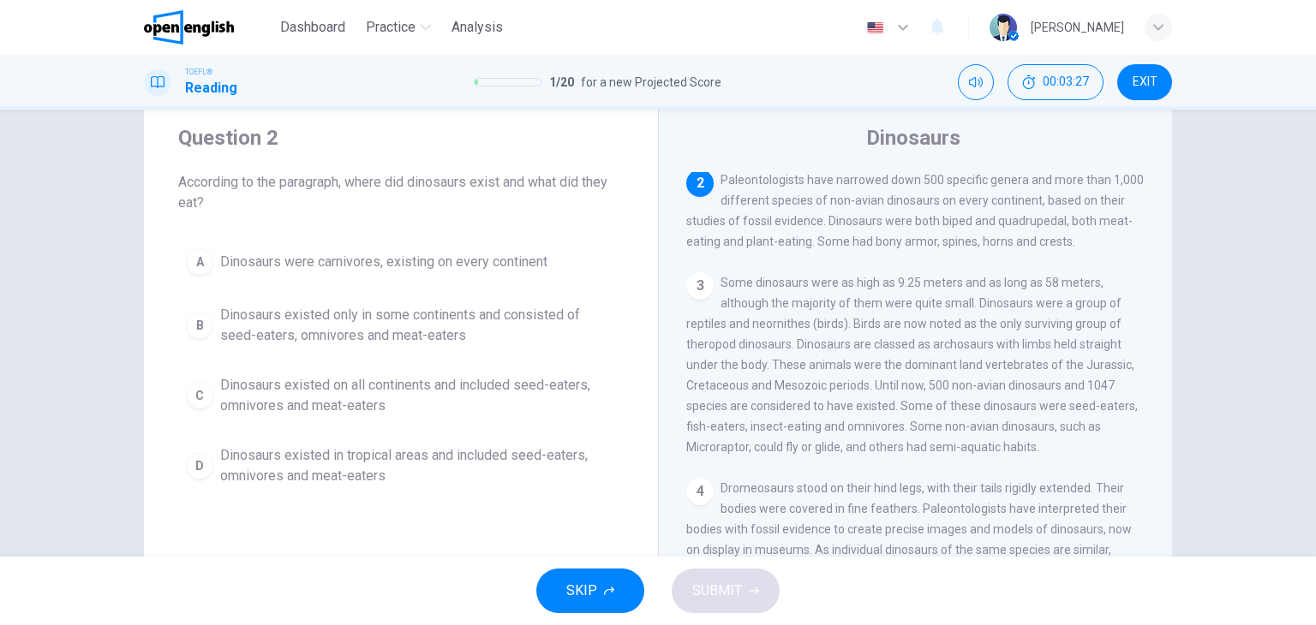
scroll to position [86, 0]
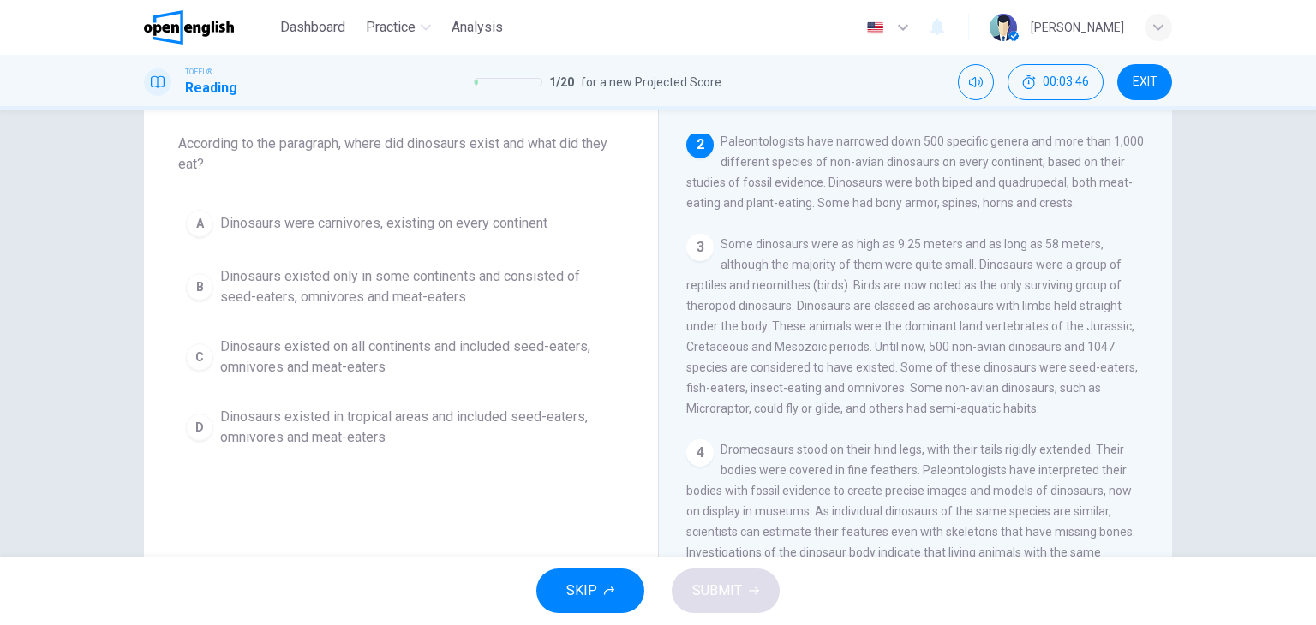
click at [419, 292] on span "Dinosaurs existed only in some continents and consisted of seed-eaters, omnivor…" at bounding box center [418, 286] width 396 height 41
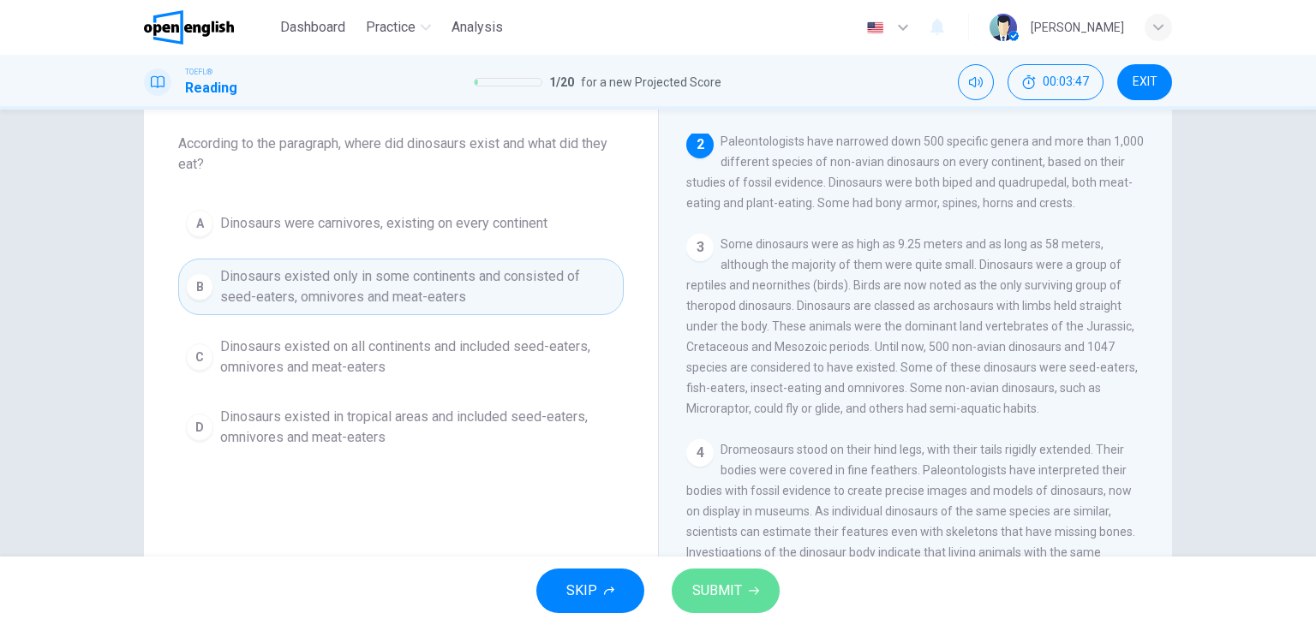
click at [719, 587] on span "SUBMIT" at bounding box center [717, 591] width 50 height 24
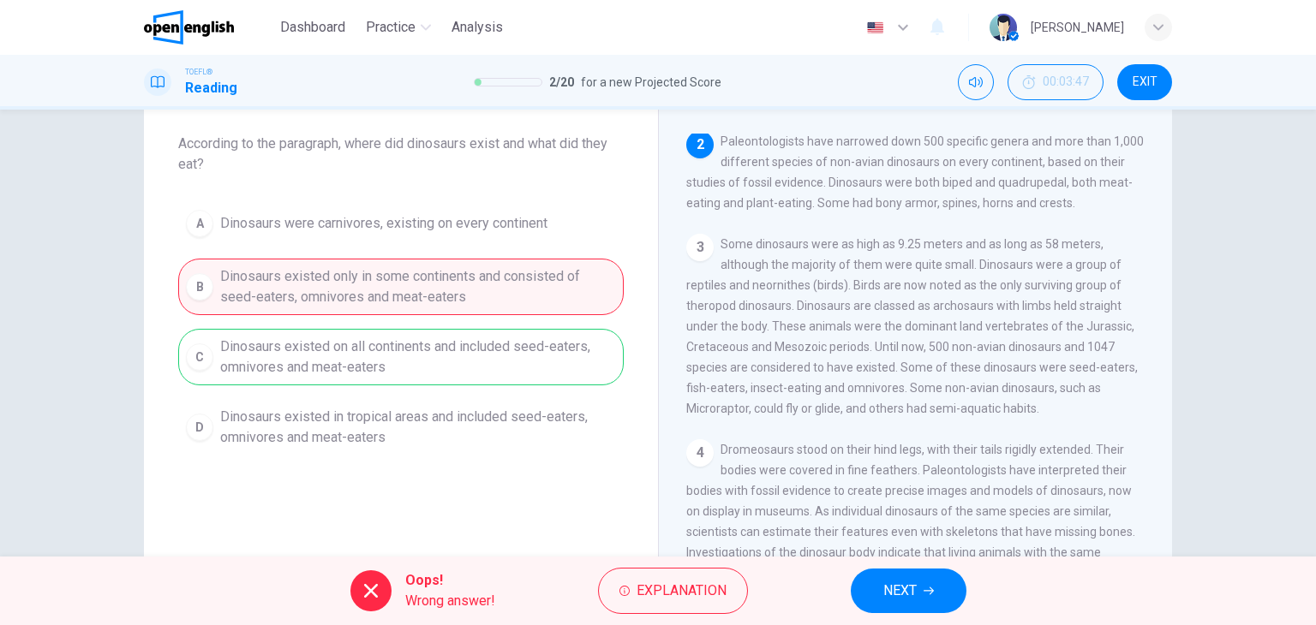
click at [906, 594] on span "NEXT" at bounding box center [899, 591] width 33 height 24
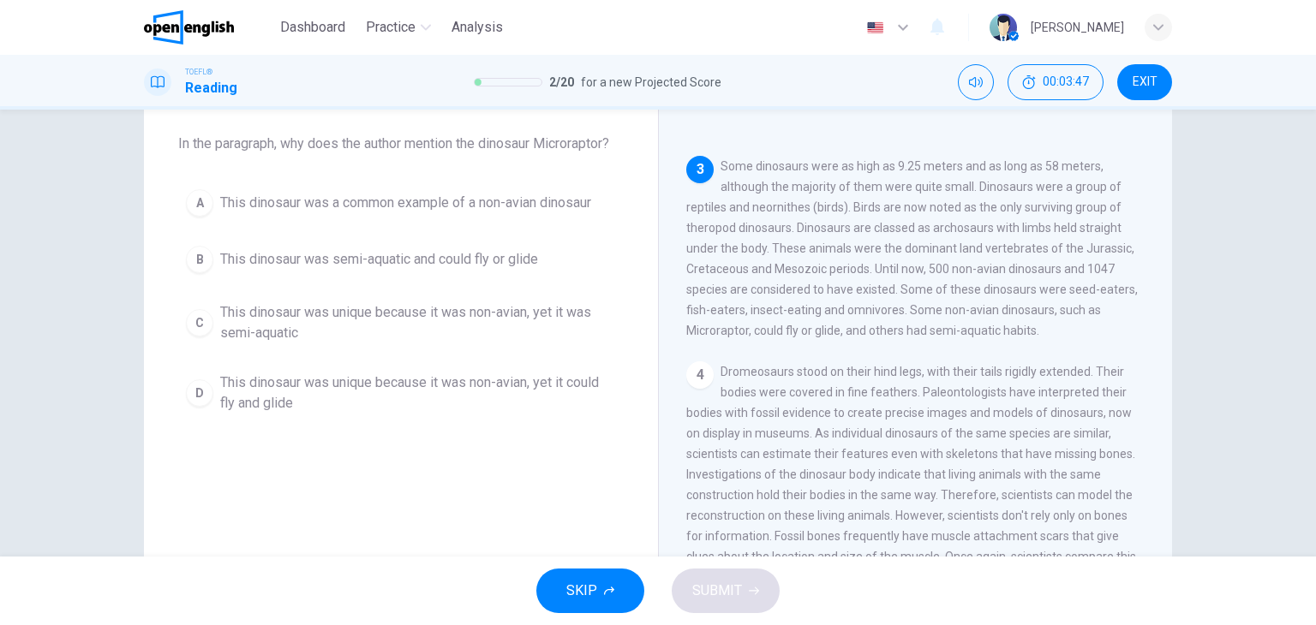
scroll to position [211, 0]
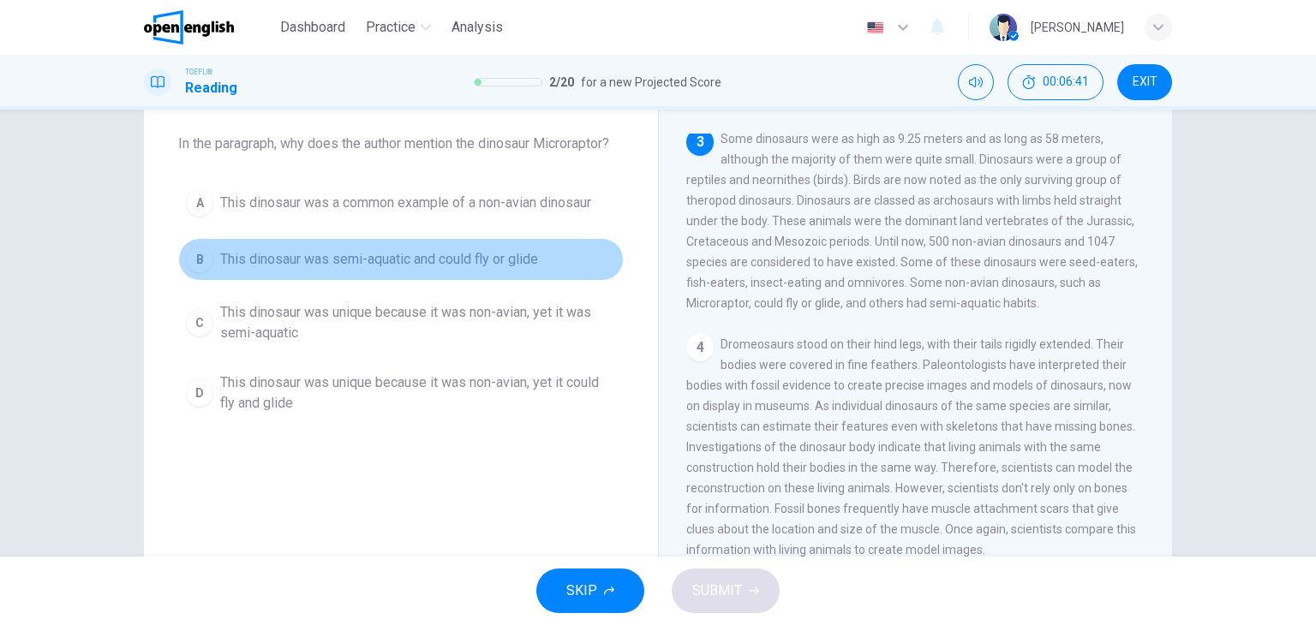
click at [336, 261] on span "This dinosaur was semi-aquatic and could fly or glide" at bounding box center [379, 259] width 318 height 21
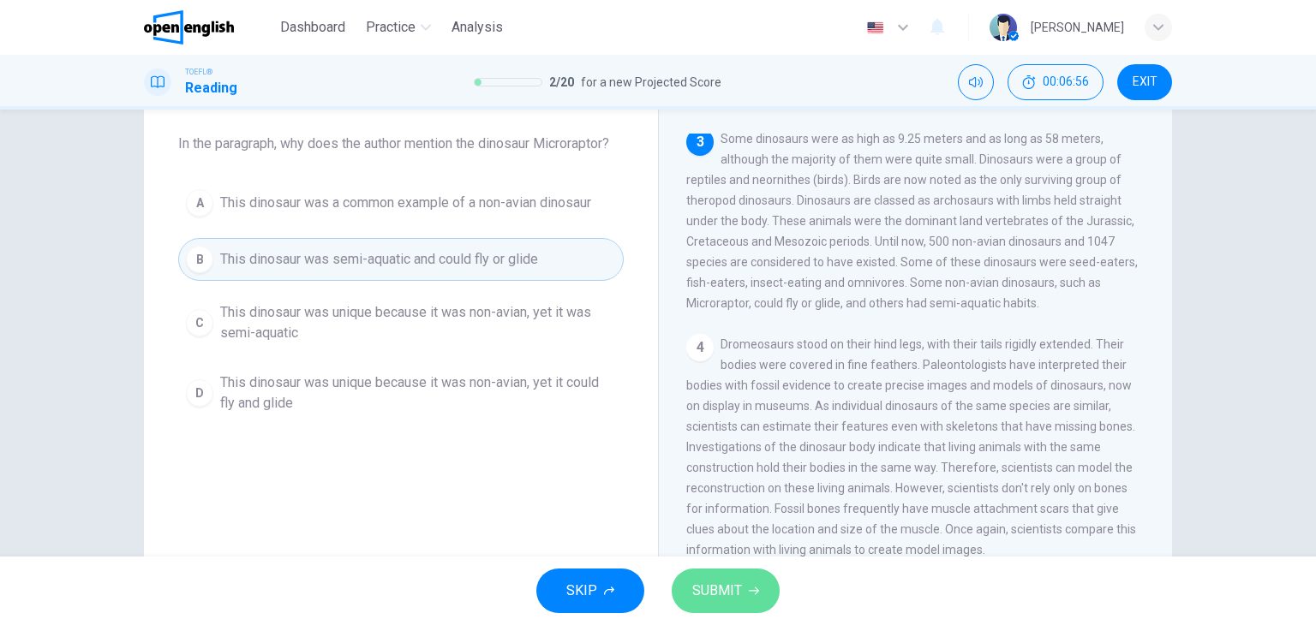
click at [730, 592] on span "SUBMIT" at bounding box center [717, 591] width 50 height 24
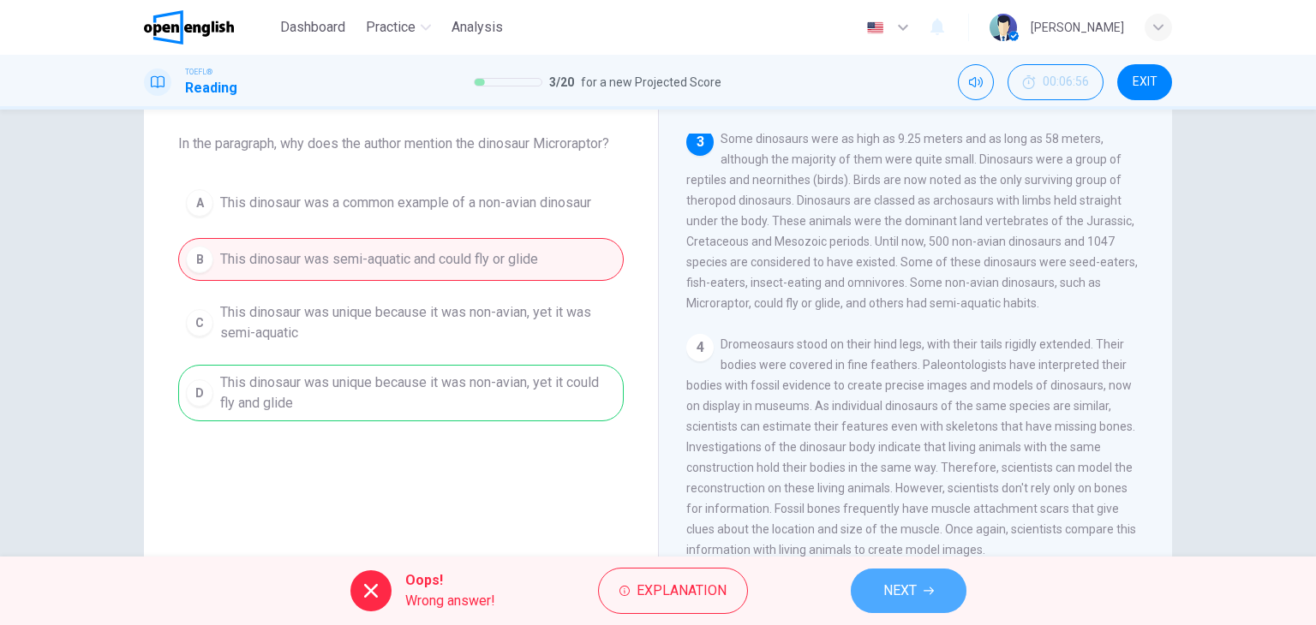
click at [883, 583] on button "NEXT" at bounding box center [909, 591] width 116 height 45
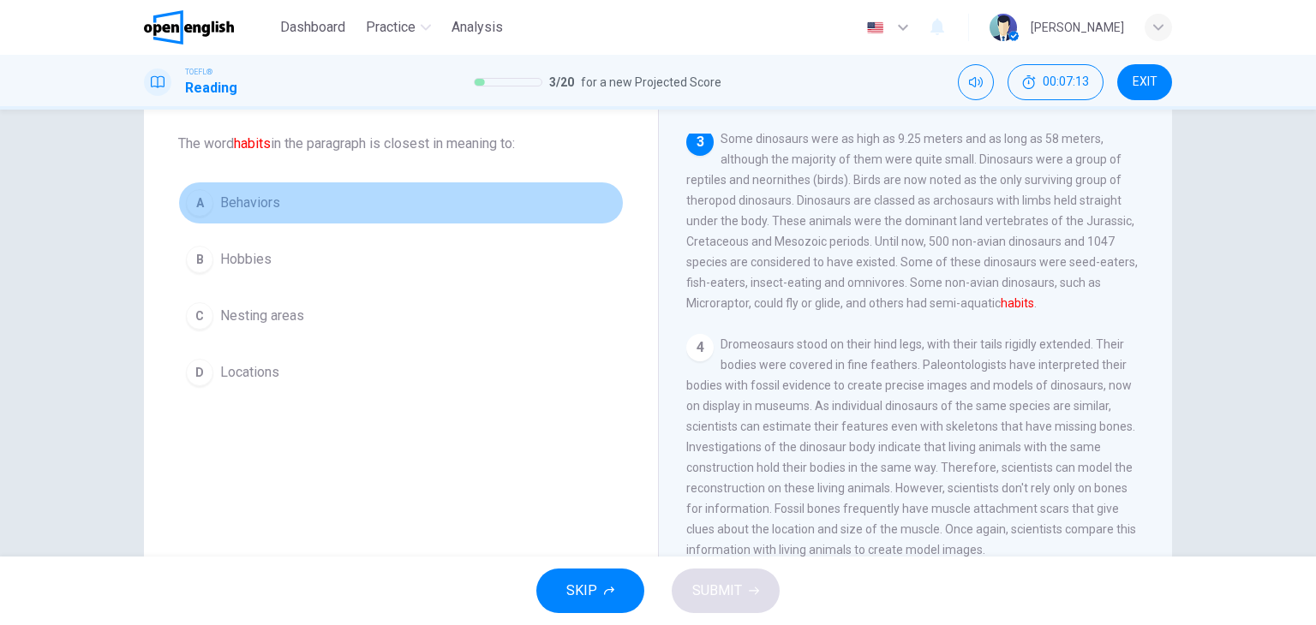
click at [260, 201] on span "Behaviors" at bounding box center [250, 203] width 60 height 21
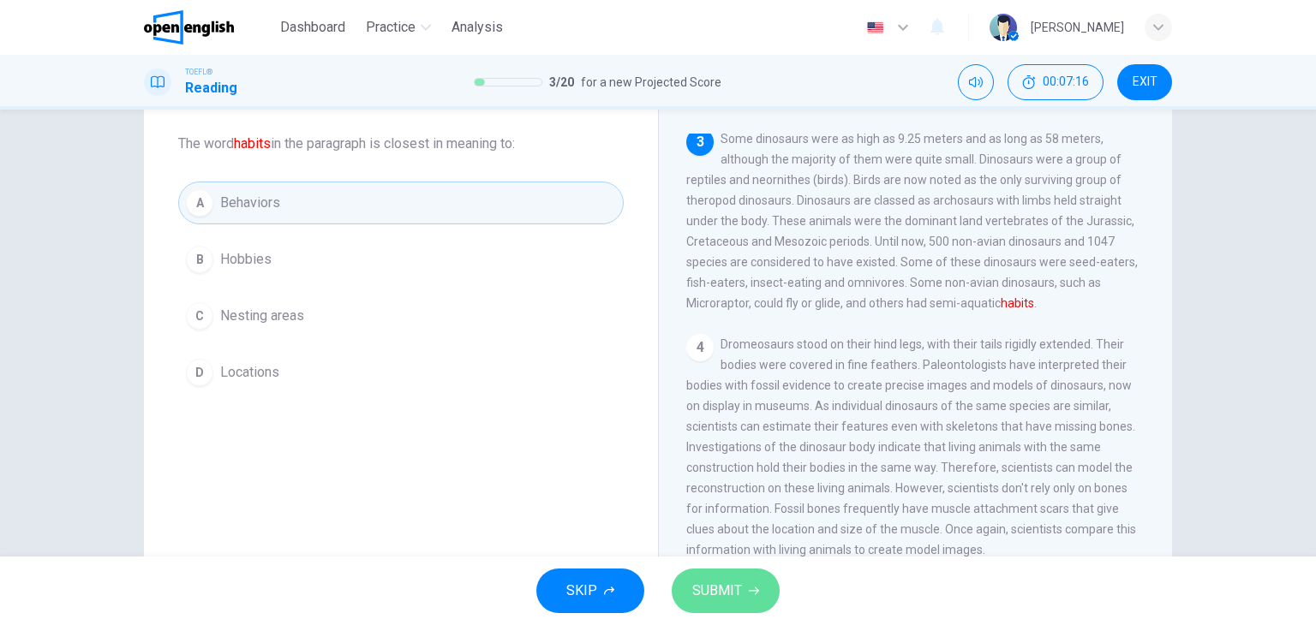
click at [727, 594] on span "SUBMIT" at bounding box center [717, 591] width 50 height 24
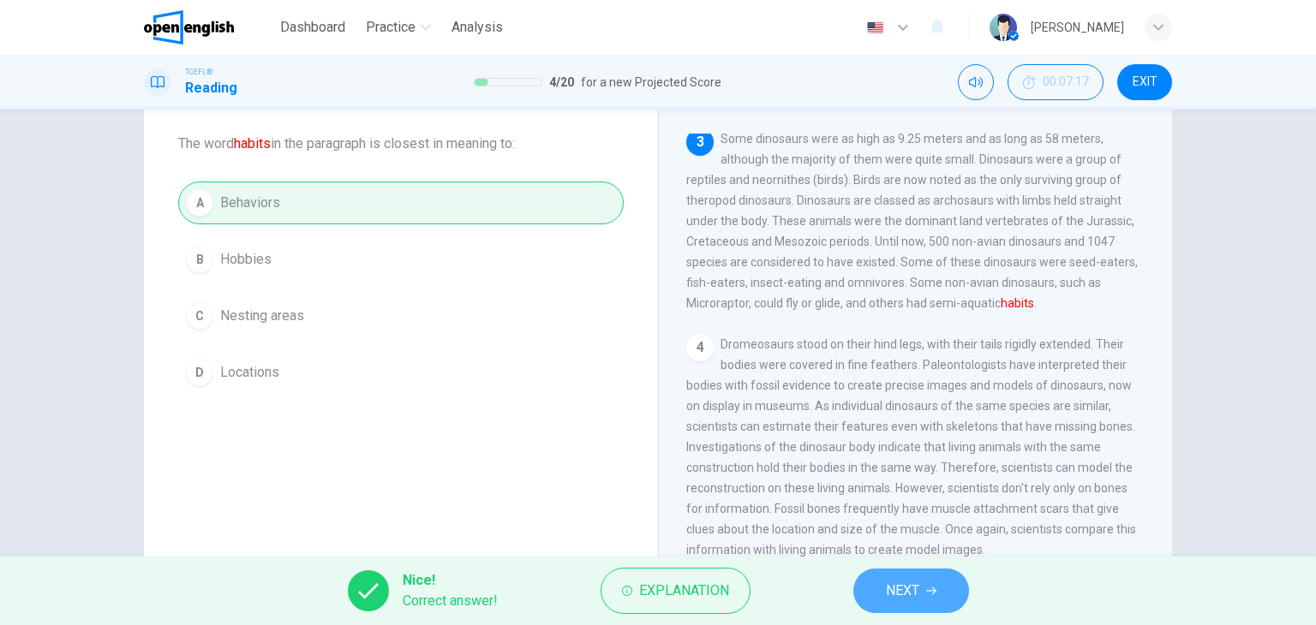
click at [908, 595] on span "NEXT" at bounding box center [902, 591] width 33 height 24
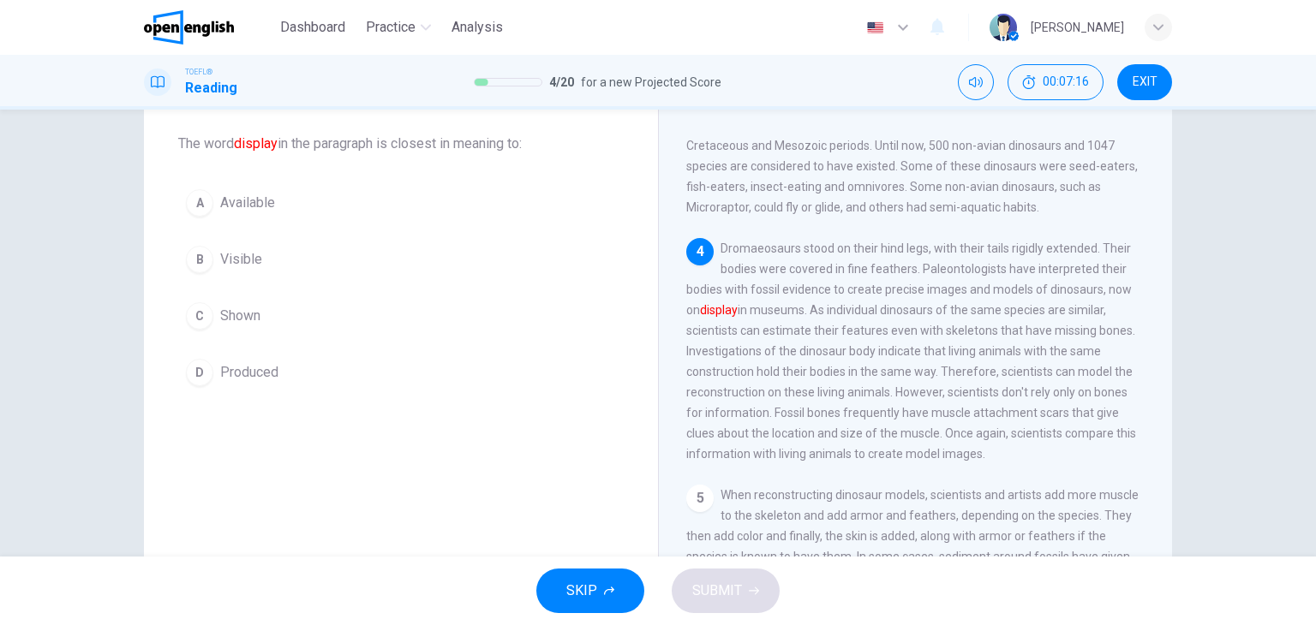
scroll to position [335, 0]
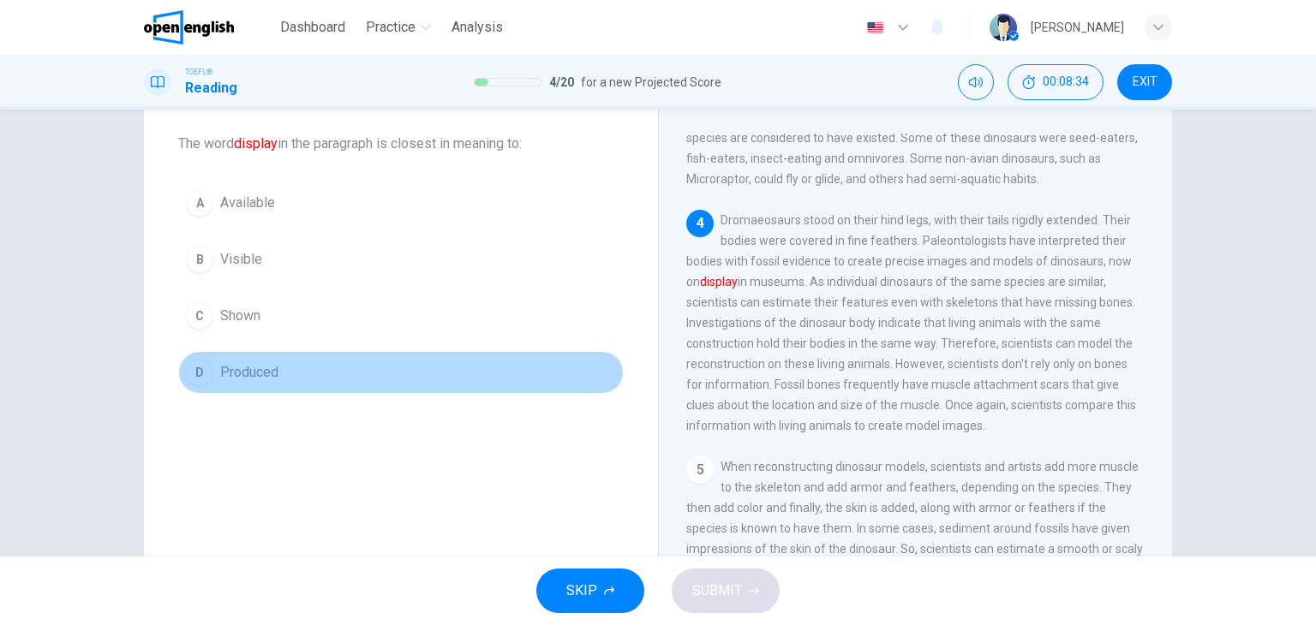
click at [284, 371] on button "D Produced" at bounding box center [401, 372] width 446 height 43
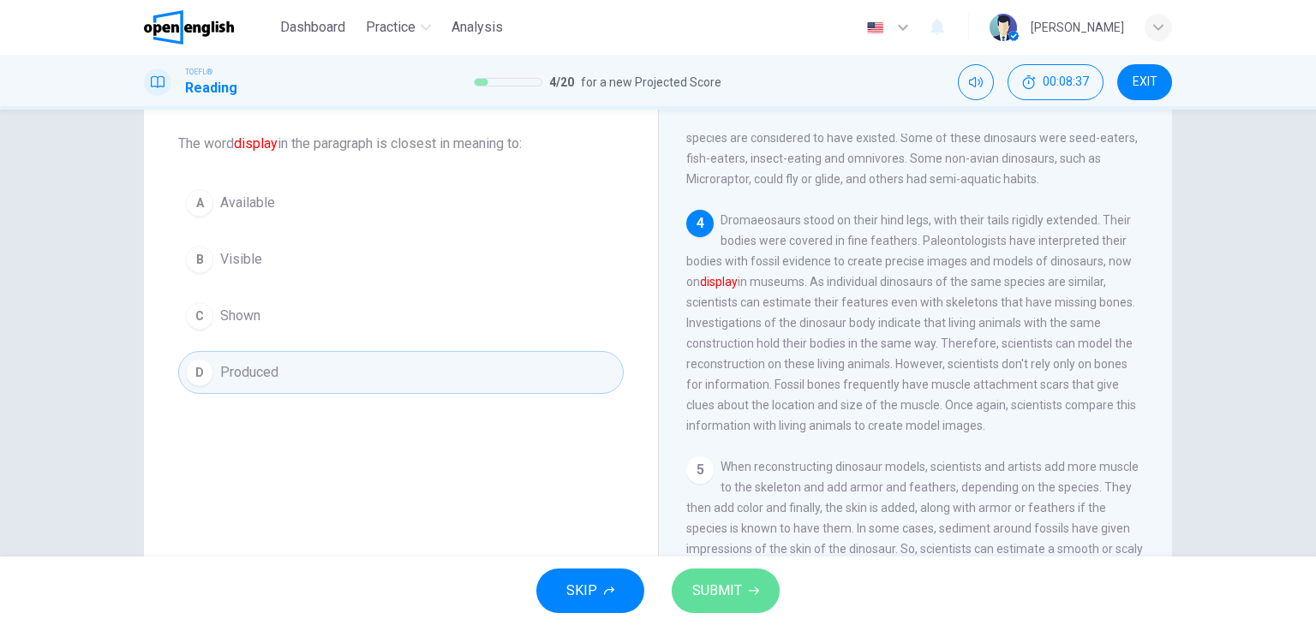
click at [722, 597] on span "SUBMIT" at bounding box center [717, 591] width 50 height 24
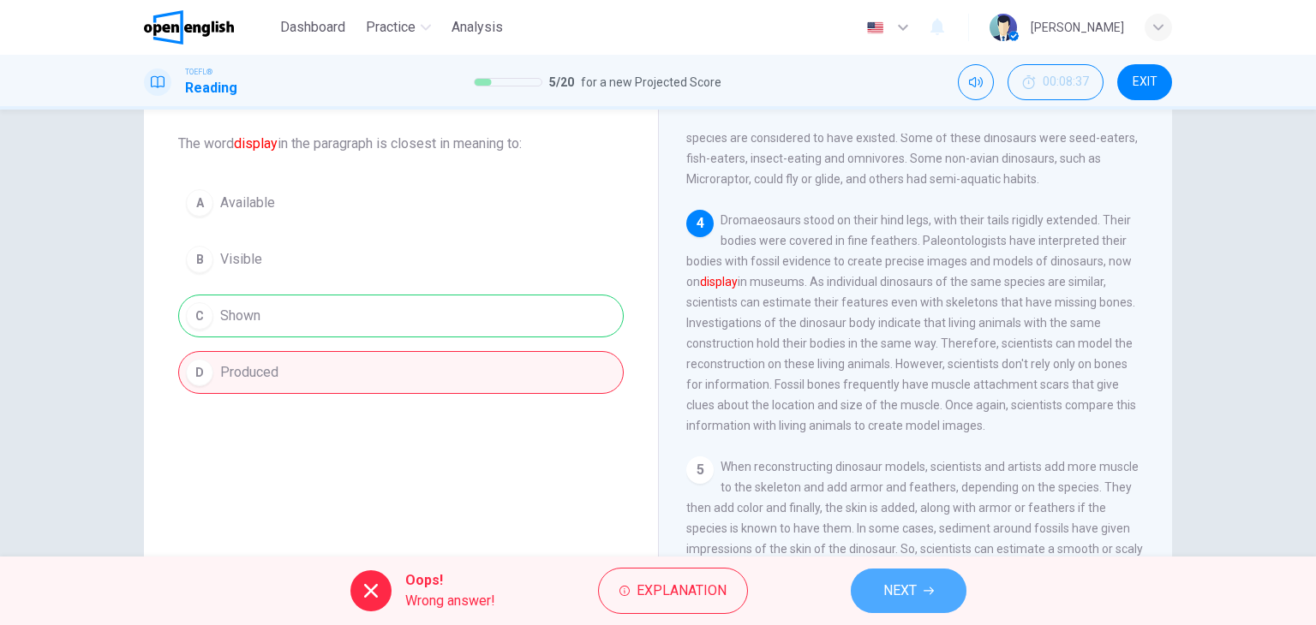
click at [915, 594] on span "NEXT" at bounding box center [899, 591] width 33 height 24
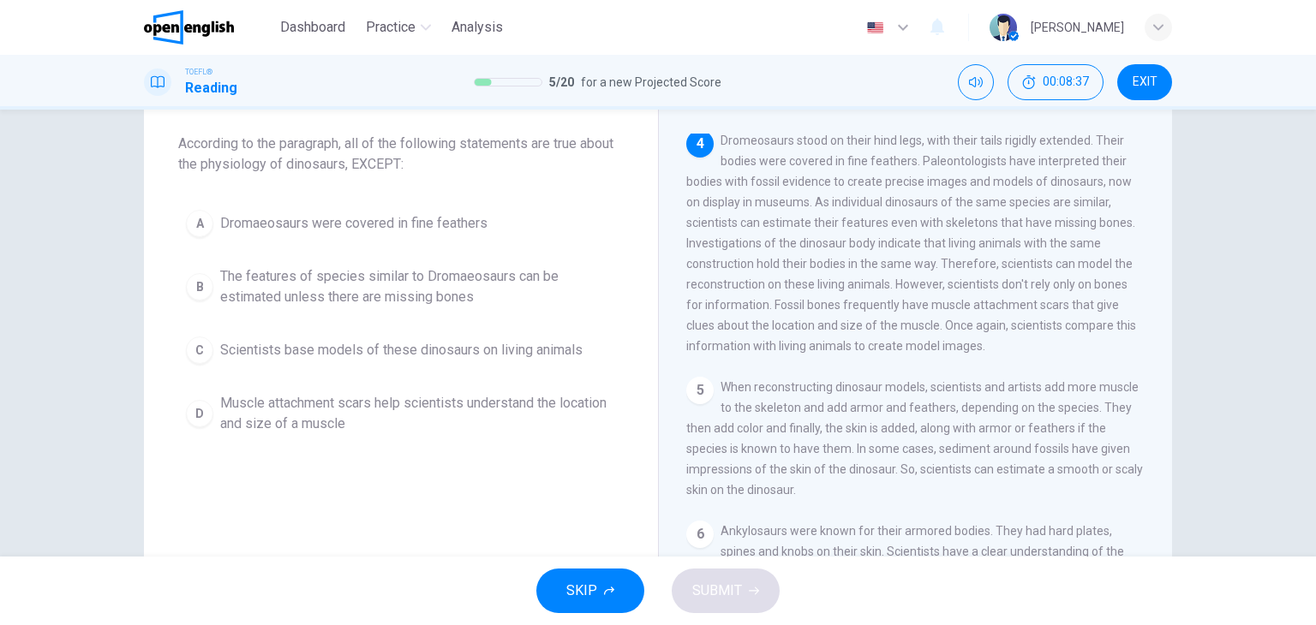
scroll to position [422, 0]
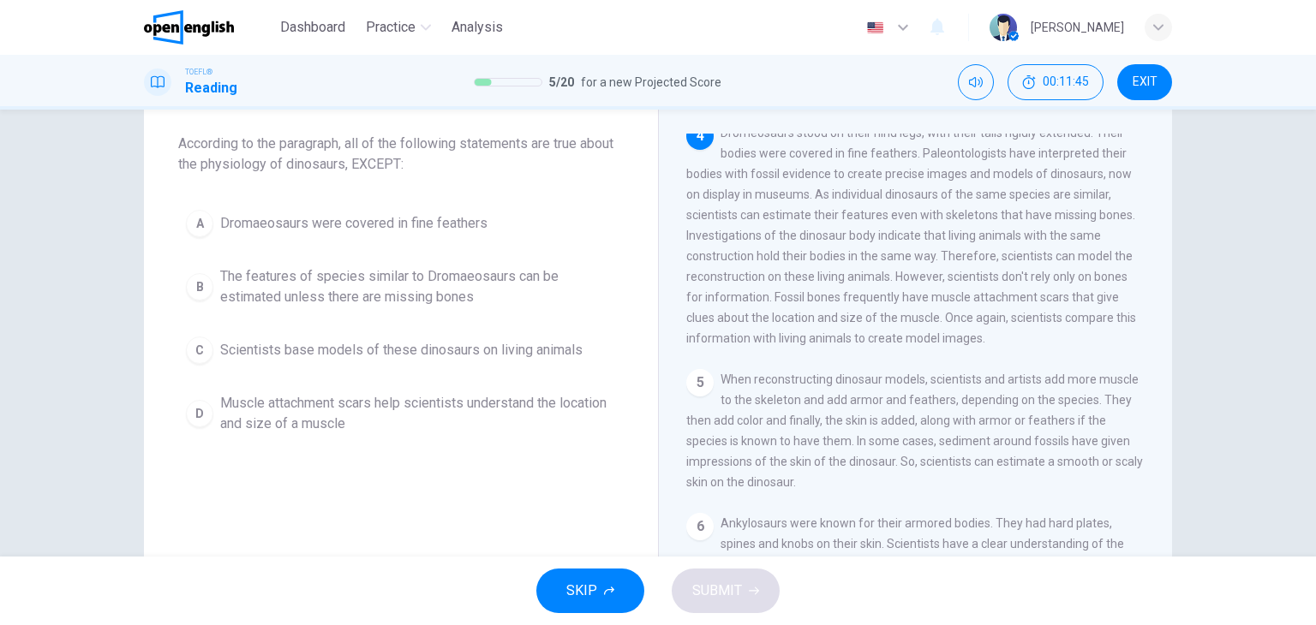
click at [490, 293] on span "The features of species similar to Dromaeosaurs can be estimated unless there a…" at bounding box center [418, 286] width 396 height 41
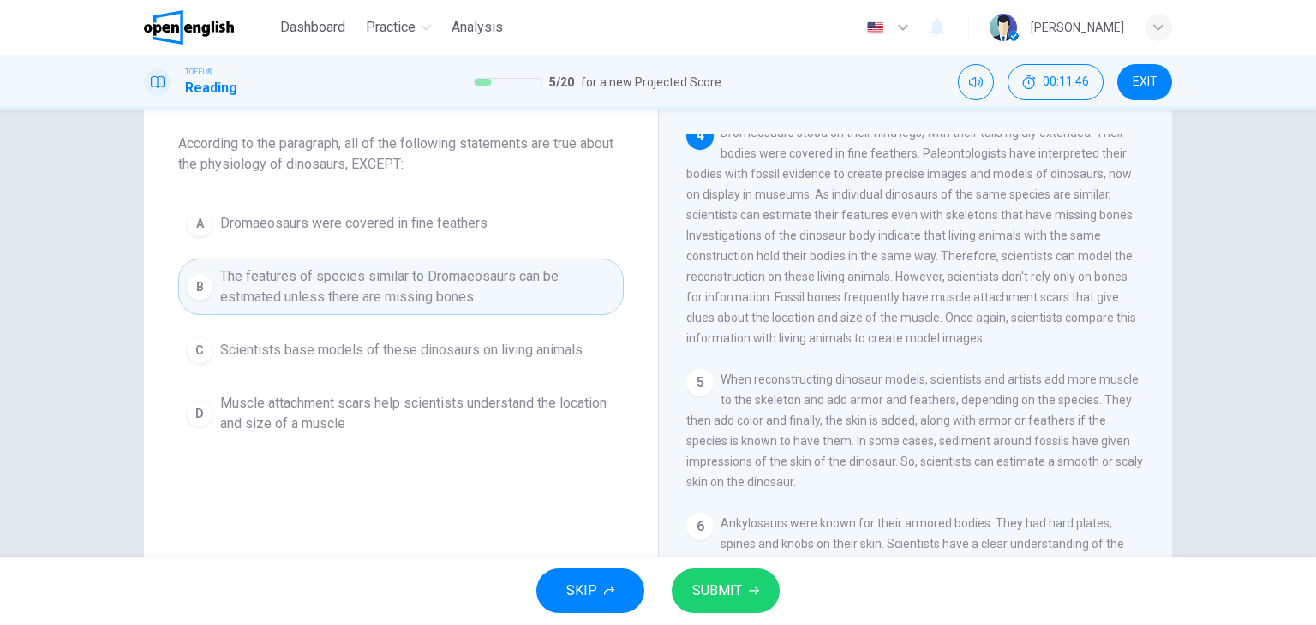
click at [743, 591] on button "SUBMIT" at bounding box center [726, 591] width 108 height 45
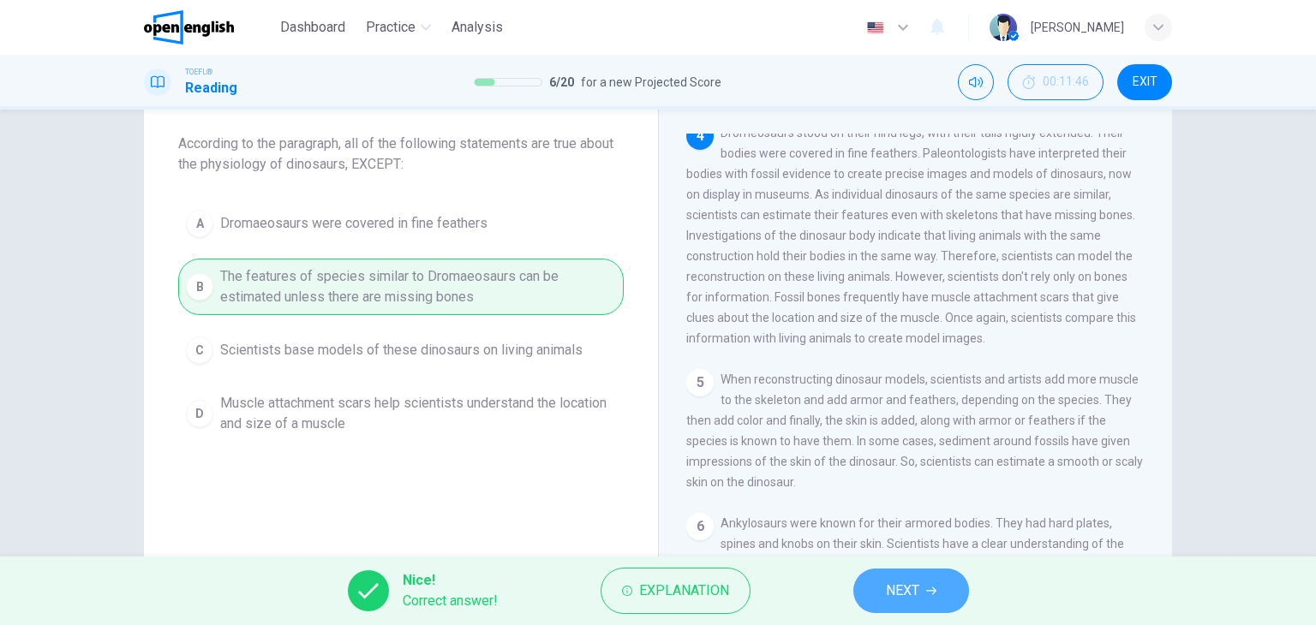
click at [902, 587] on span "NEXT" at bounding box center [902, 591] width 33 height 24
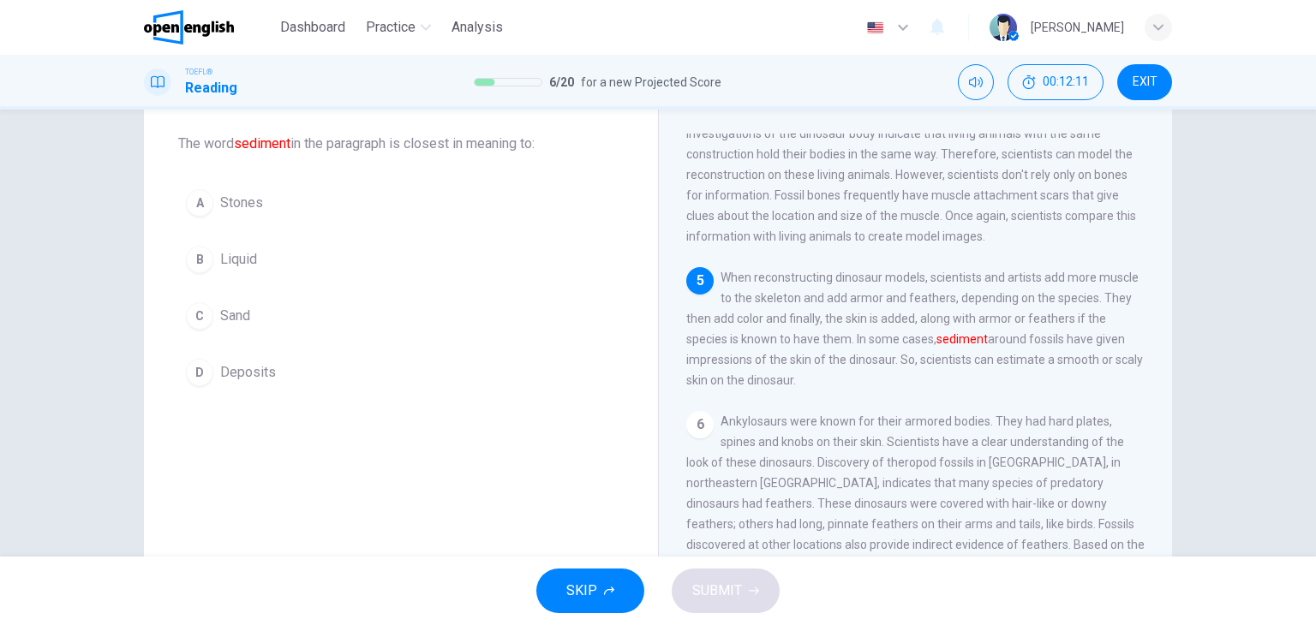
scroll to position [562, 0]
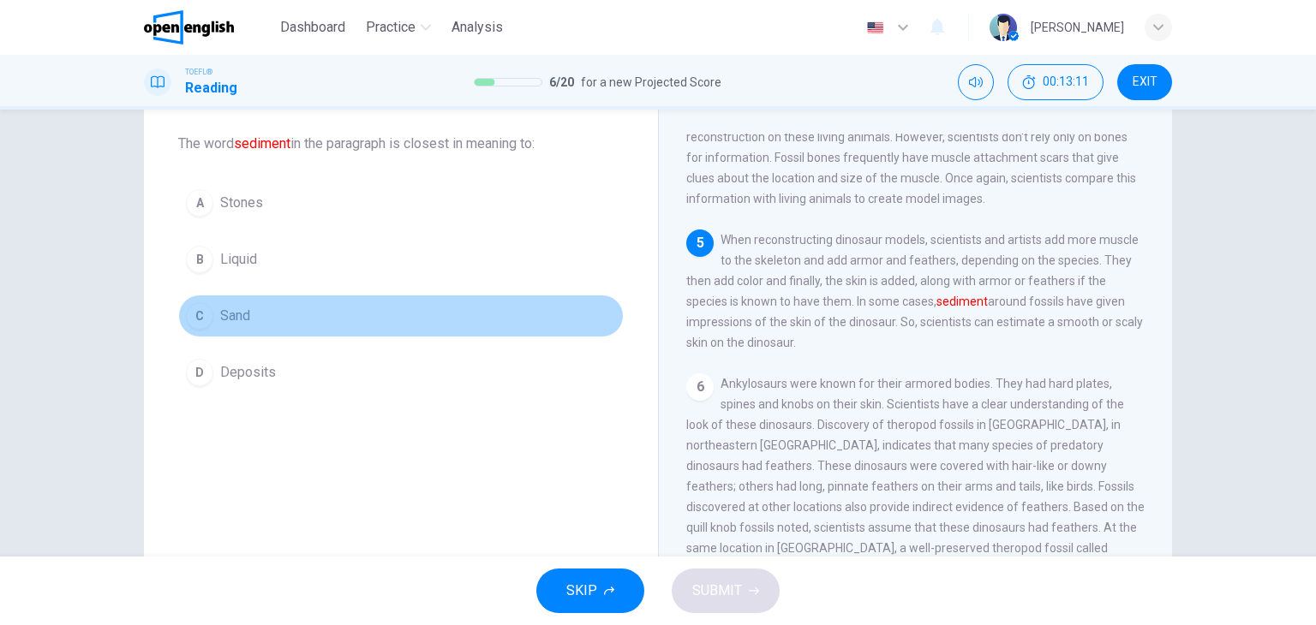
click at [242, 316] on span "Sand" at bounding box center [235, 316] width 30 height 21
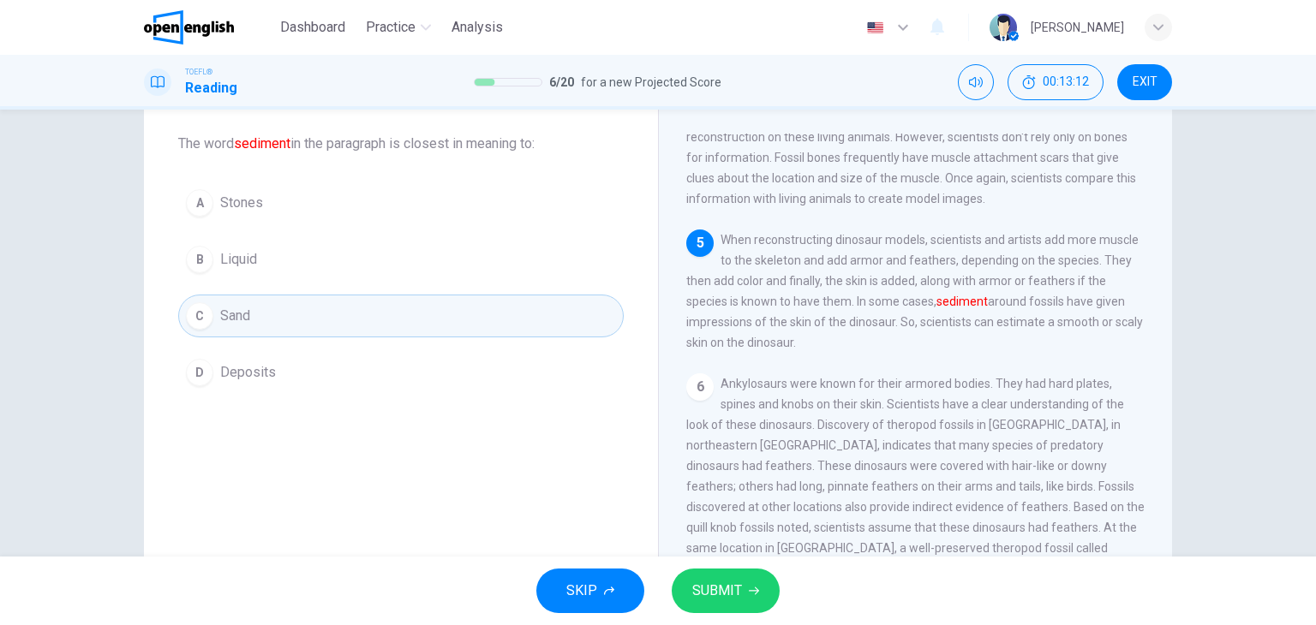
click at [721, 582] on span "SUBMIT" at bounding box center [717, 591] width 50 height 24
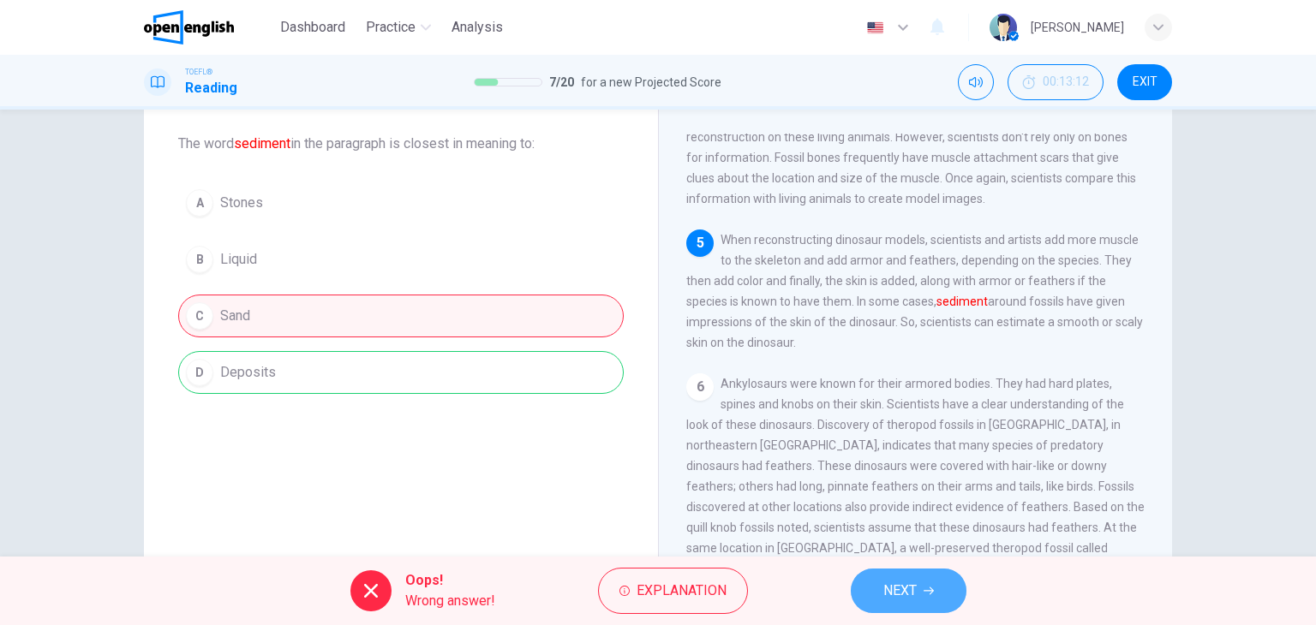
click at [918, 599] on button "NEXT" at bounding box center [909, 591] width 116 height 45
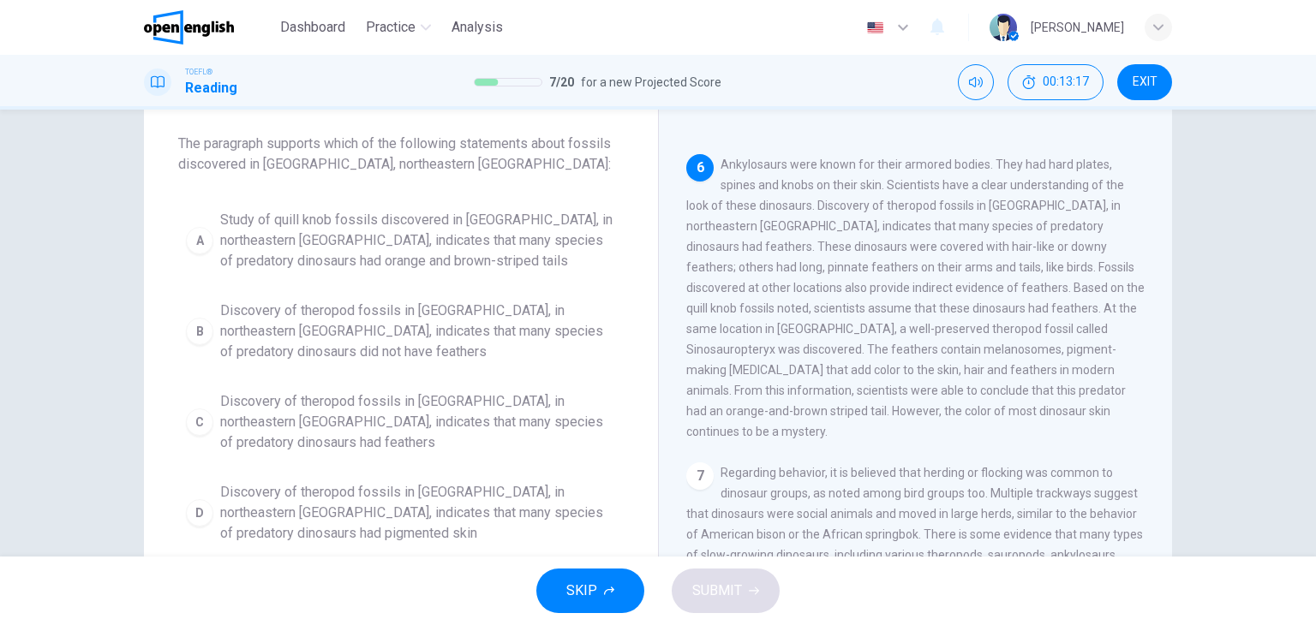
scroll to position [780, 0]
drag, startPoint x: 1004, startPoint y: 422, endPoint x: 1044, endPoint y: 421, distance: 40.3
click at [1044, 421] on span "Ankylosaurs were known for their armored bodies. They had hard plates, spines a…" at bounding box center [915, 299] width 458 height 281
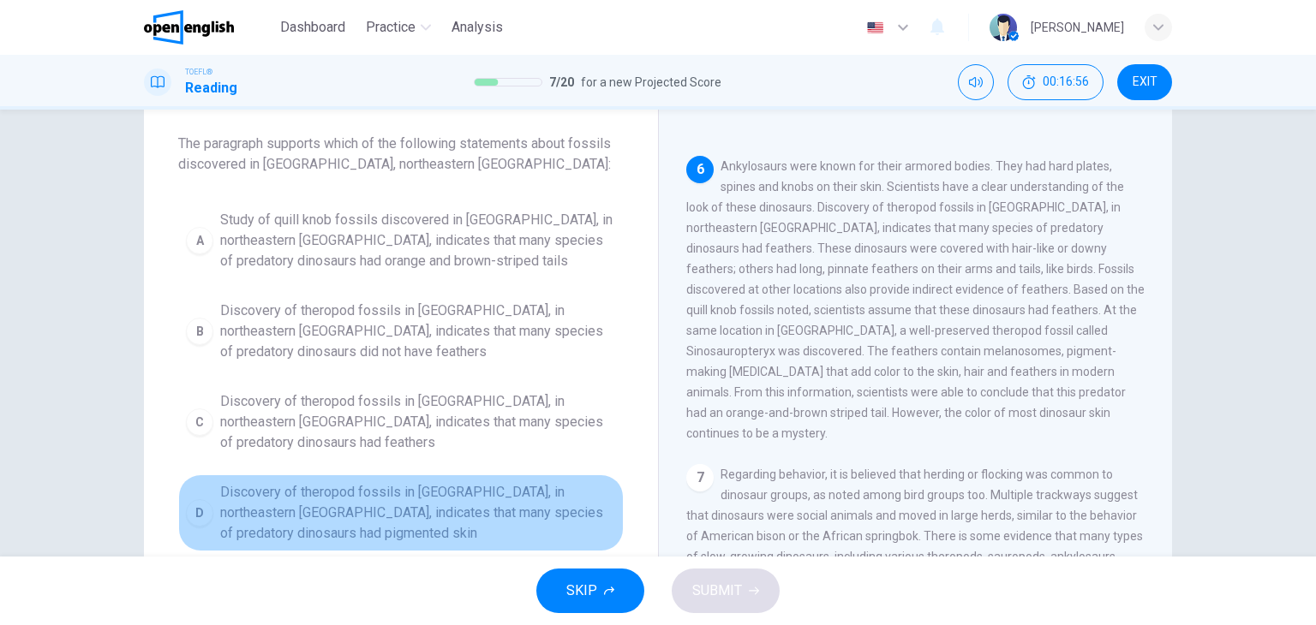
click at [391, 482] on span "Discovery of theropod fossils in Liaoning, in northeastern China, indicates tha…" at bounding box center [418, 513] width 396 height 62
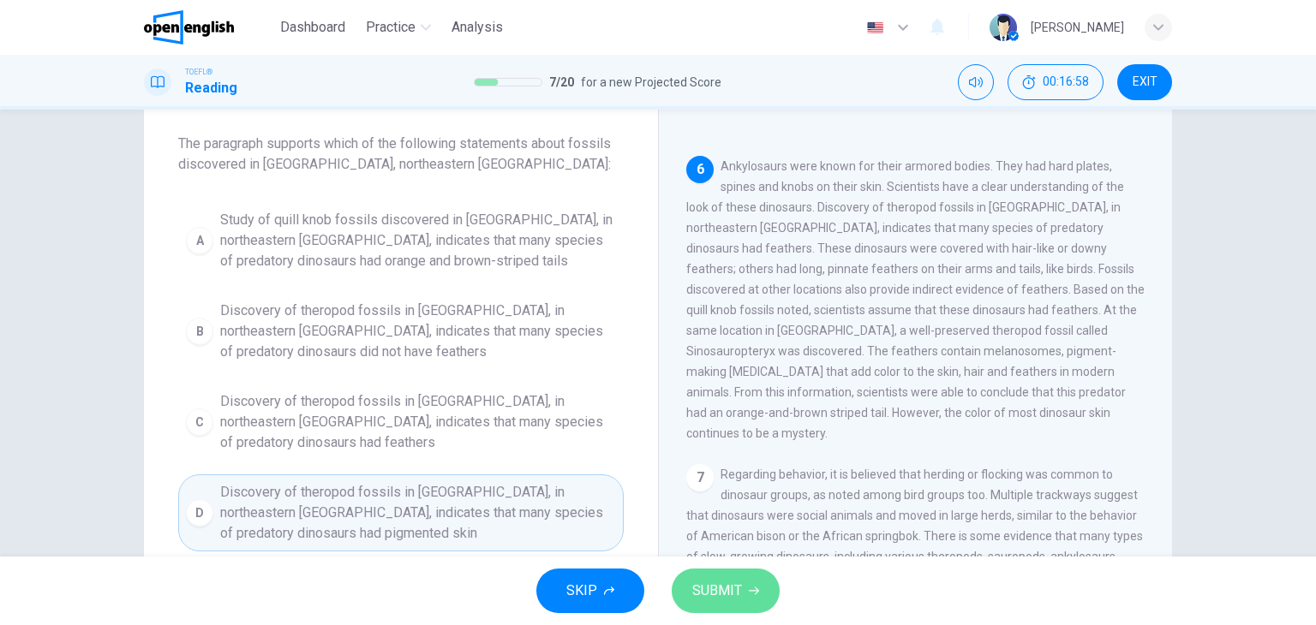
click at [707, 597] on span "SUBMIT" at bounding box center [717, 591] width 50 height 24
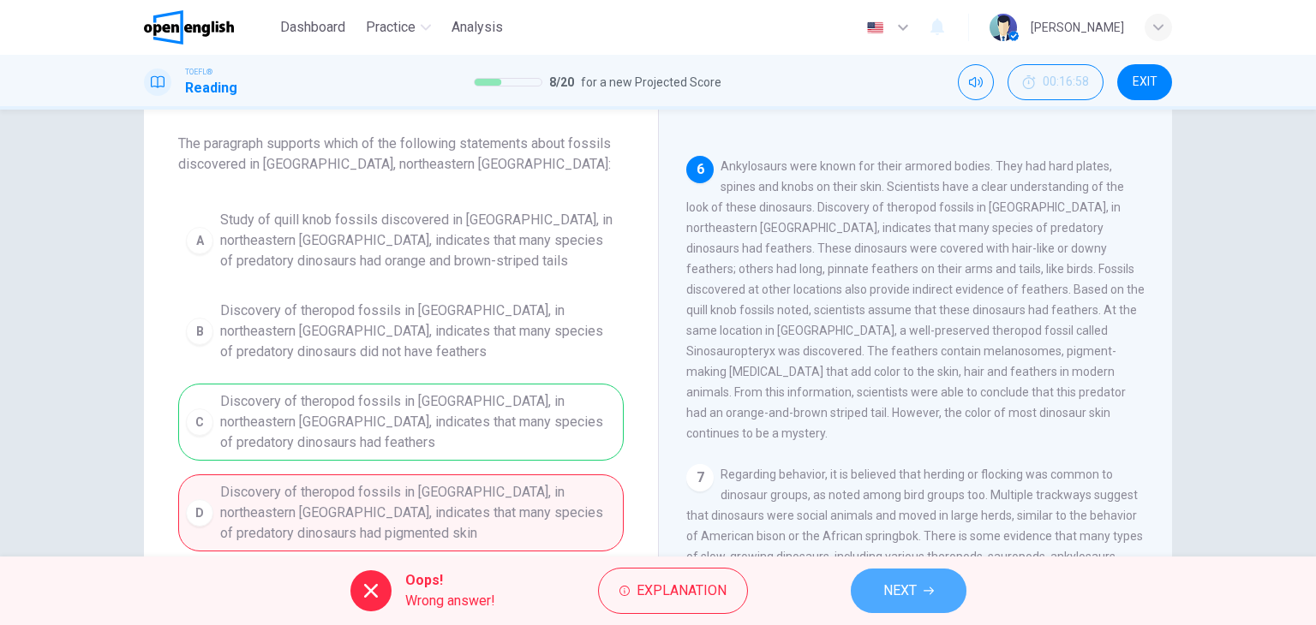
click at [894, 594] on span "NEXT" at bounding box center [899, 591] width 33 height 24
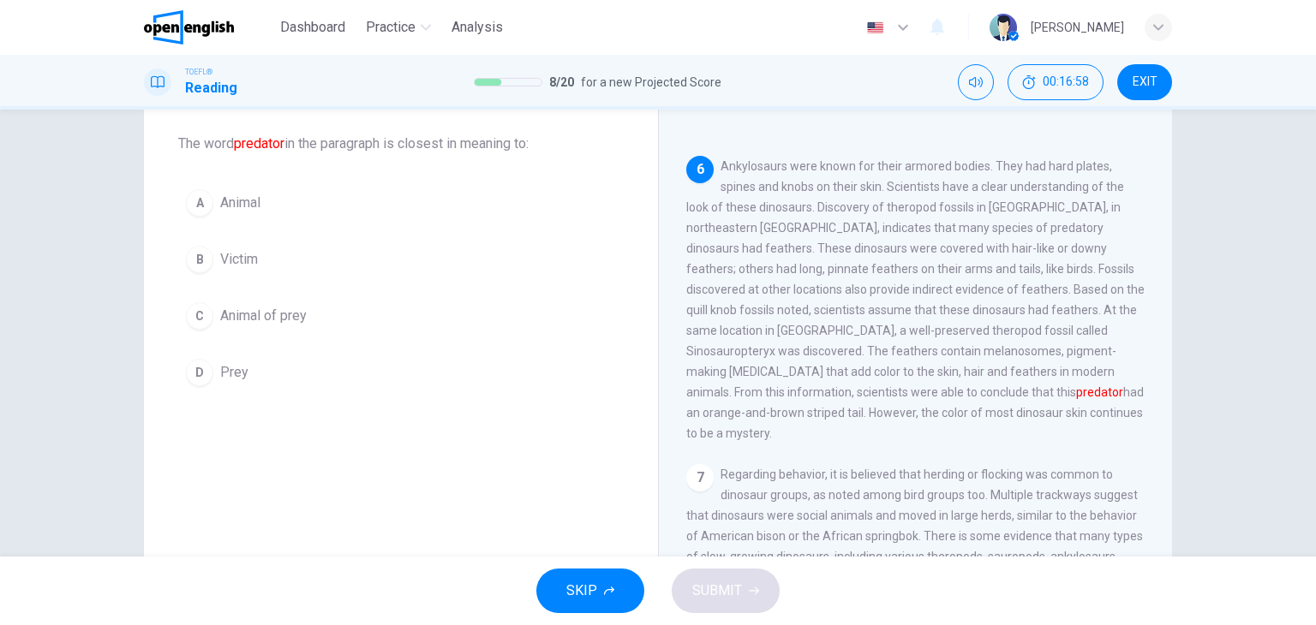
scroll to position [825, 0]
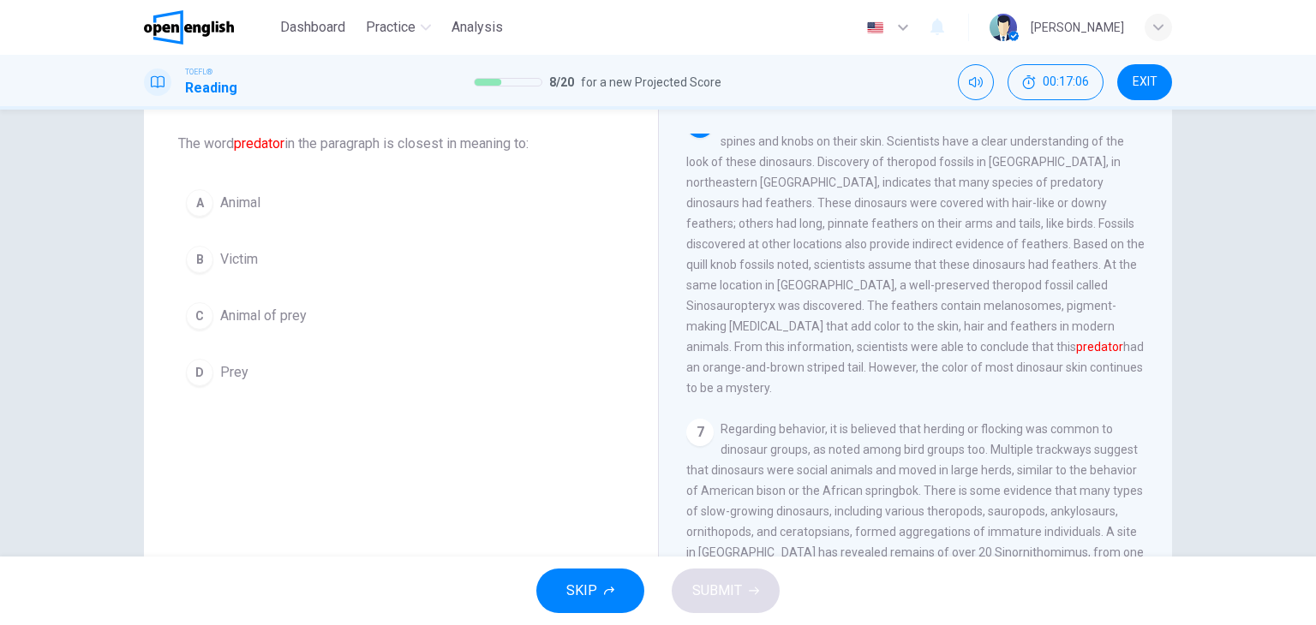
click at [229, 377] on span "Prey" at bounding box center [234, 372] width 28 height 21
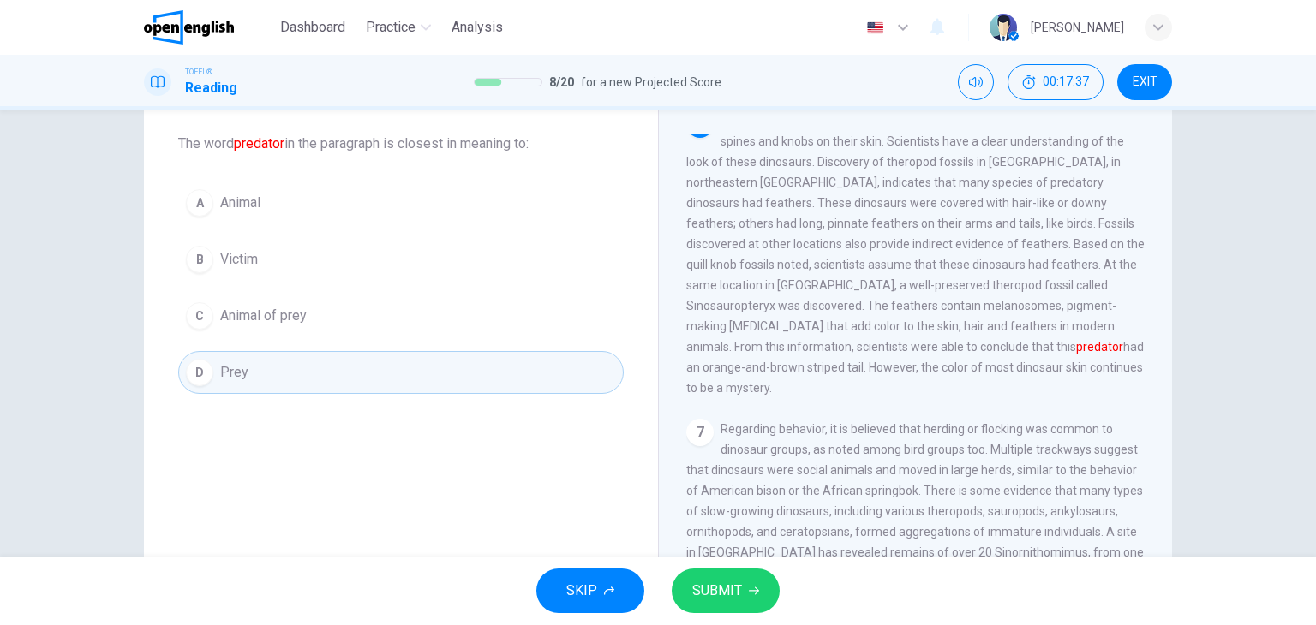
click at [271, 192] on button "A Animal" at bounding box center [401, 203] width 446 height 43
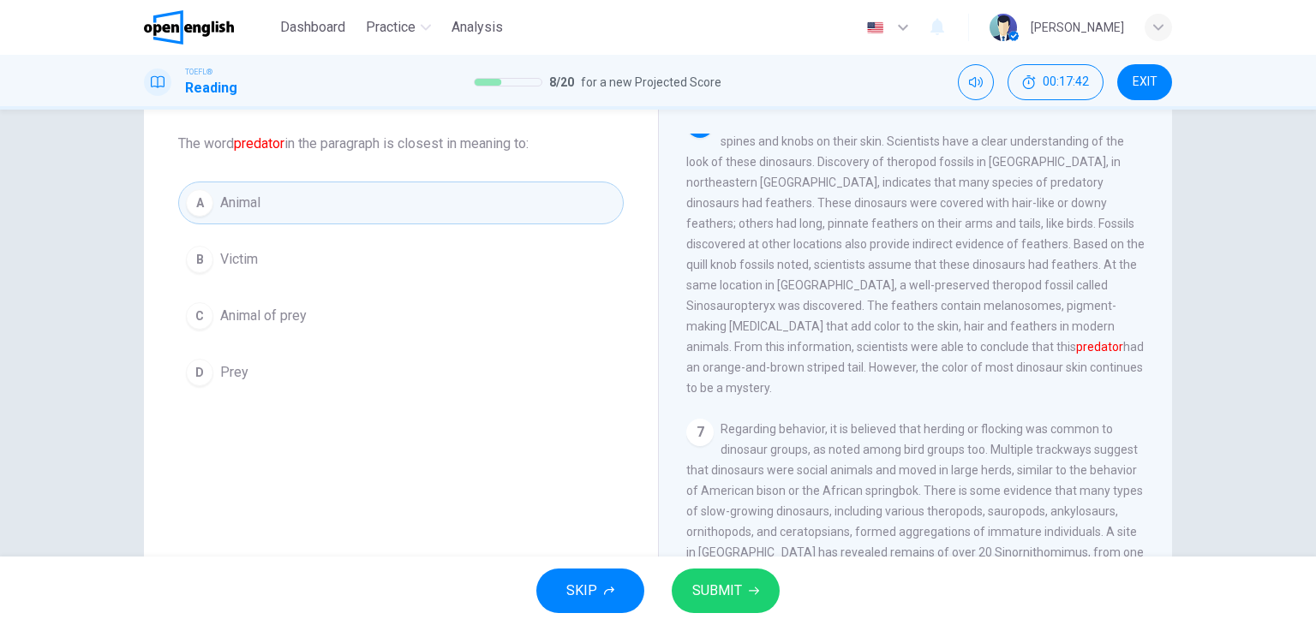
click at [707, 596] on span "SUBMIT" at bounding box center [717, 591] width 50 height 24
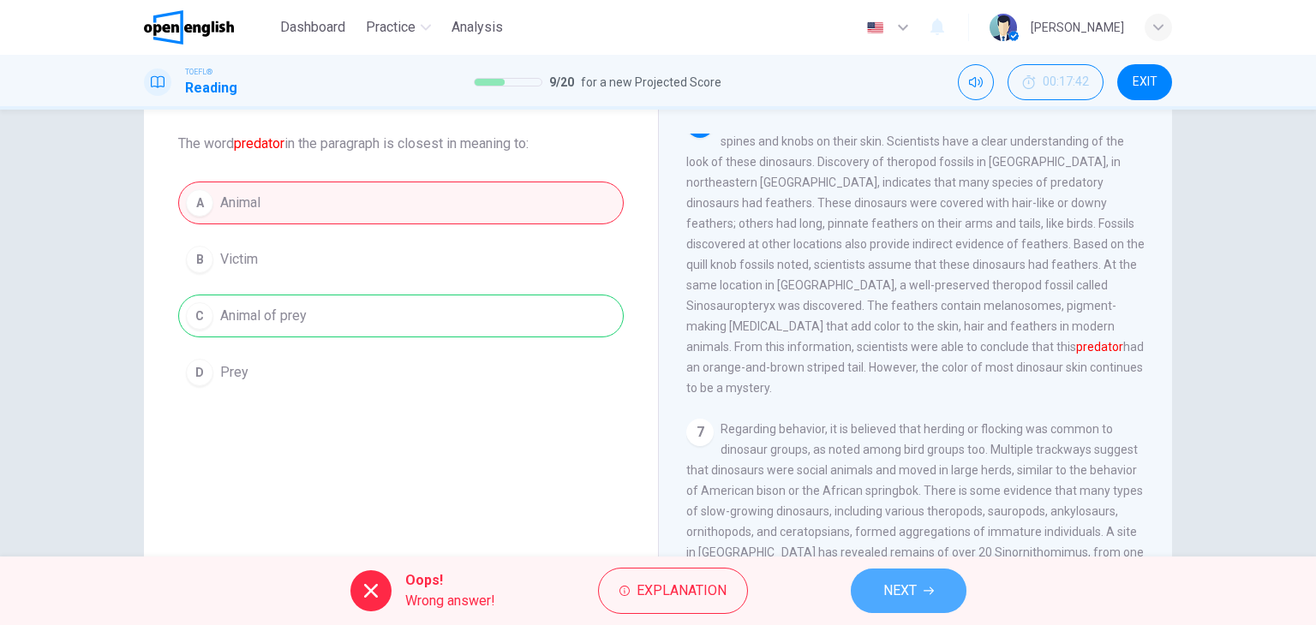
click at [900, 587] on span "NEXT" at bounding box center [899, 591] width 33 height 24
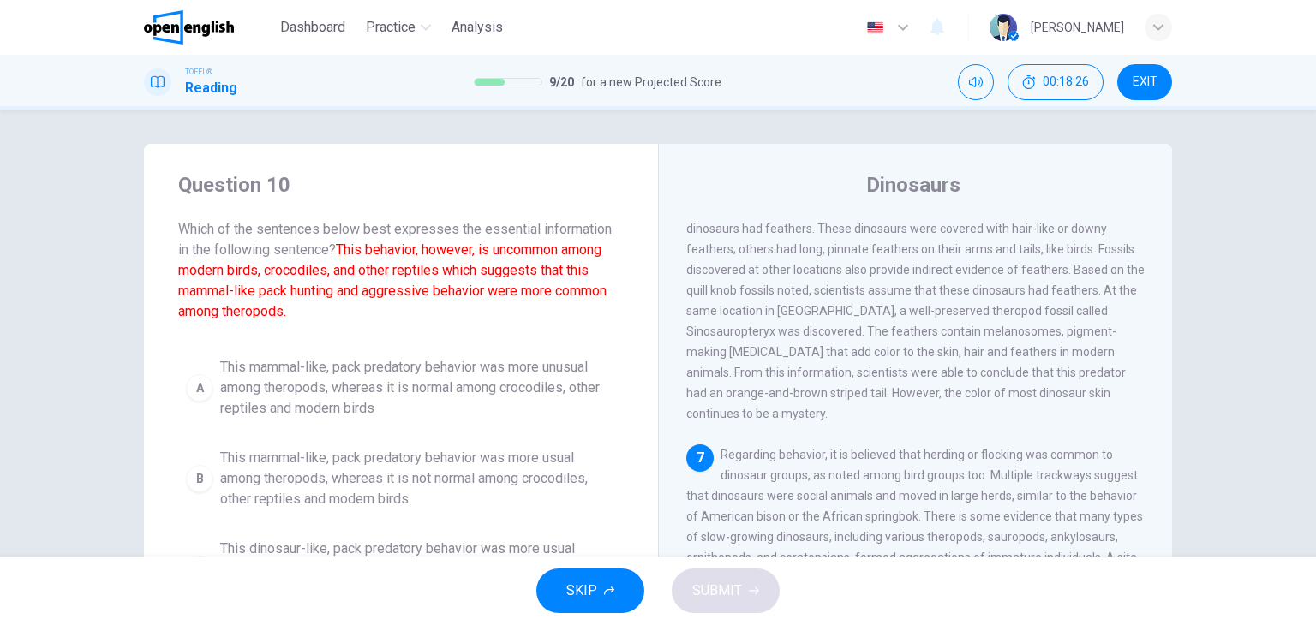
scroll to position [86, 0]
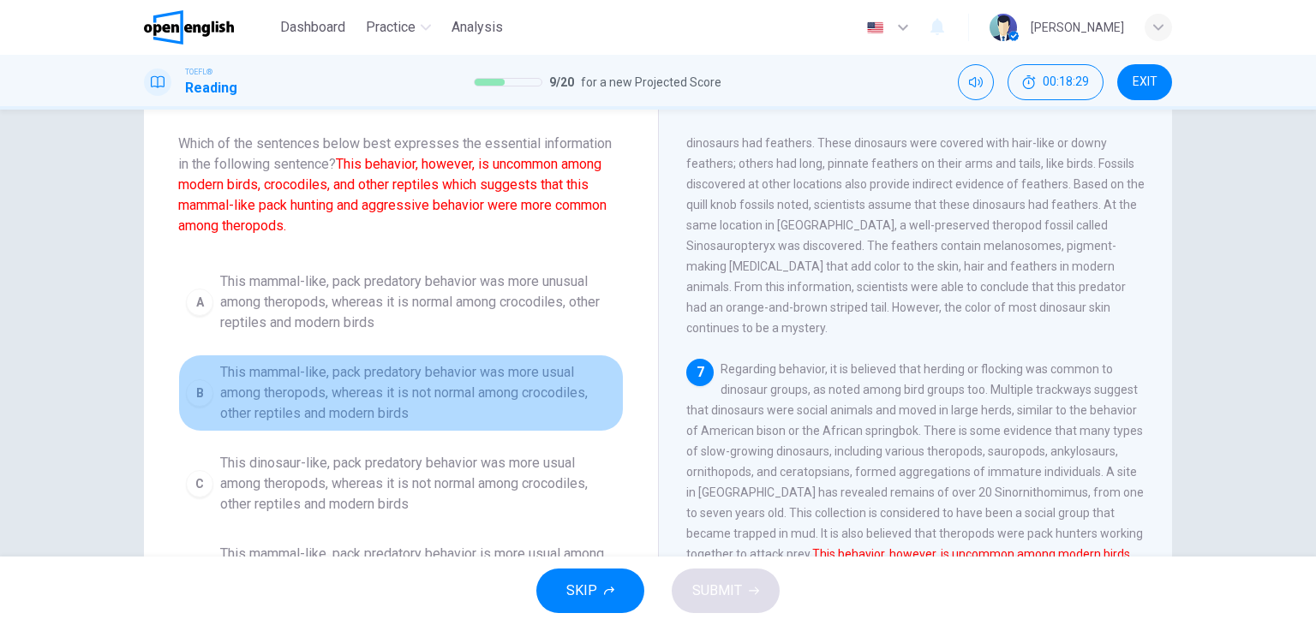
click at [372, 398] on span "This mammal-like, pack predatory behavior was more usual among theropods, where…" at bounding box center [418, 393] width 396 height 62
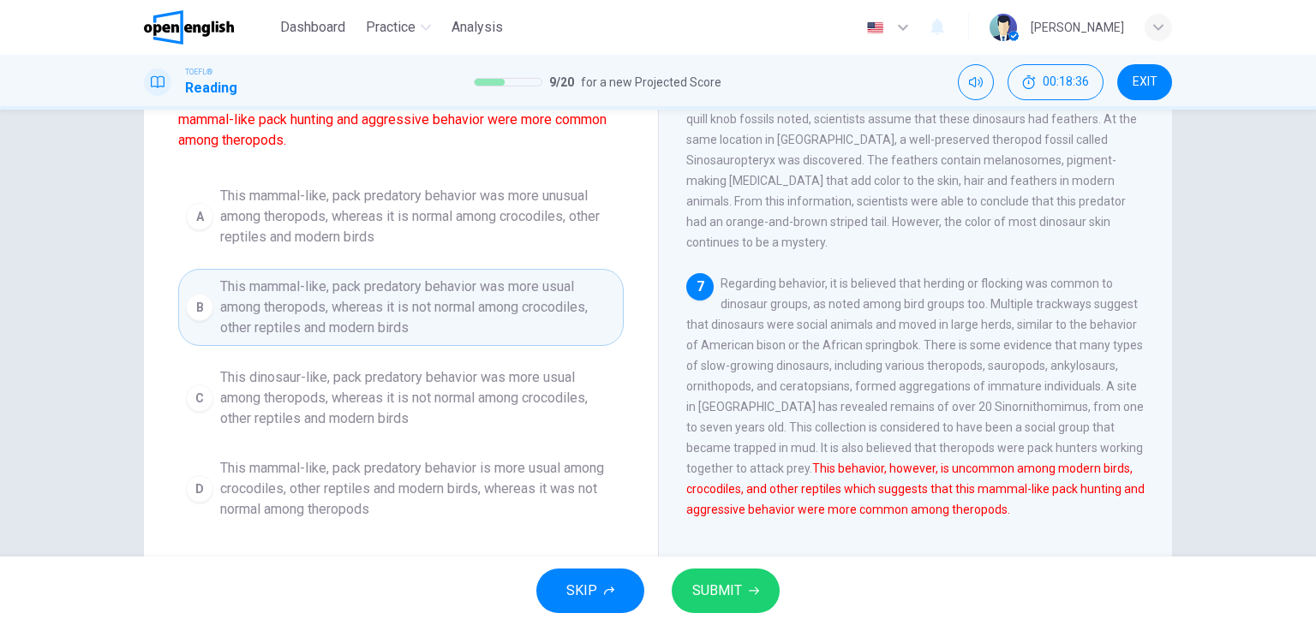
scroll to position [217, 0]
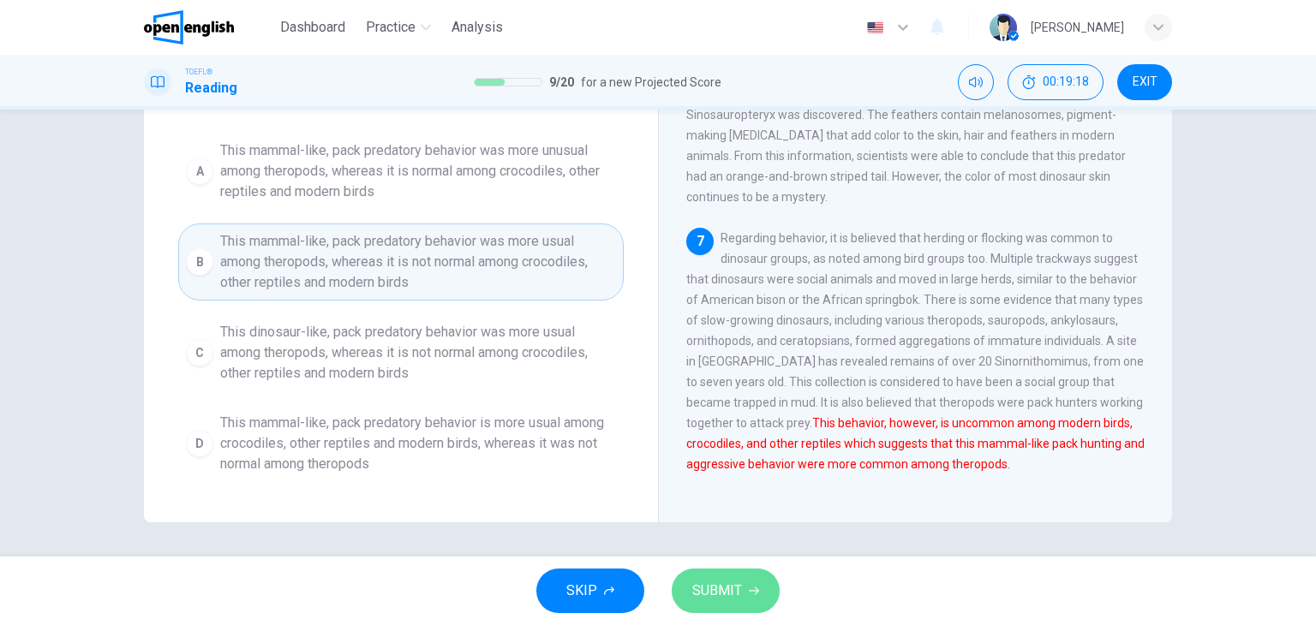
click at [698, 601] on span "SUBMIT" at bounding box center [717, 591] width 50 height 24
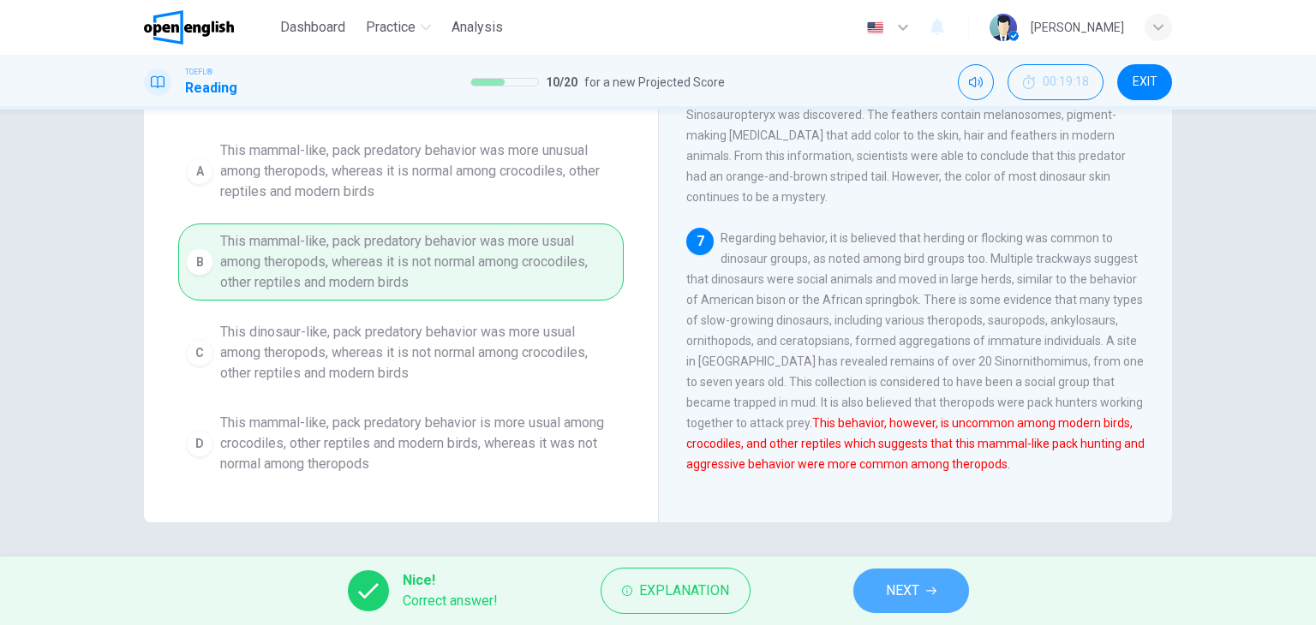
click at [898, 594] on span "NEXT" at bounding box center [902, 591] width 33 height 24
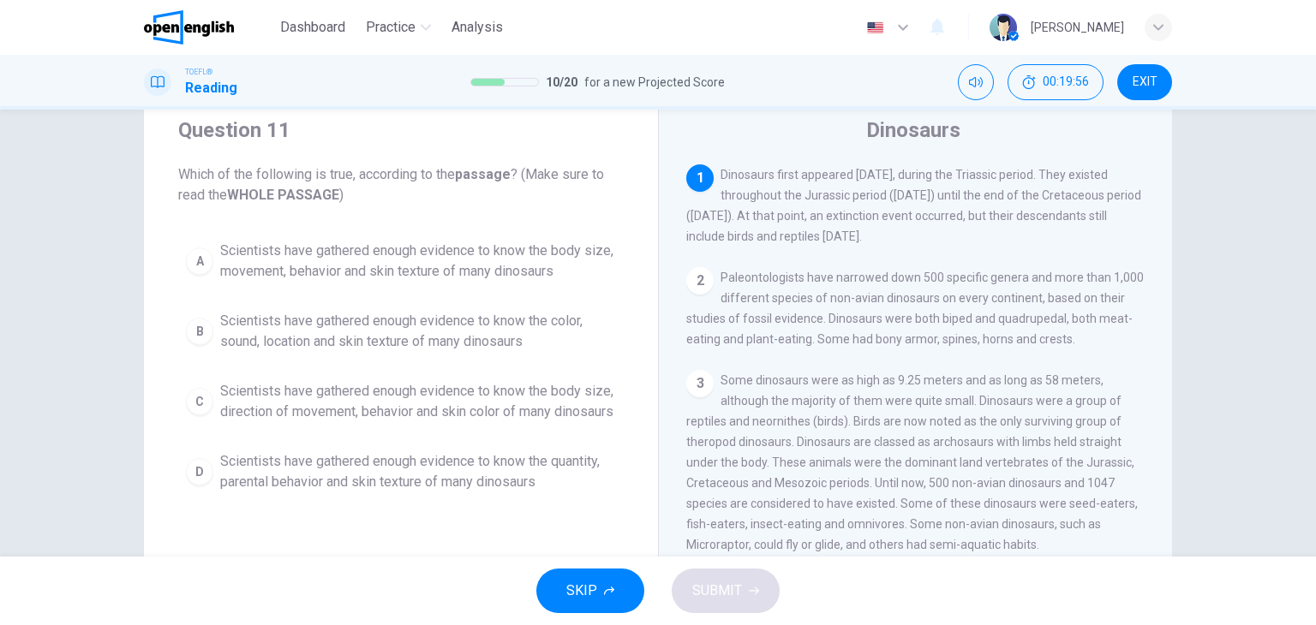
scroll to position [86, 0]
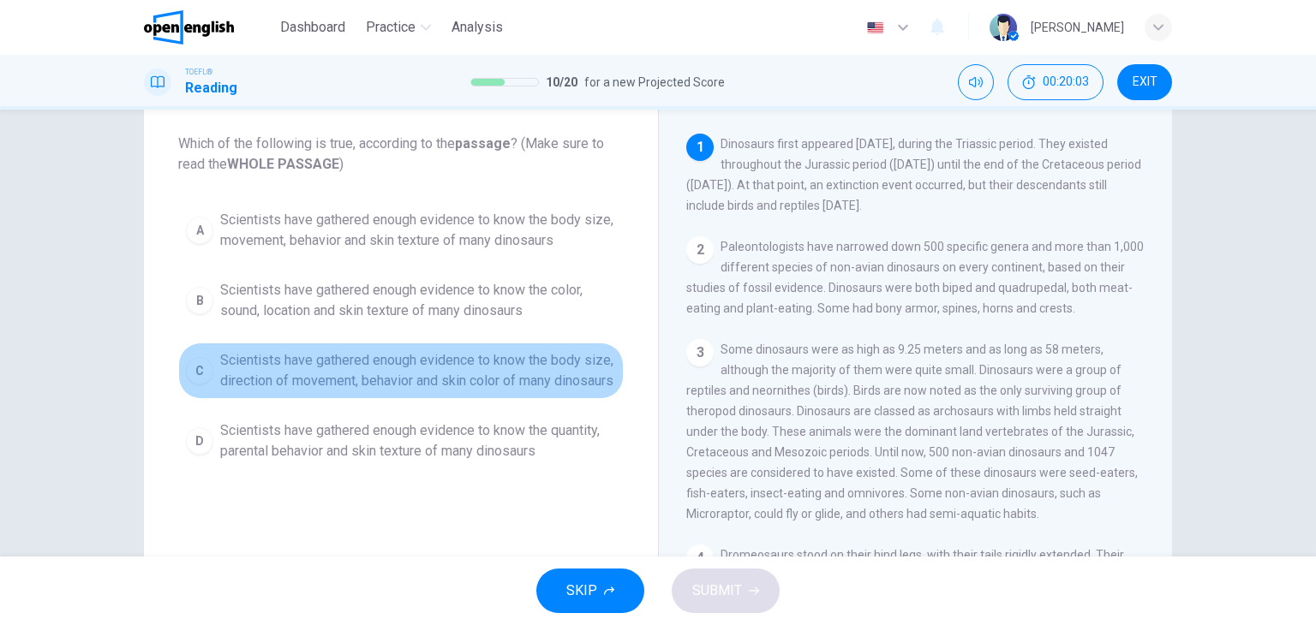
click at [379, 392] on span "Scientists have gathered enough evidence to know the body size, direction of mo…" at bounding box center [418, 370] width 396 height 41
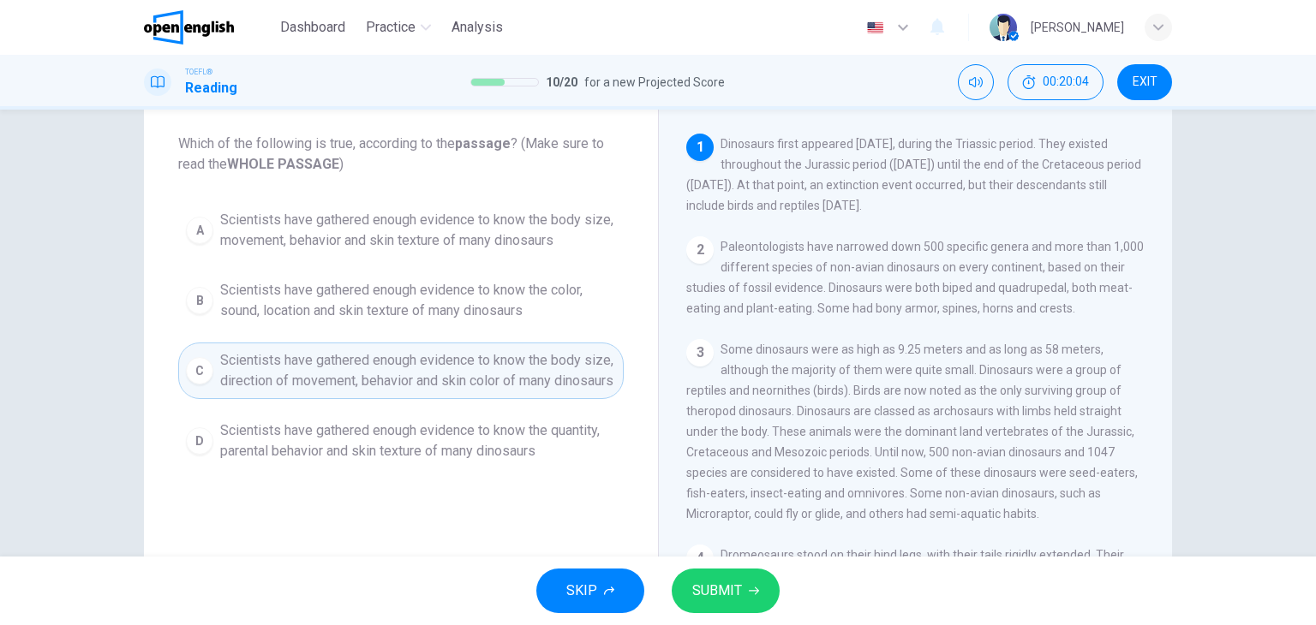
click at [723, 593] on span "SUBMIT" at bounding box center [717, 591] width 50 height 24
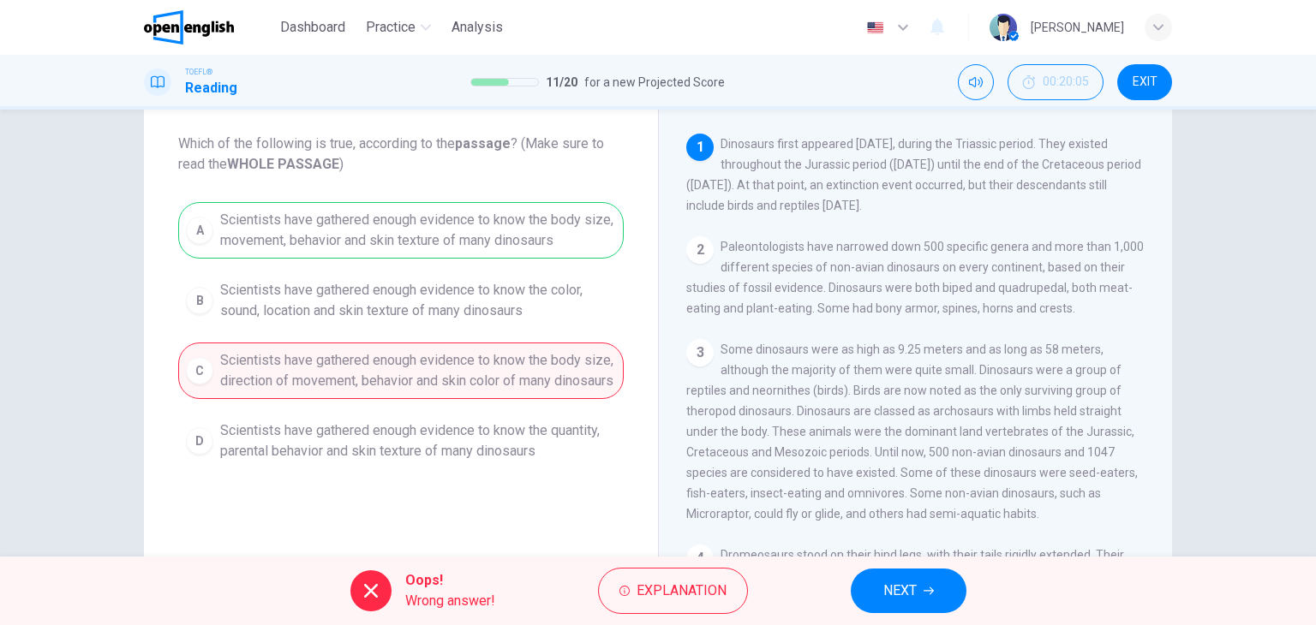
drag, startPoint x: 908, startPoint y: 596, endPoint x: 879, endPoint y: 574, distance: 36.7
click at [908, 595] on span "NEXT" at bounding box center [899, 591] width 33 height 24
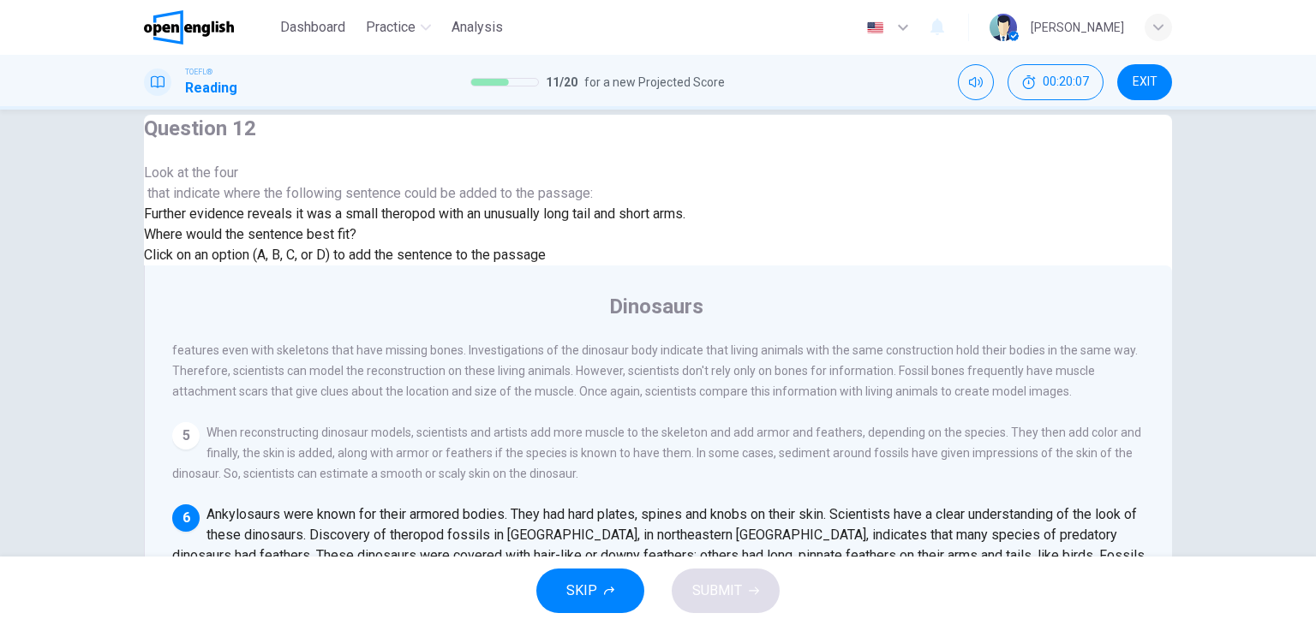
scroll to position [0, 0]
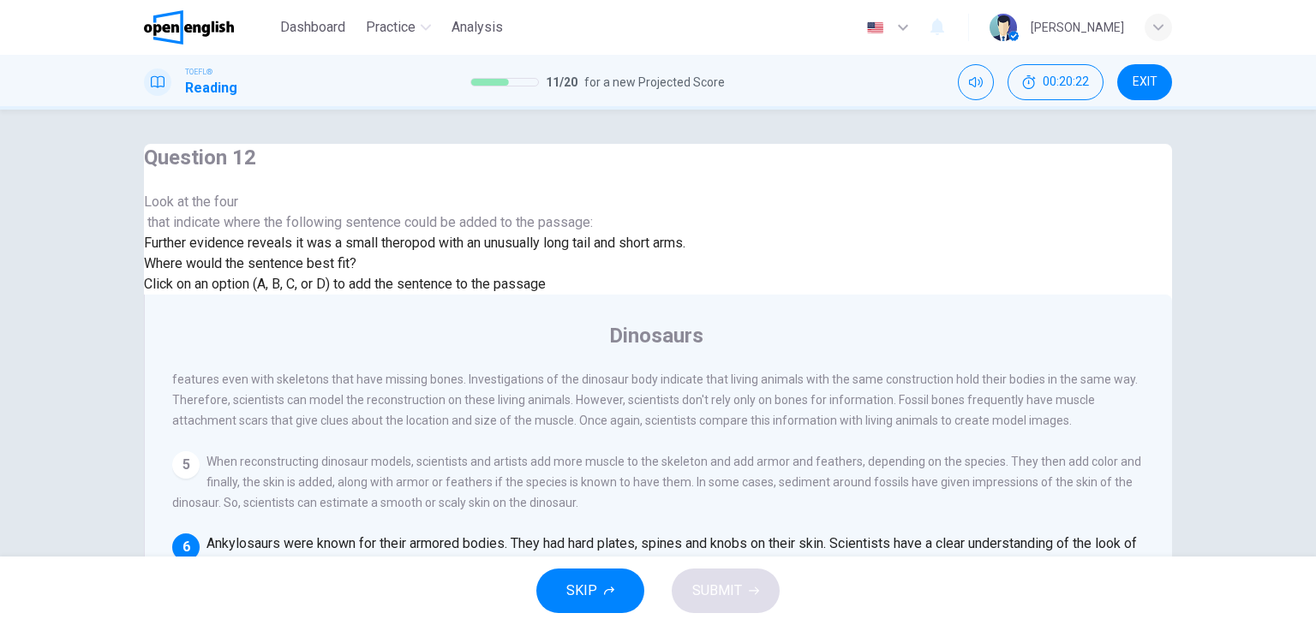
click at [360, 272] on span "Where would the sentence best fit?" at bounding box center [252, 263] width 216 height 16
click at [352, 620] on input at bounding box center [293, 627] width 118 height 15
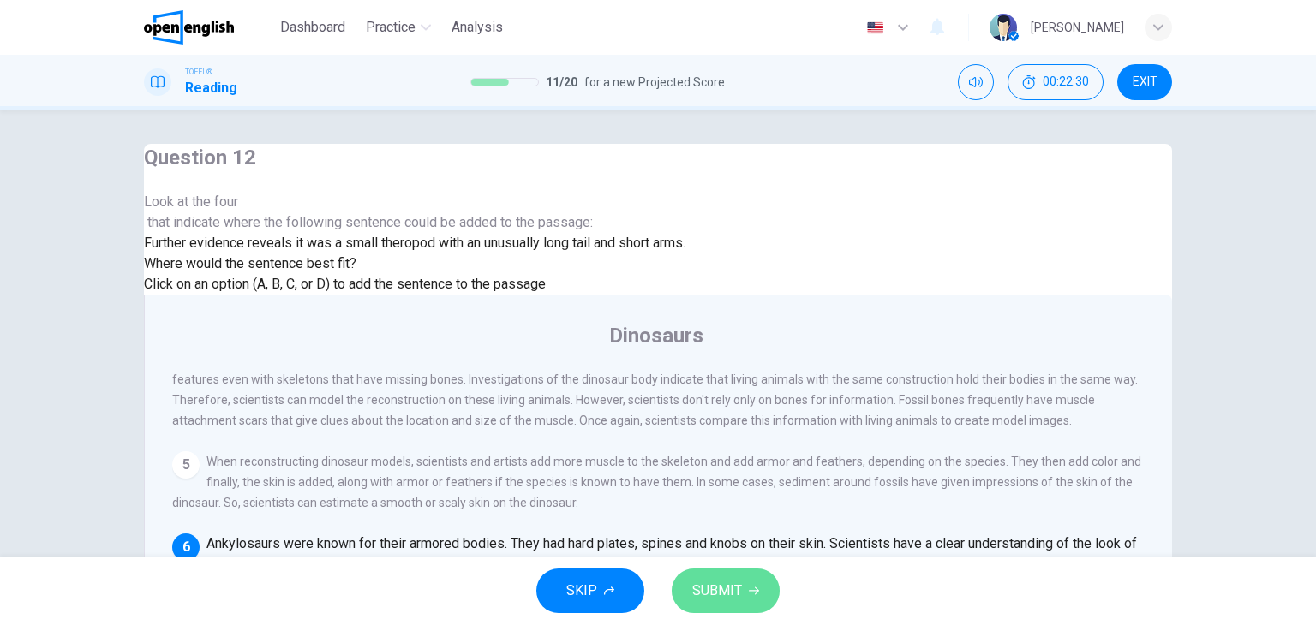
click at [734, 581] on span "SUBMIT" at bounding box center [717, 591] width 50 height 24
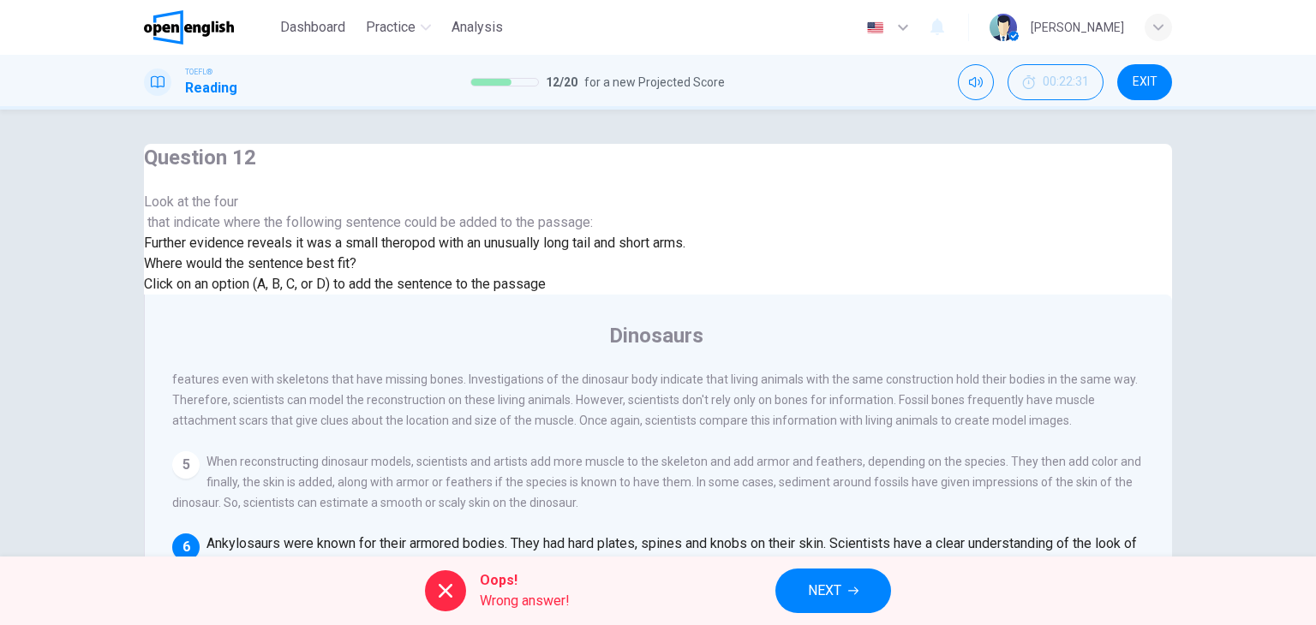
scroll to position [964, 0]
click at [817, 589] on span "NEXT" at bounding box center [824, 591] width 33 height 24
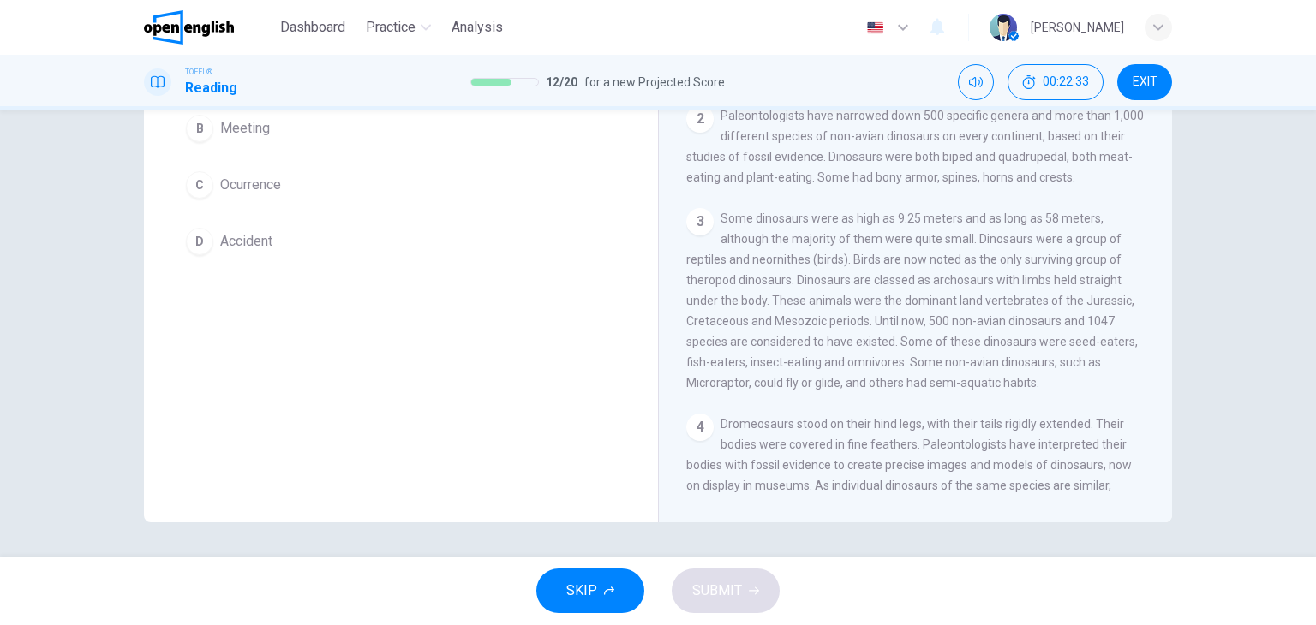
scroll to position [45, 0]
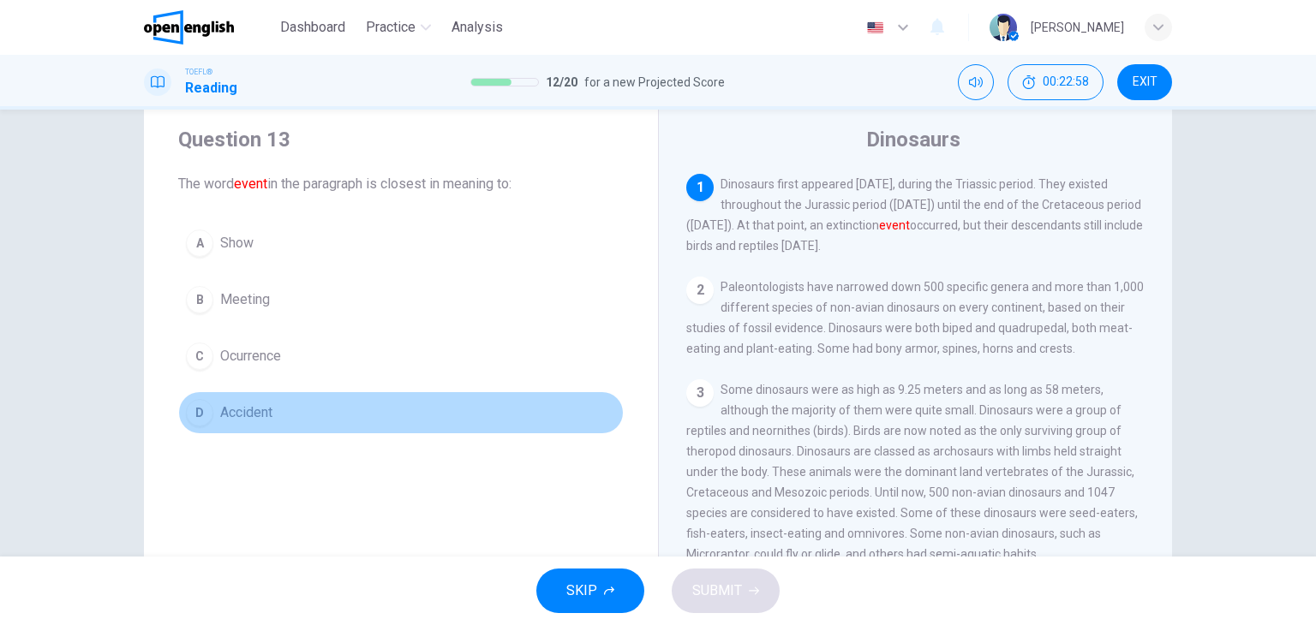
click at [251, 416] on span "Accident" at bounding box center [246, 413] width 52 height 21
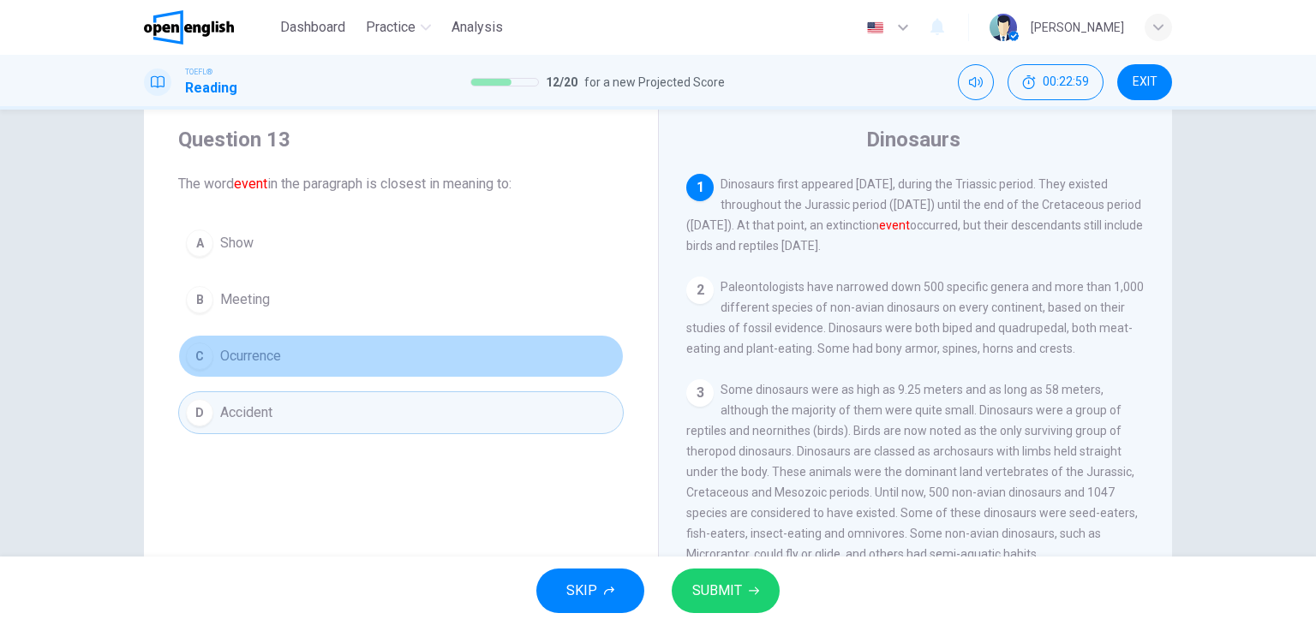
drag, startPoint x: 225, startPoint y: 348, endPoint x: 365, endPoint y: 388, distance: 145.3
click at [228, 349] on span "Ocurrence" at bounding box center [250, 356] width 61 height 21
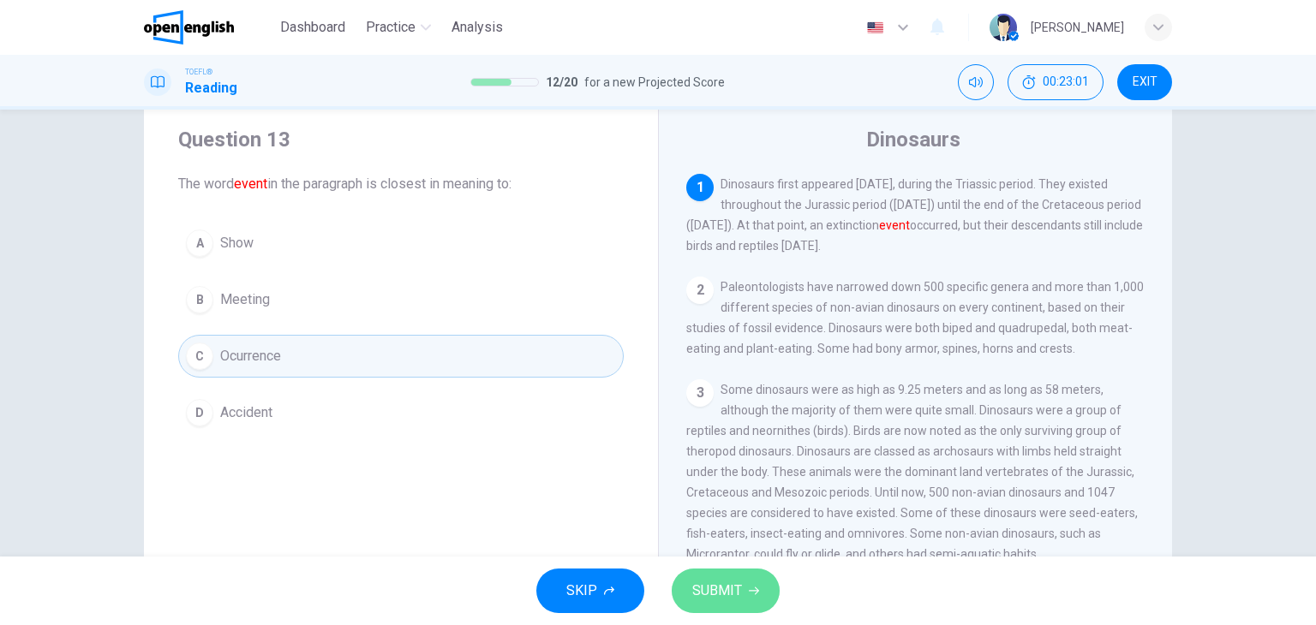
click at [739, 586] on span "SUBMIT" at bounding box center [717, 591] width 50 height 24
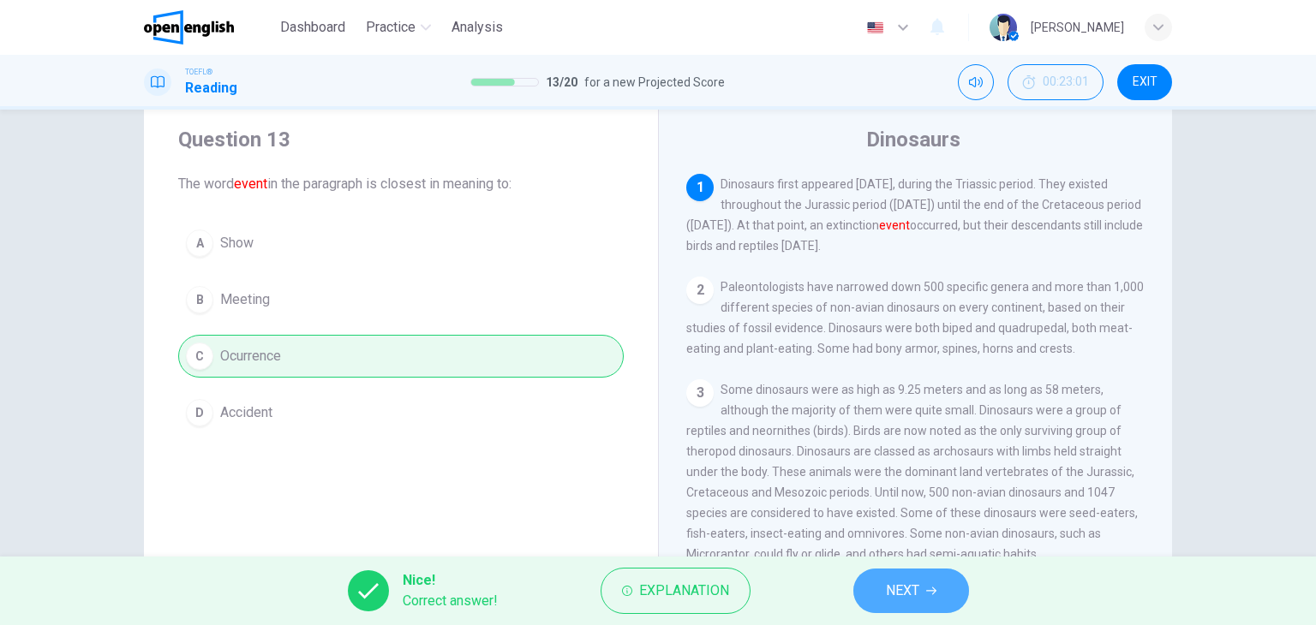
click at [909, 592] on span "NEXT" at bounding box center [902, 591] width 33 height 24
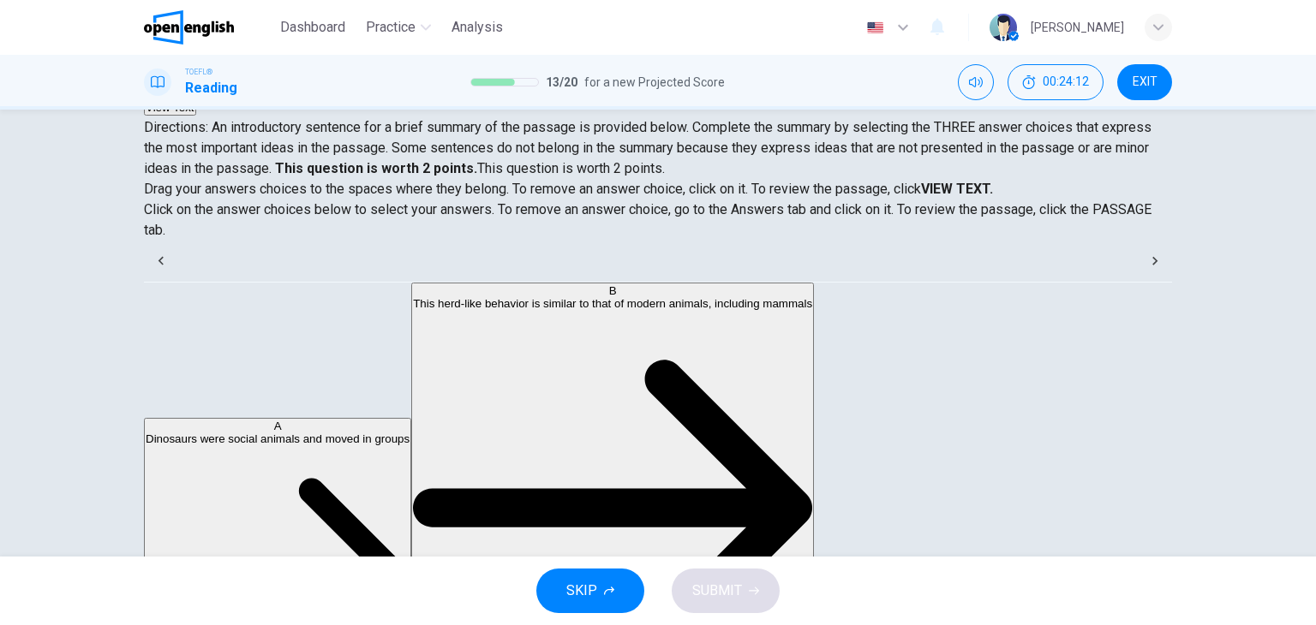
scroll to position [257, 0]
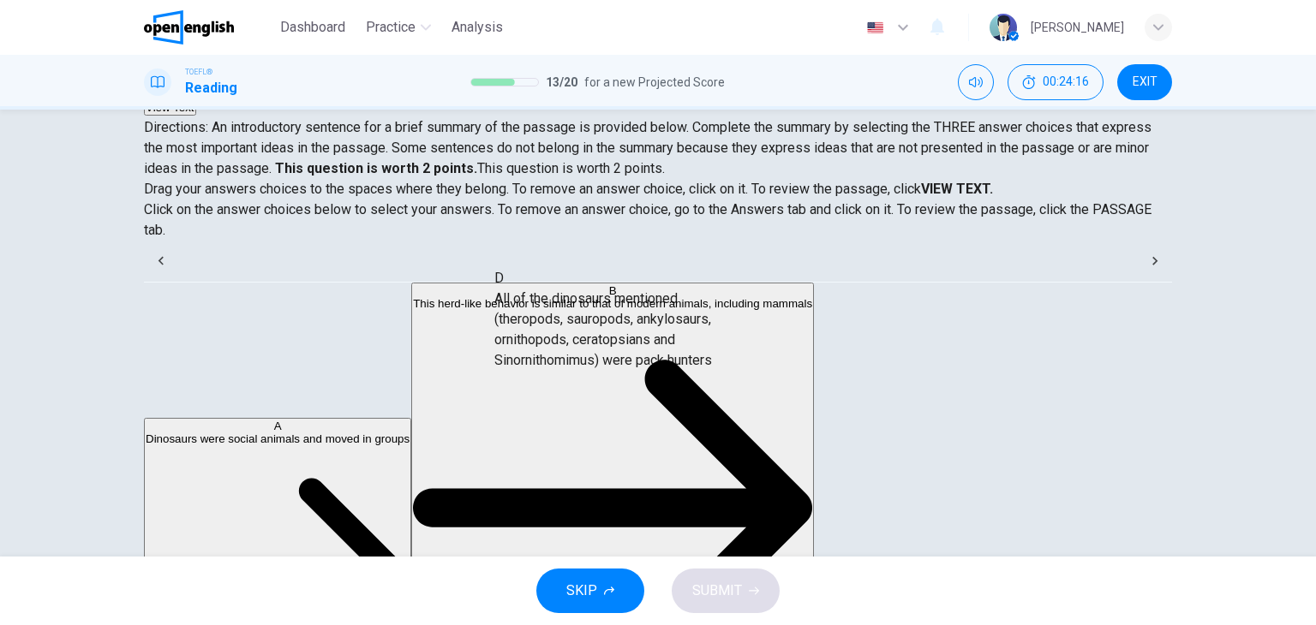
drag, startPoint x: 278, startPoint y: 364, endPoint x: 601, endPoint y: 332, distance: 324.6
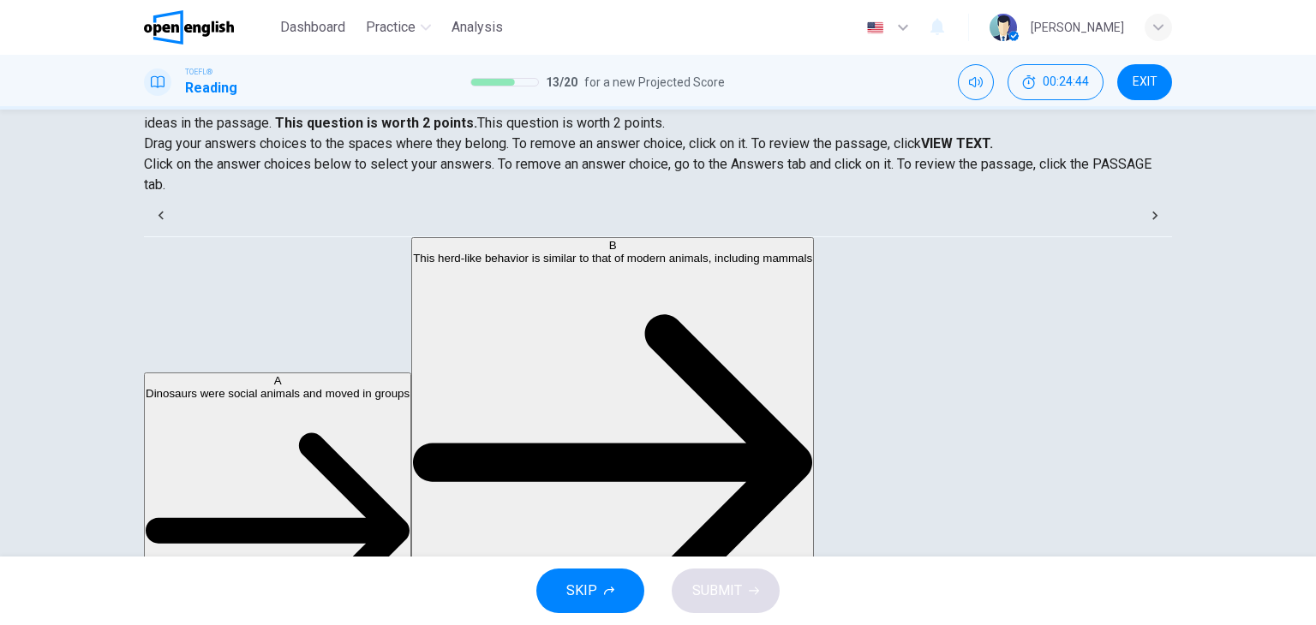
scroll to position [3, 0]
drag, startPoint x: 289, startPoint y: 344, endPoint x: 609, endPoint y: 330, distance: 320.7
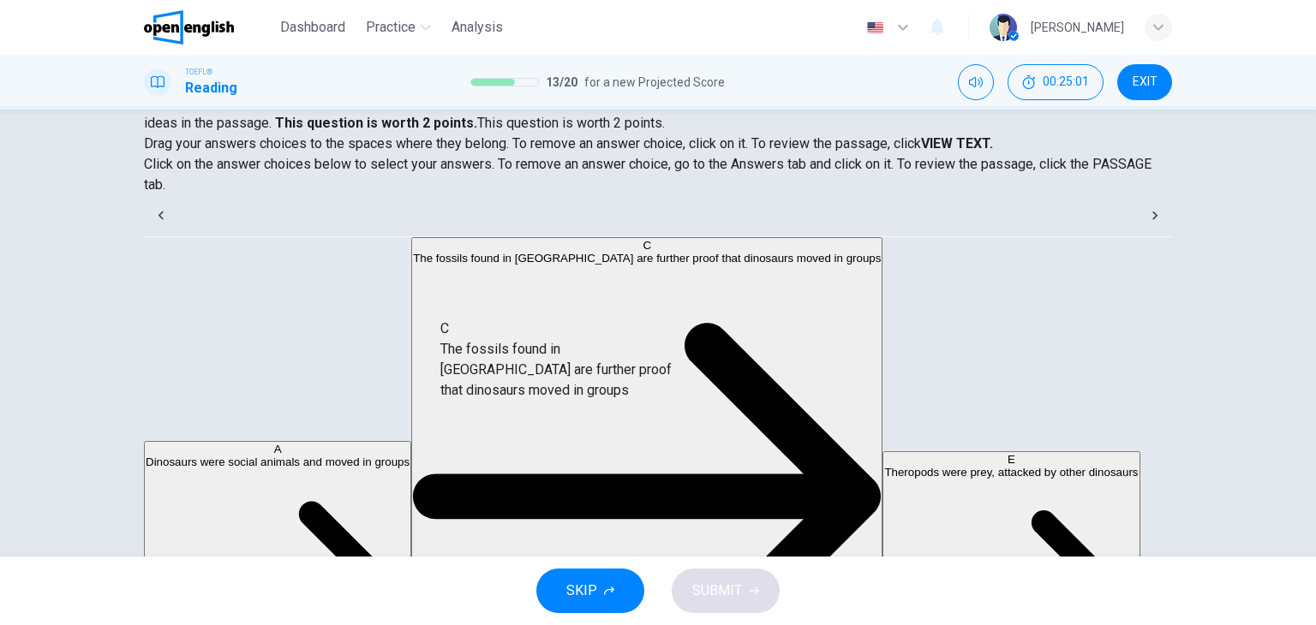
drag, startPoint x: 309, startPoint y: 350, endPoint x: 590, endPoint y: 368, distance: 281.6
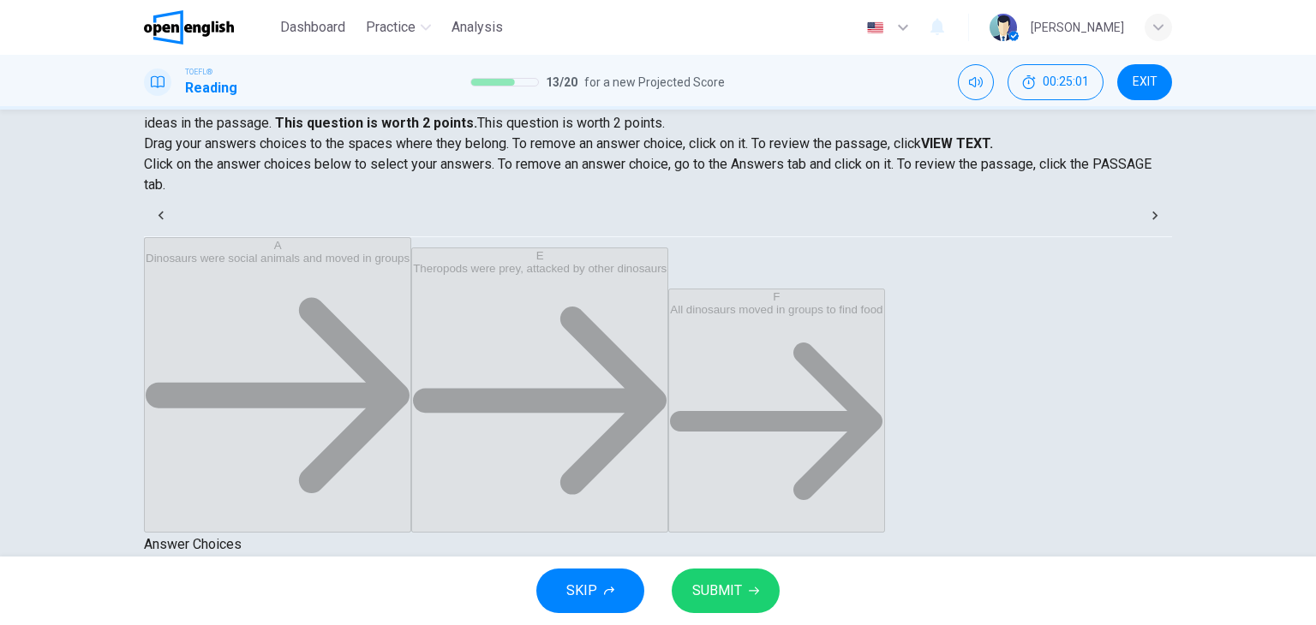
scroll to position [0, 0]
drag, startPoint x: 320, startPoint y: 419, endPoint x: 696, endPoint y: 421, distance: 376.1
drag, startPoint x: 252, startPoint y: 416, endPoint x: 721, endPoint y: 306, distance: 481.3
drag, startPoint x: 727, startPoint y: 587, endPoint x: 717, endPoint y: 574, distance: 15.9
click at [726, 588] on span "SUBMIT" at bounding box center [717, 591] width 50 height 24
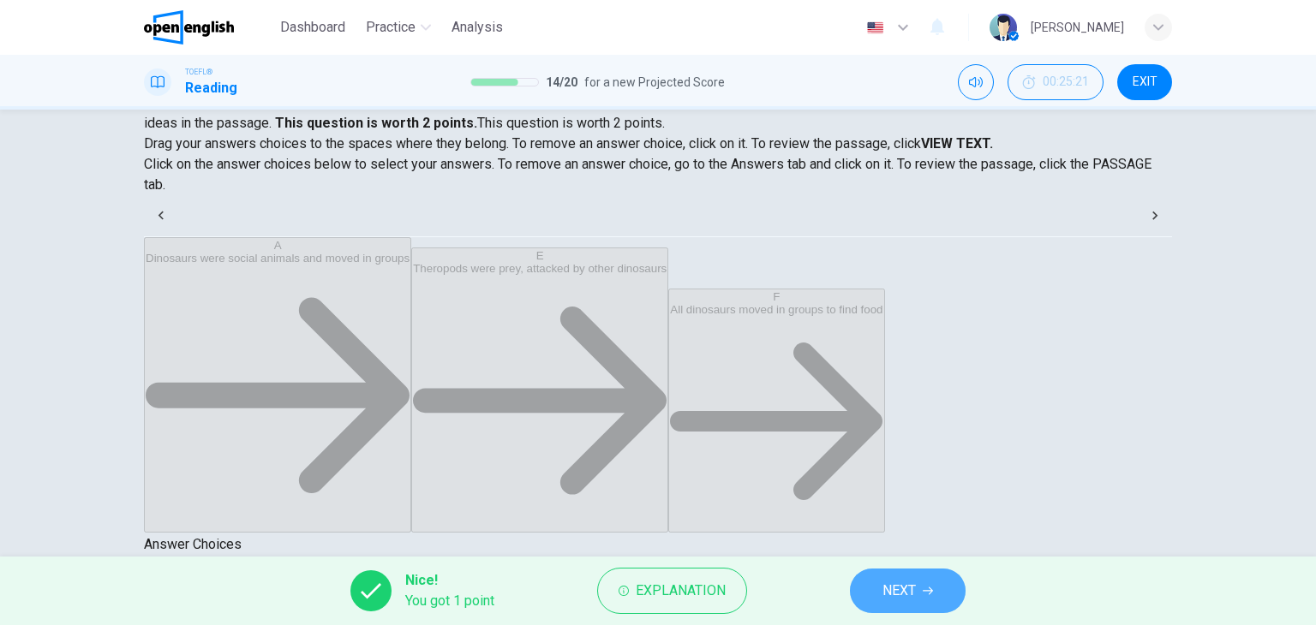
click at [913, 590] on span "NEXT" at bounding box center [899, 591] width 33 height 24
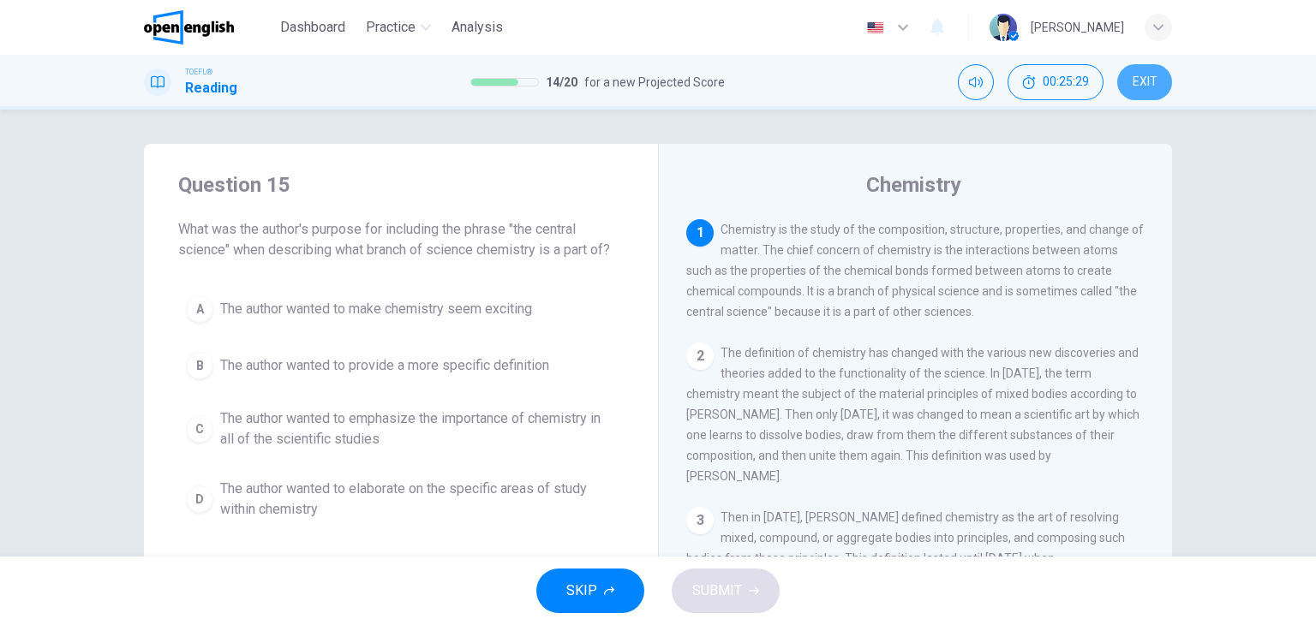
click at [1147, 87] on span "EXIT" at bounding box center [1145, 82] width 25 height 14
